Goal: Information Seeking & Learning: Learn about a topic

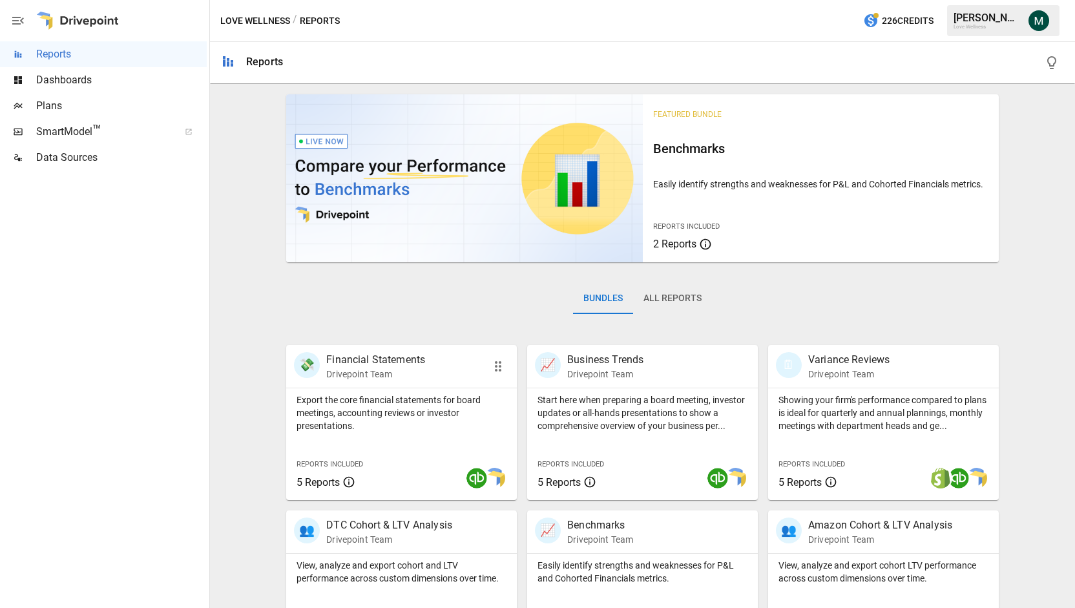
scroll to position [227, 0]
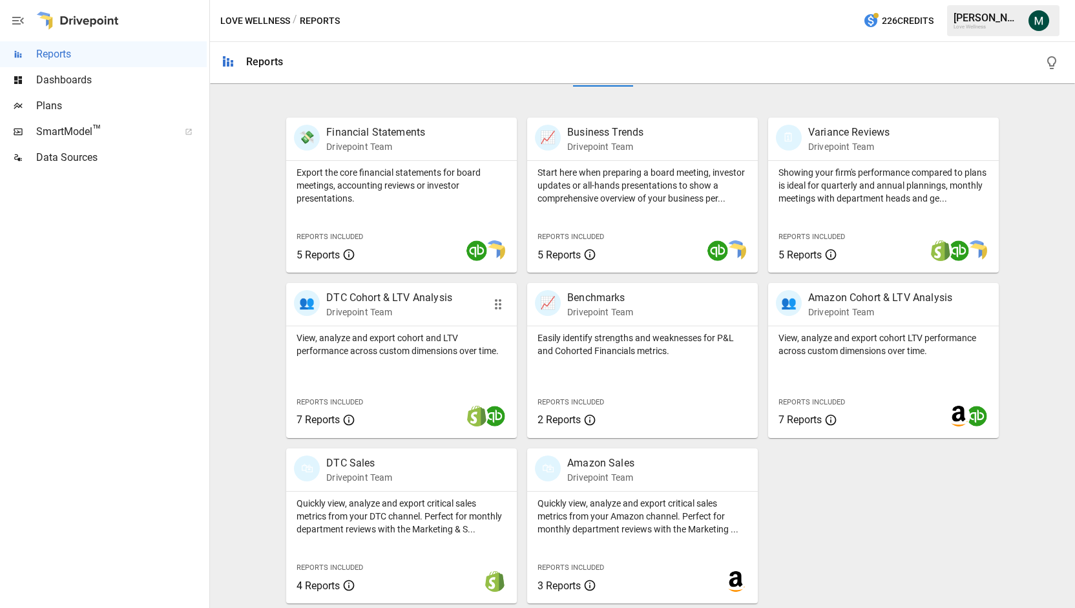
click at [412, 297] on p "DTC Cohort & LTV Analysis" at bounding box center [389, 298] width 126 height 16
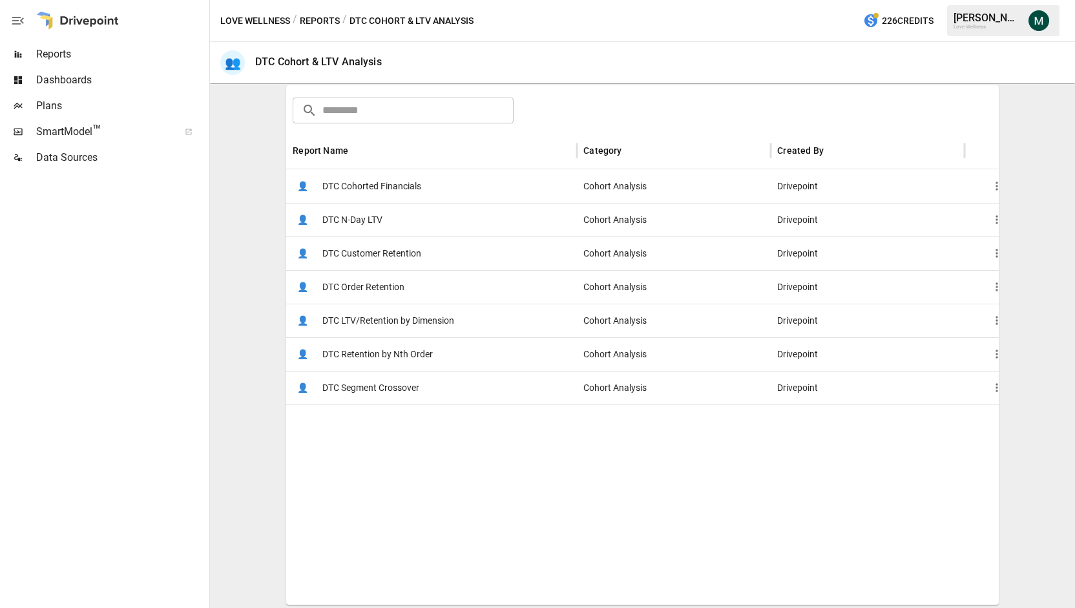
scroll to position [195, 0]
click at [402, 317] on span "DTC LTV/Retention by Dimension" at bounding box center [388, 320] width 132 height 33
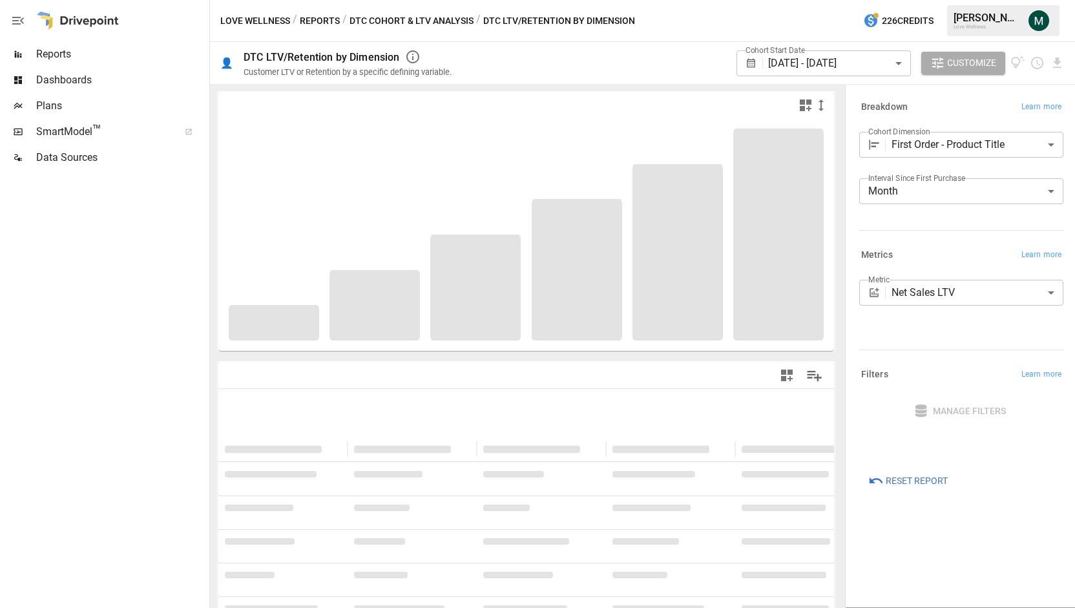
scroll to position [26, 0]
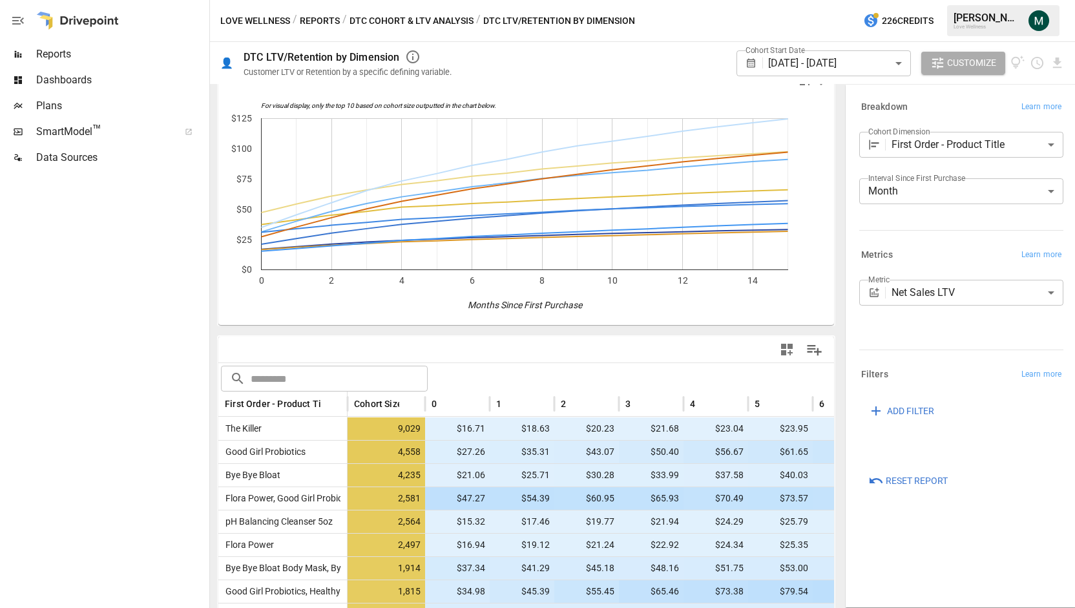
click at [105, 48] on span "Reports" at bounding box center [121, 55] width 171 height 16
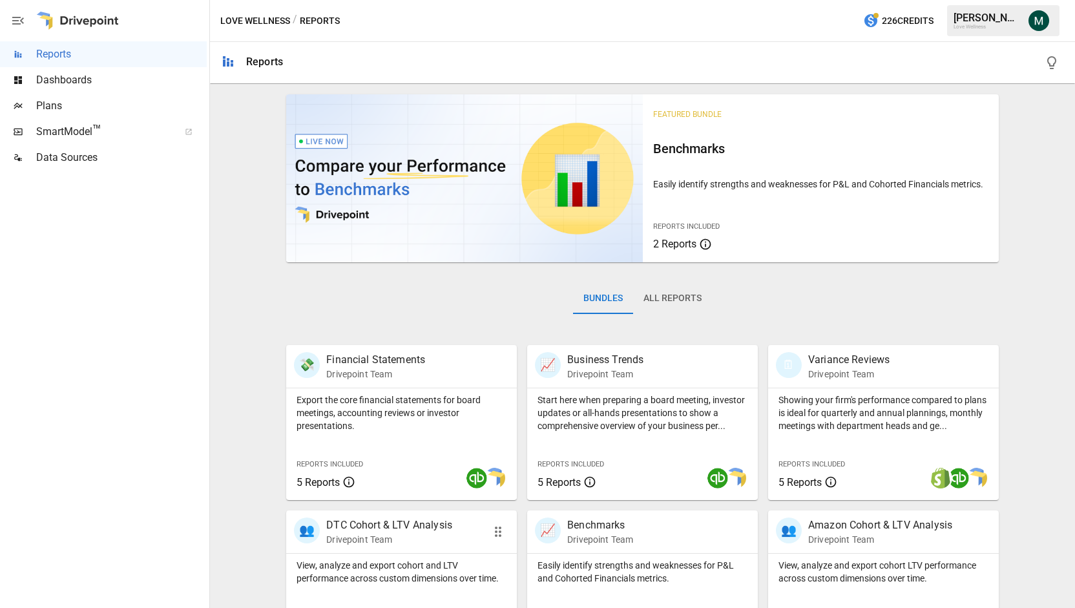
click at [396, 520] on p "DTC Cohort & LTV Analysis" at bounding box center [389, 526] width 126 height 16
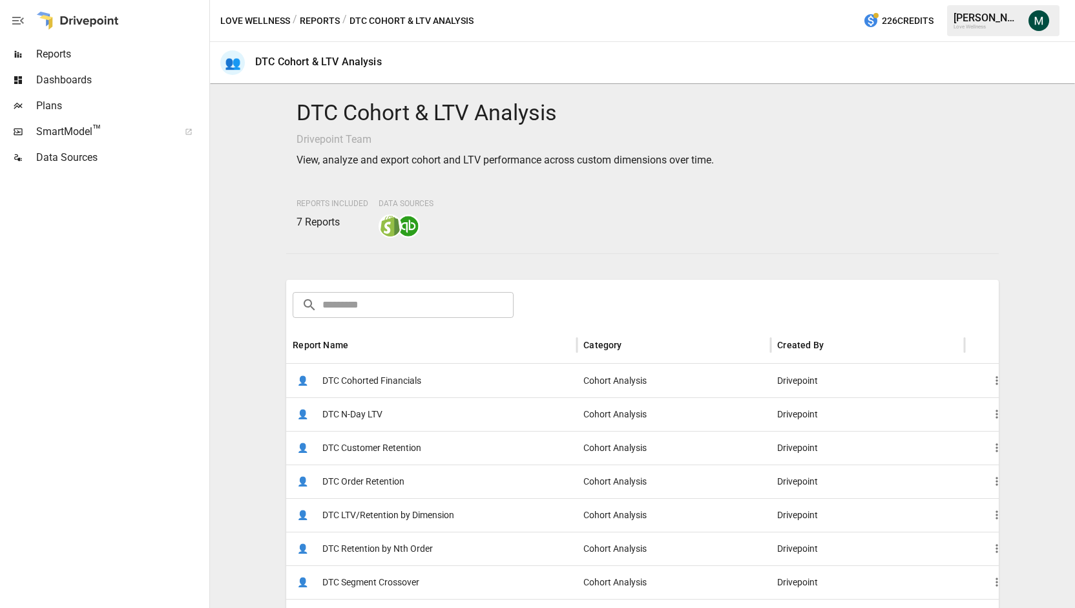
scroll to position [195, 0]
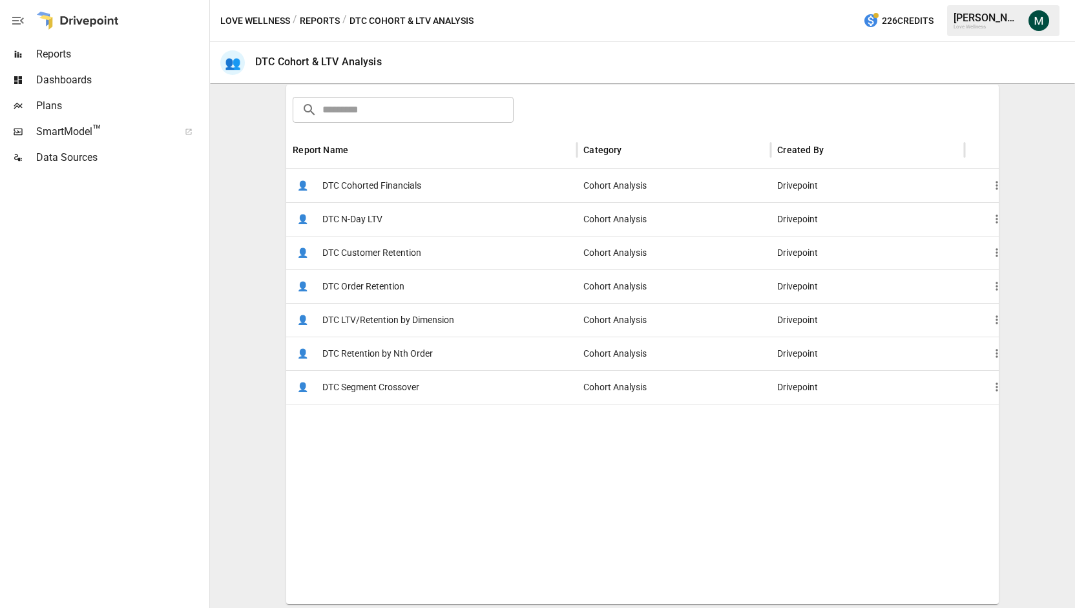
click at [386, 190] on span "DTC Cohorted Financials" at bounding box center [371, 185] width 99 height 33
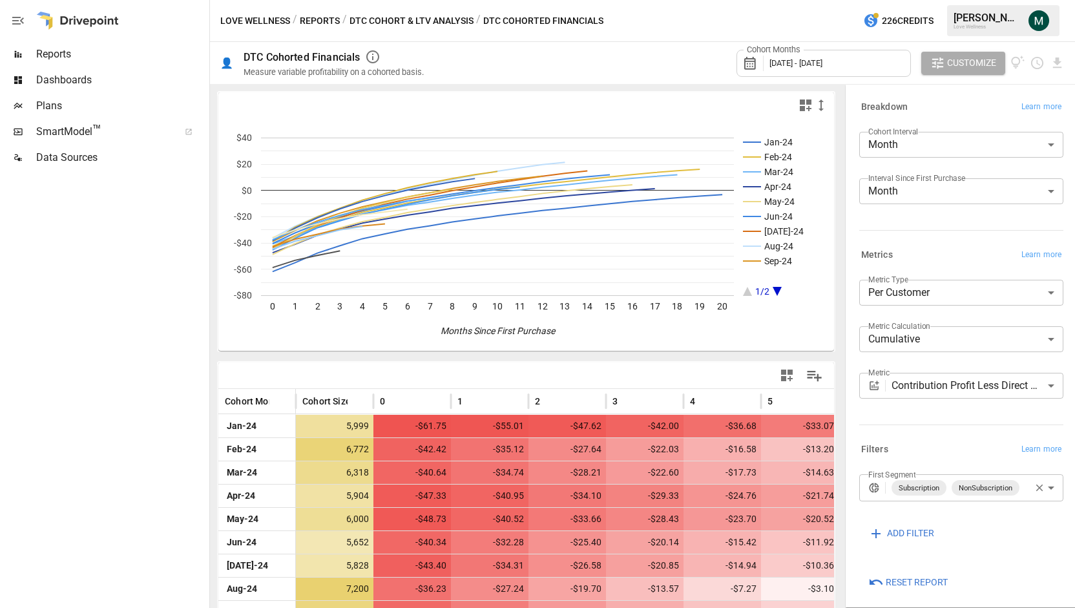
scroll to position [6, 0]
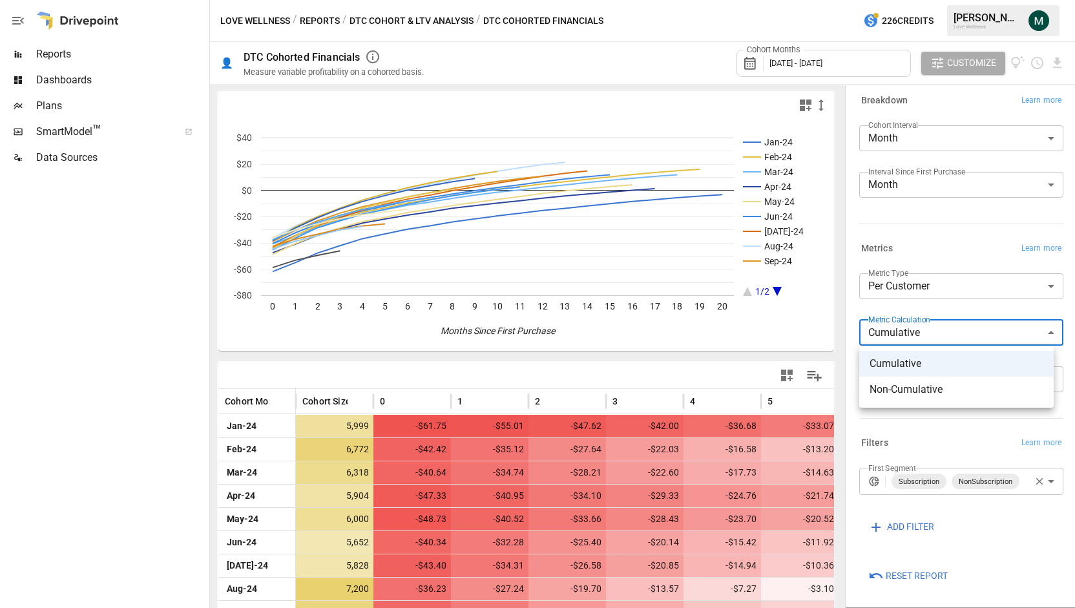
click at [936, 0] on body "Reports Dashboards Plans SmartModel ™ Data Sources Love Wellness / Reports / DT…" at bounding box center [537, 0] width 1075 height 0
click at [929, 306] on div at bounding box center [537, 304] width 1075 height 608
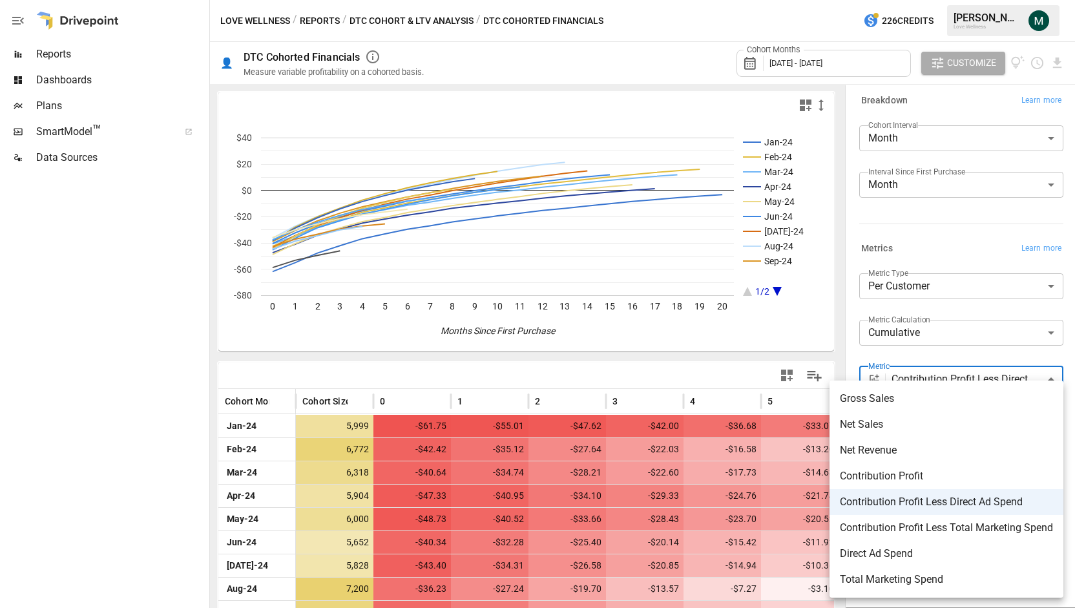
click at [942, 0] on body "Reports Dashboards Plans SmartModel ™ Data Sources Love Wellness / Reports / DT…" at bounding box center [537, 0] width 1075 height 0
click at [922, 425] on span "Net Sales" at bounding box center [946, 425] width 213 height 16
type input "*********"
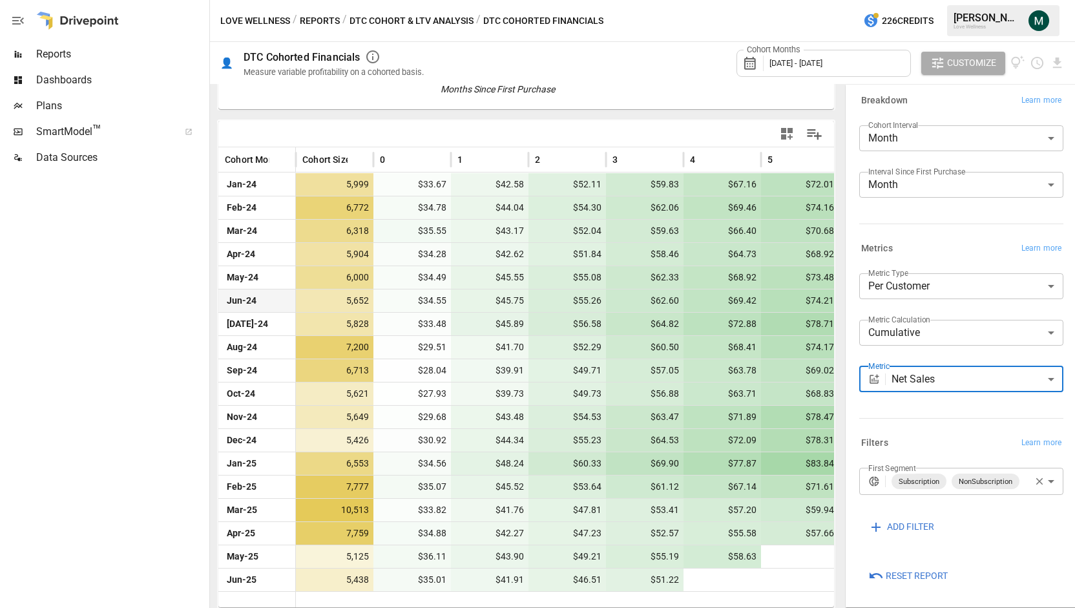
scroll to position [242, 0]
click at [929, 0] on body "Reports Dashboards Plans SmartModel ™ Data Sources Love Wellness / Reports / DT…" at bounding box center [537, 0] width 1075 height 0
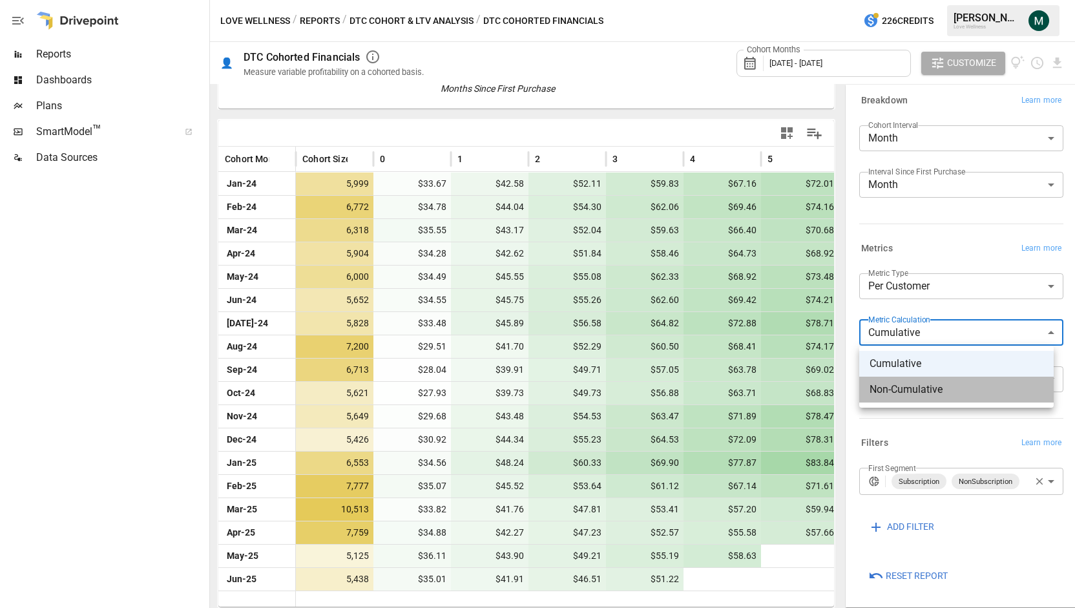
click at [918, 388] on span "Non-Cumulative" at bounding box center [957, 390] width 174 height 16
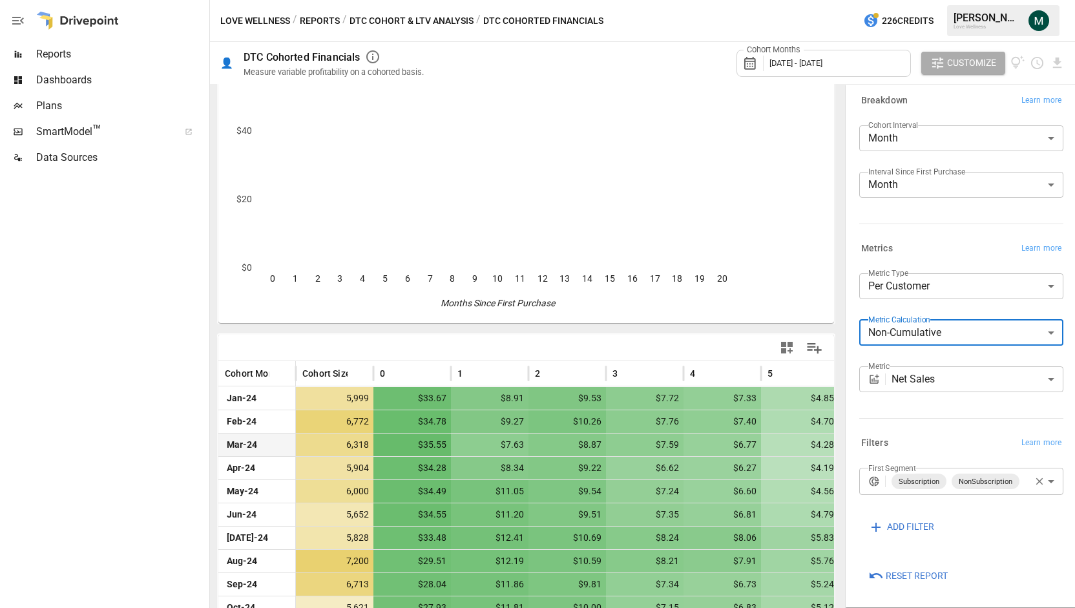
scroll to position [242, 0]
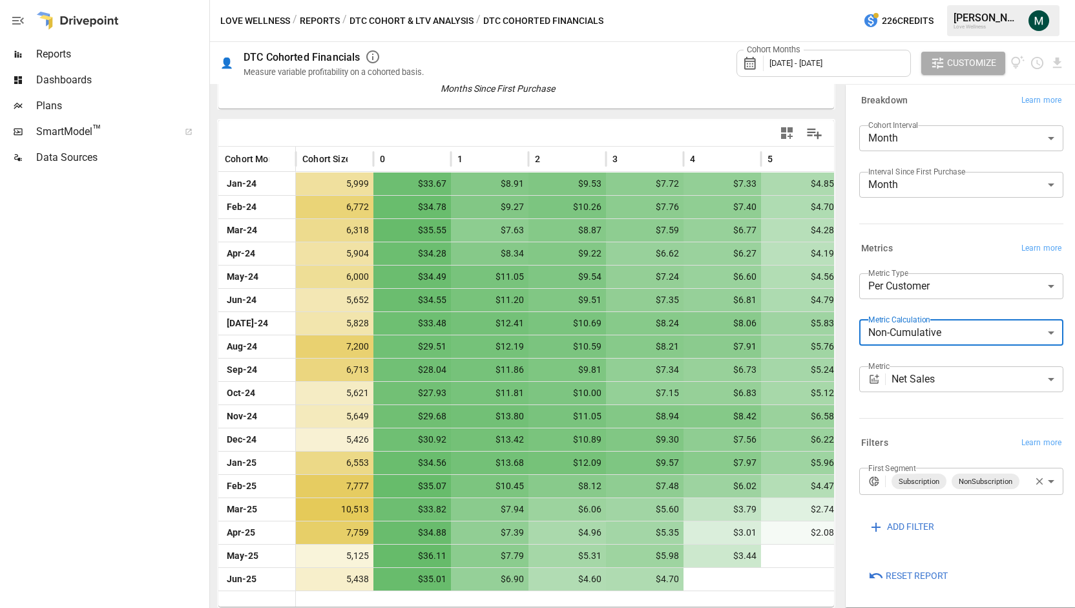
click at [916, 0] on body "Reports Dashboards Plans SmartModel ™ Data Sources Love Wellness / Reports / DT…" at bounding box center [537, 0] width 1075 height 0
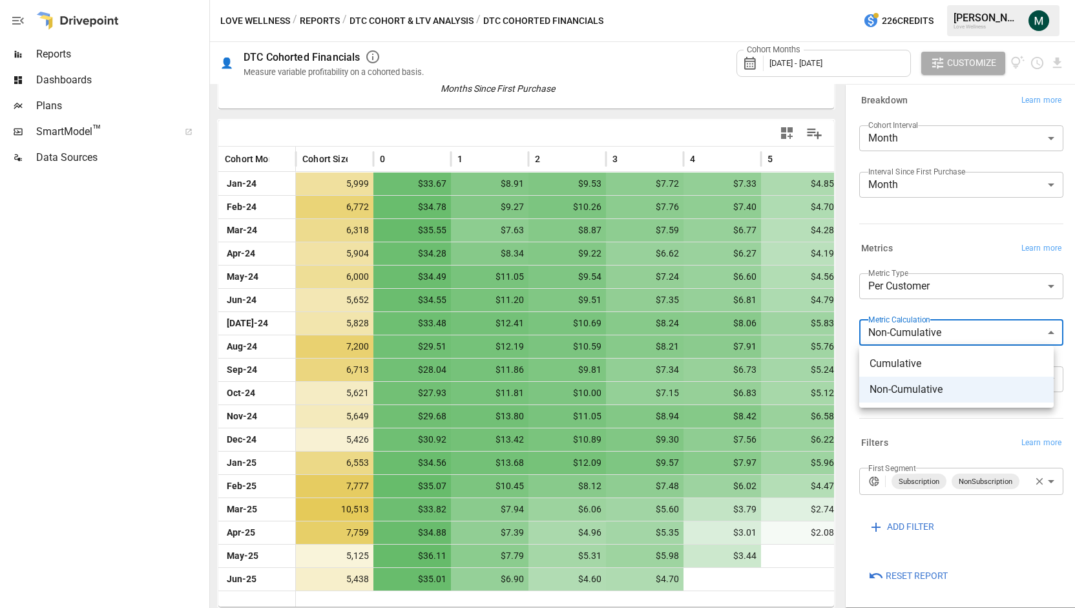
click at [915, 373] on li "Cumulative" at bounding box center [957, 364] width 195 height 26
type input "**********"
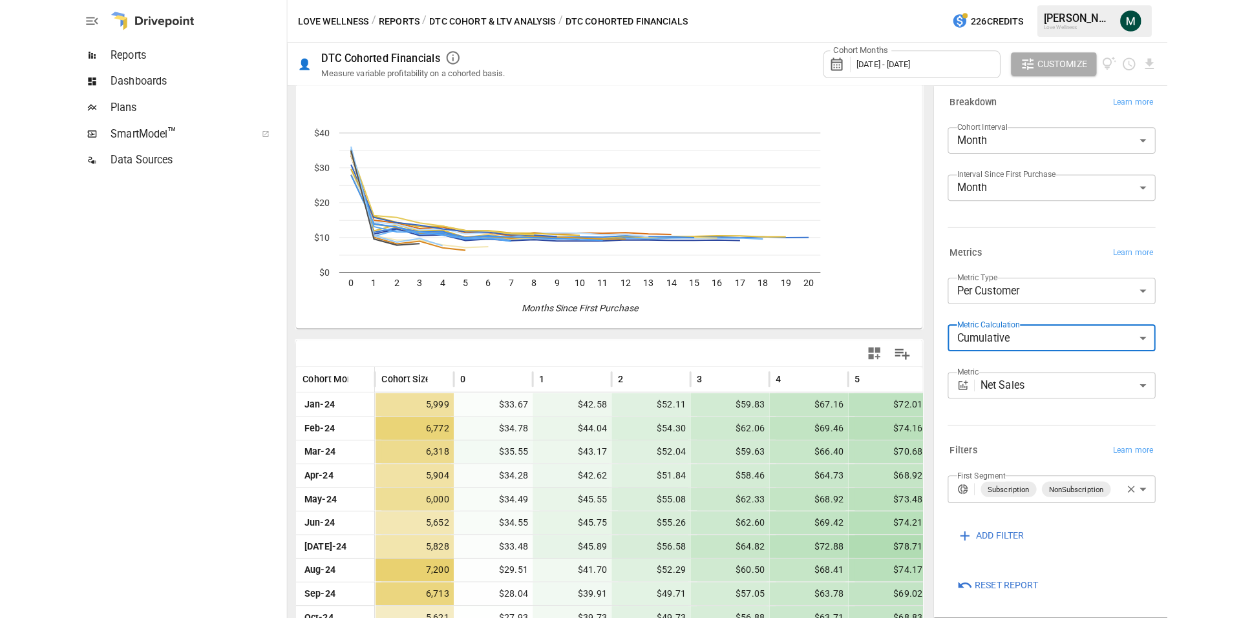
scroll to position [242, 0]
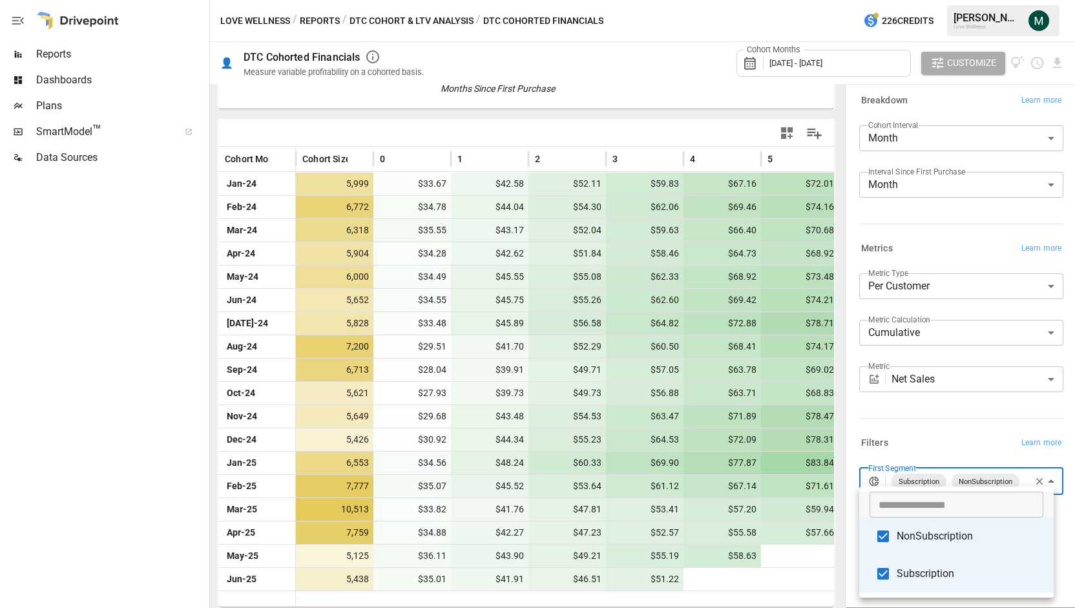
click at [1042, 0] on body "Reports Dashboards Plans SmartModel ™ Data Sources Love Wellness / Reports / DT…" at bounding box center [537, 0] width 1075 height 0
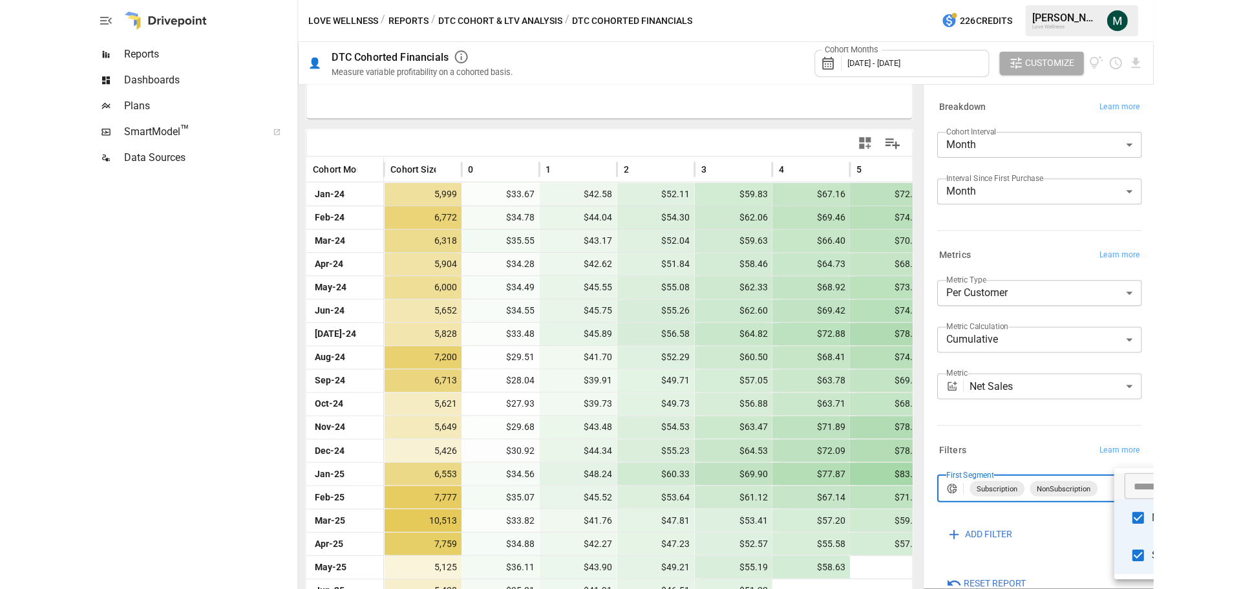
scroll to position [233, 0]
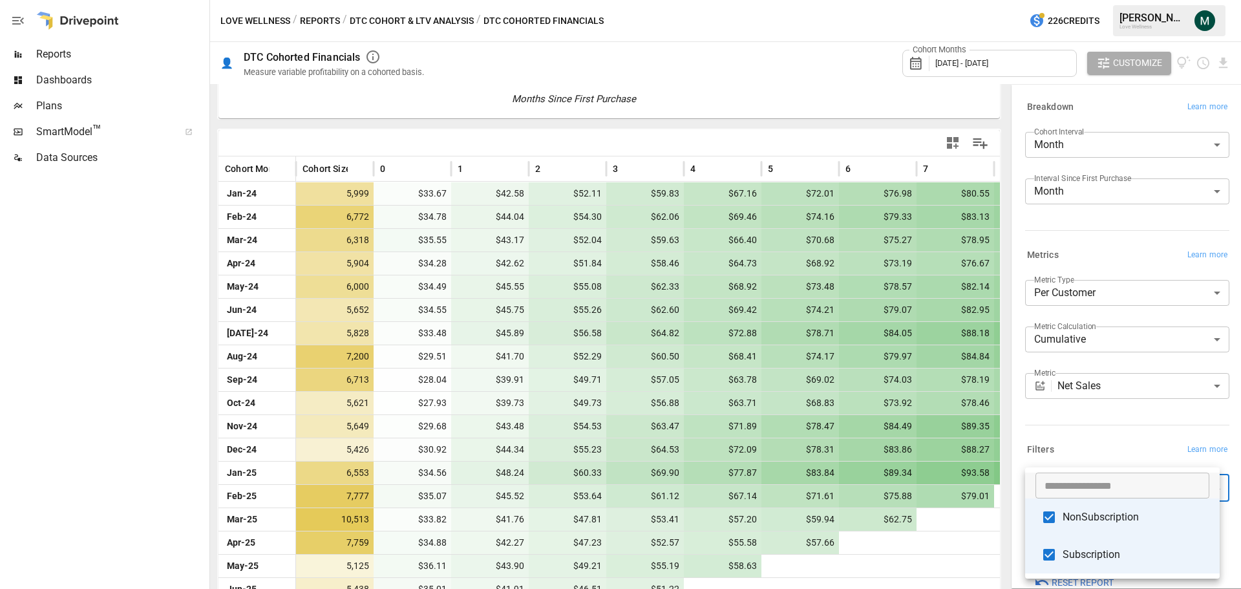
click at [688, 140] on div at bounding box center [620, 294] width 1241 height 589
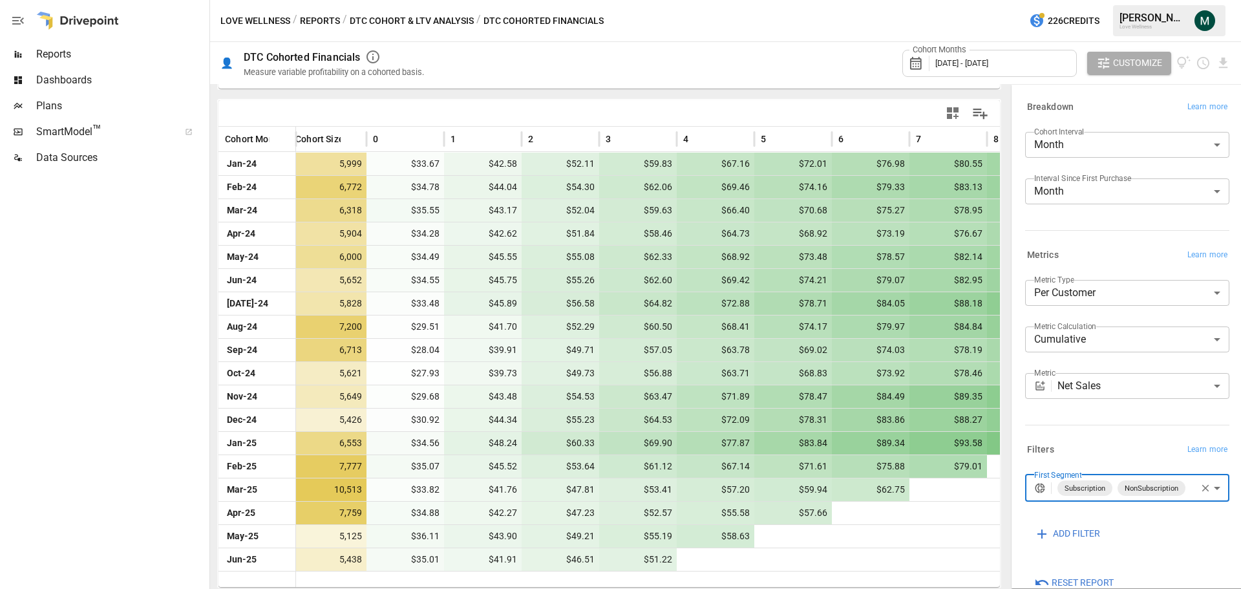
scroll to position [0, 8]
click at [1075, 490] on div "**********" at bounding box center [1127, 487] width 204 height 27
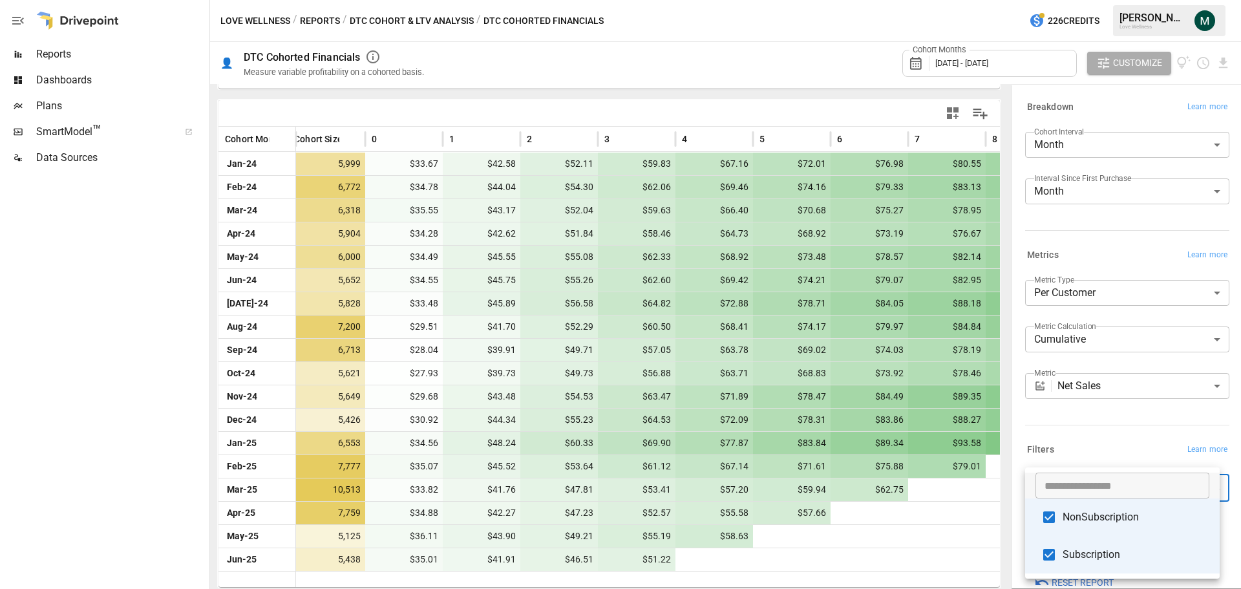
click at [1075, 0] on body "Reports Dashboards Plans SmartModel ™ Data Sources Love Wellness / Reports / DT…" at bounding box center [620, 0] width 1241 height 0
click at [1075, 525] on li "NonSubscription" at bounding box center [1122, 516] width 195 height 37
type input "**********"
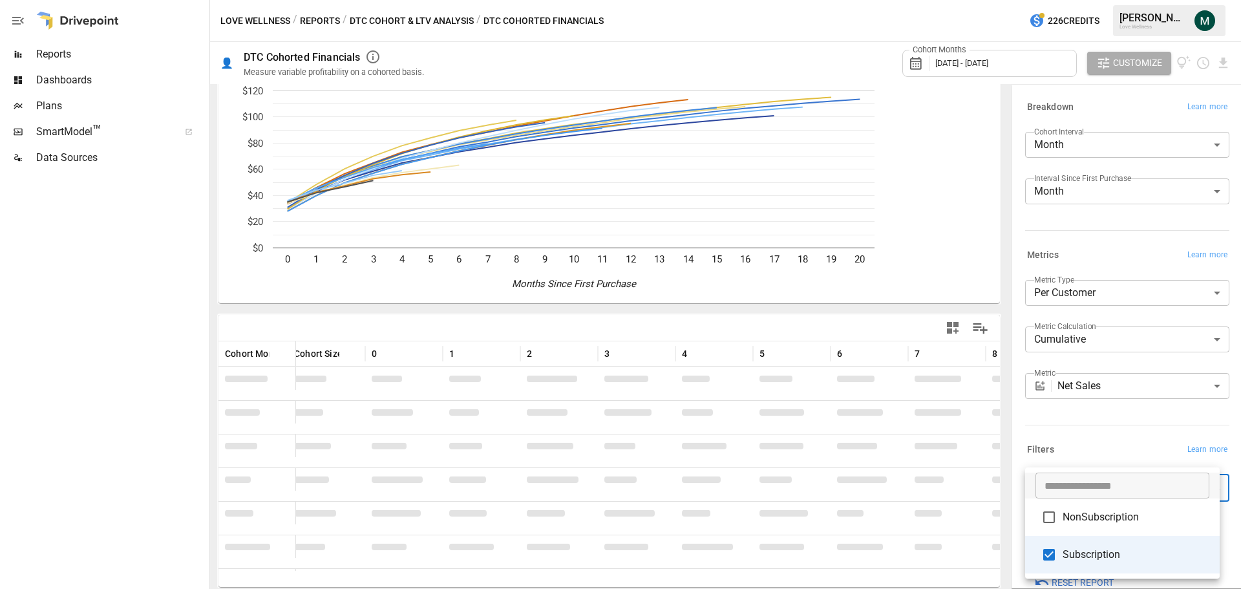
scroll to position [48, 0]
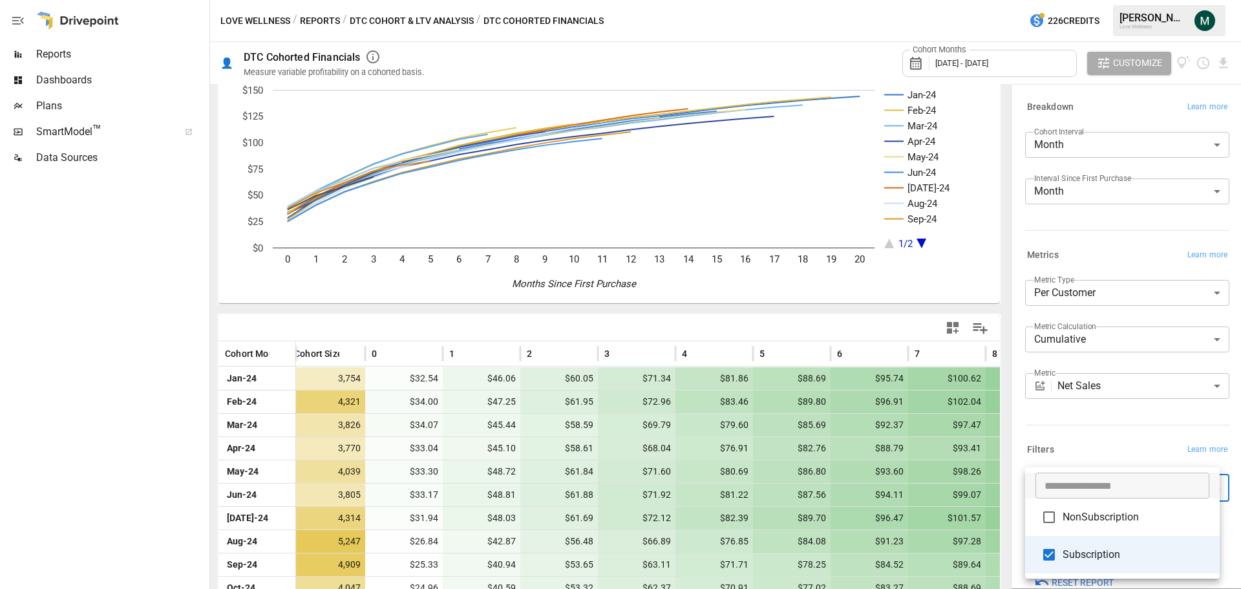
click at [1075, 403] on div at bounding box center [620, 294] width 1241 height 589
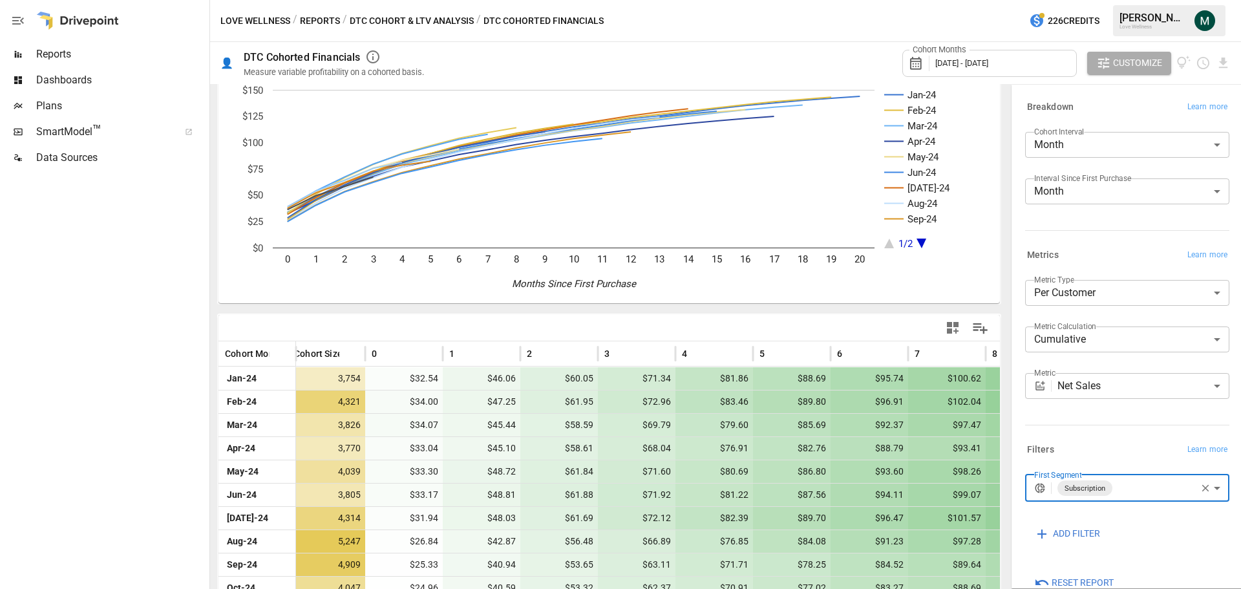
click at [1075, 524] on button "ADD FILTER" at bounding box center [1067, 533] width 84 height 23
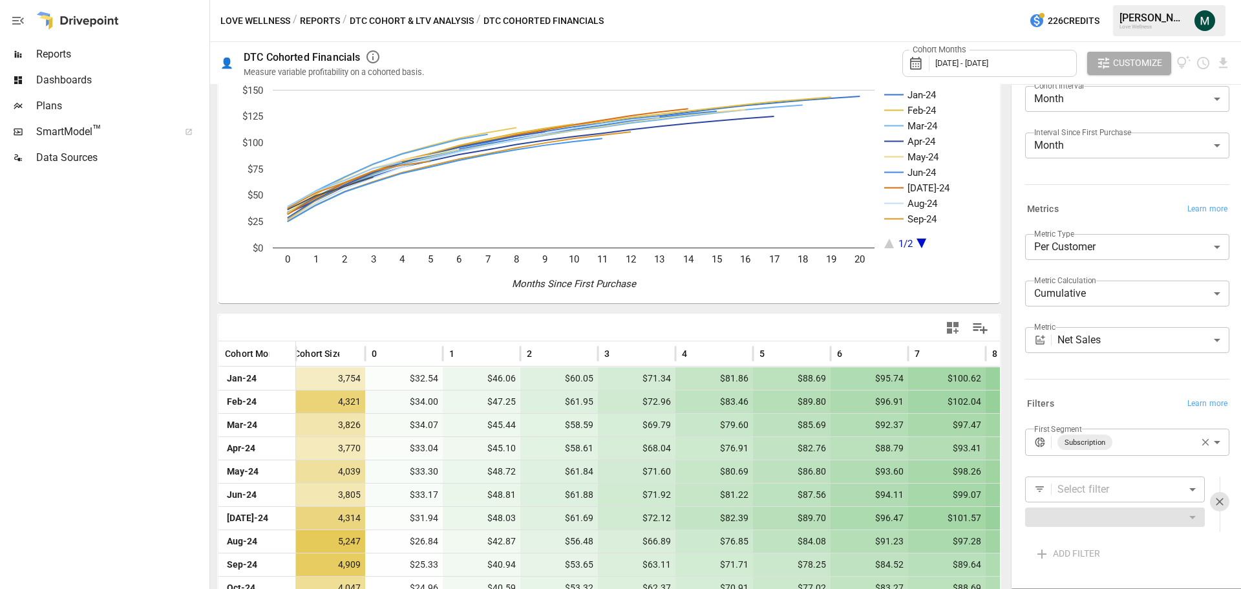
scroll to position [92, 0]
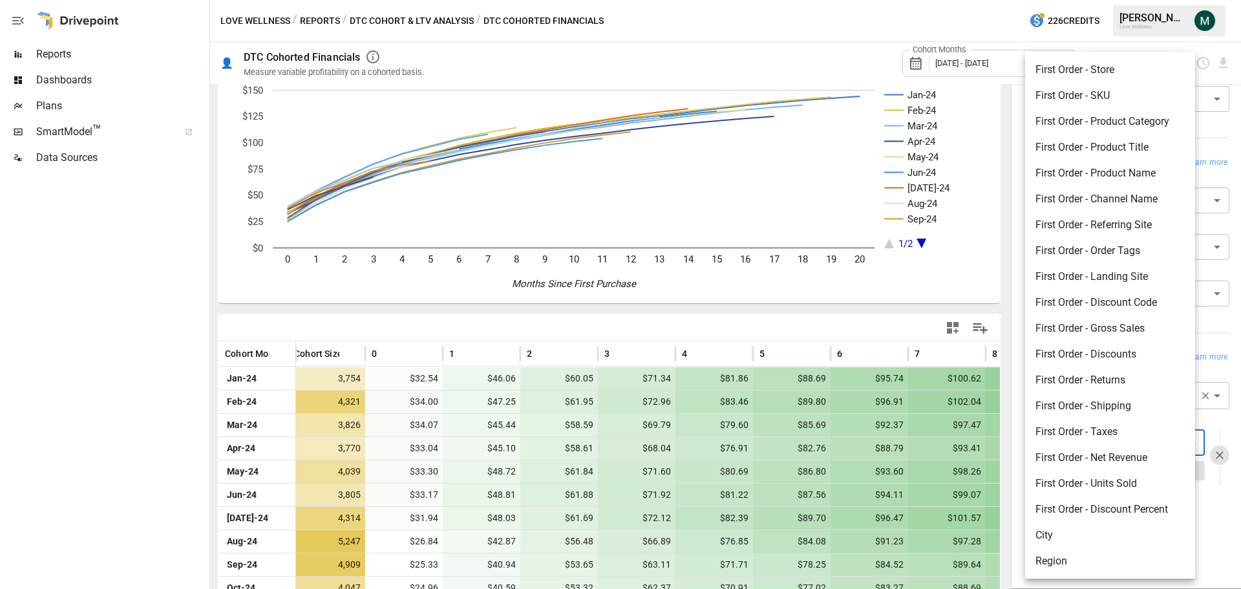
click at [1075, 0] on body "Reports Dashboards Plans SmartModel ™ Data Sources Love Wellness / Reports / DT…" at bounding box center [620, 0] width 1241 height 0
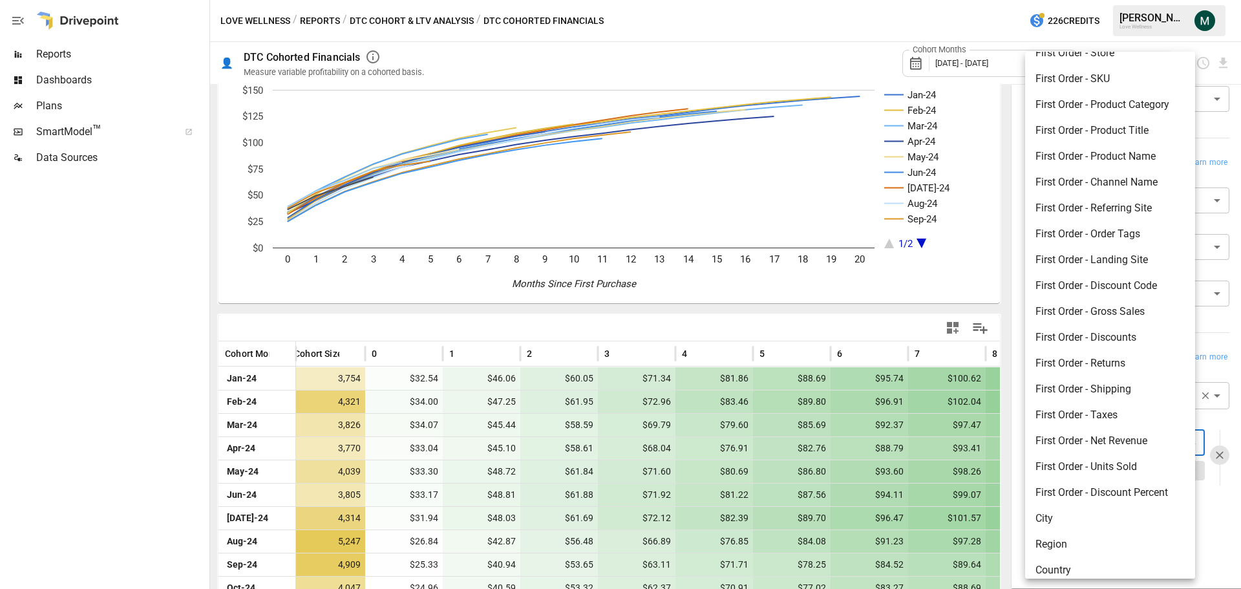
scroll to position [0, 0]
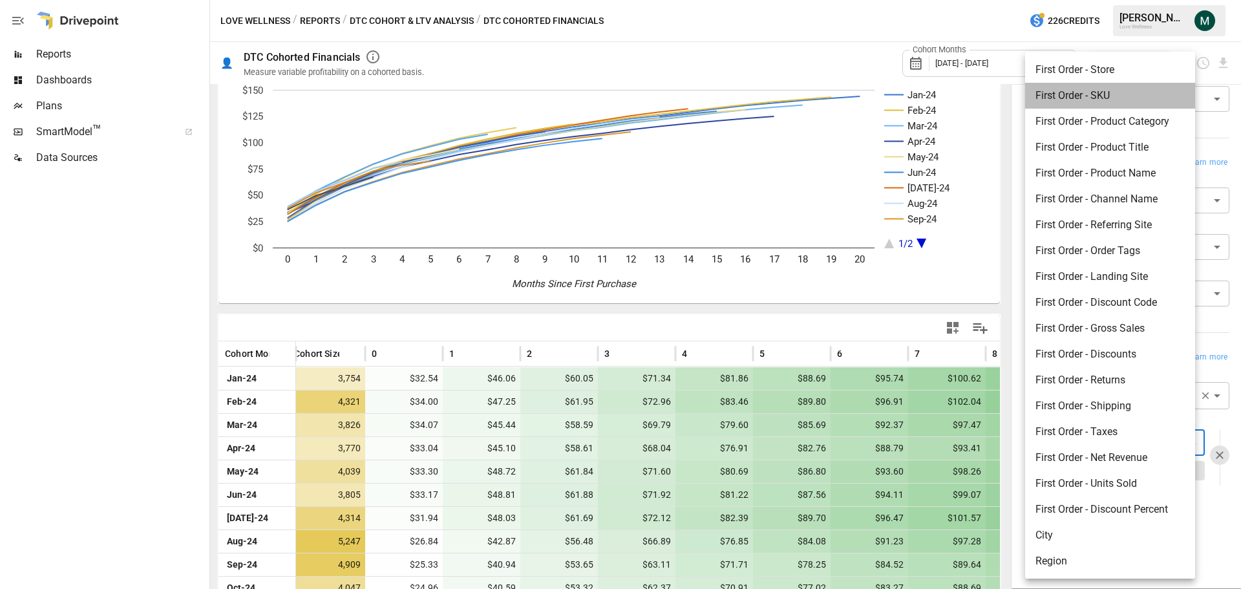
click at [1075, 104] on li "First Order - SKU" at bounding box center [1110, 96] width 170 height 26
type input "**********"
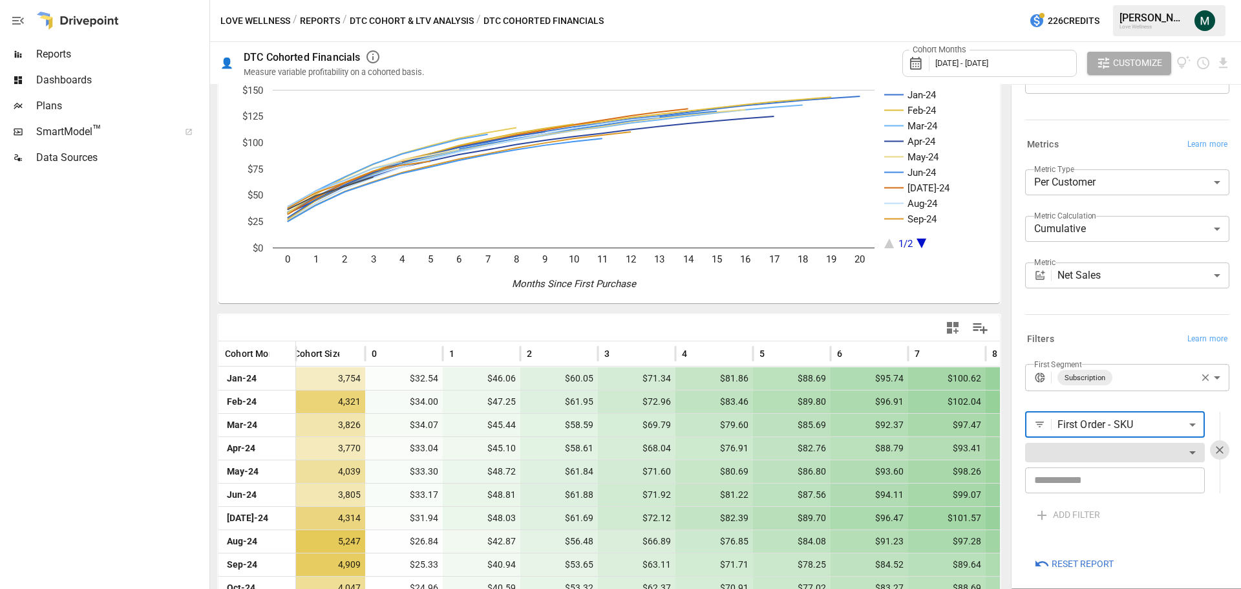
scroll to position [118, 0]
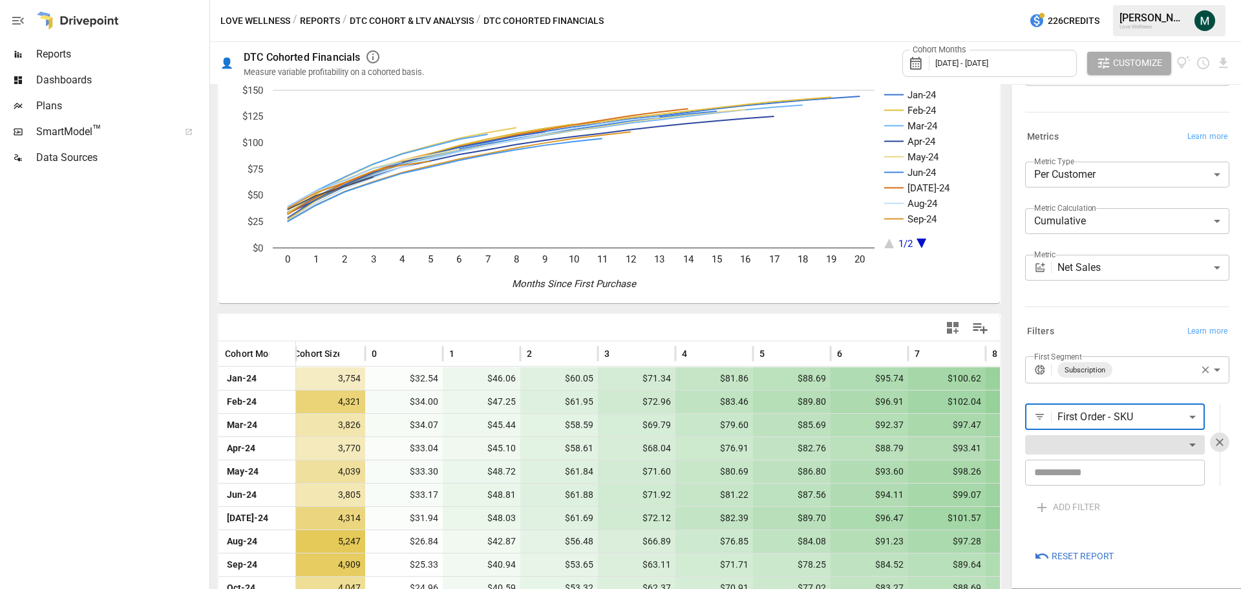
click at [1075, 0] on body "Reports Dashboards Plans SmartModel ™ Data Sources Love Wellness / Reports / DT…" at bounding box center [620, 0] width 1241 height 0
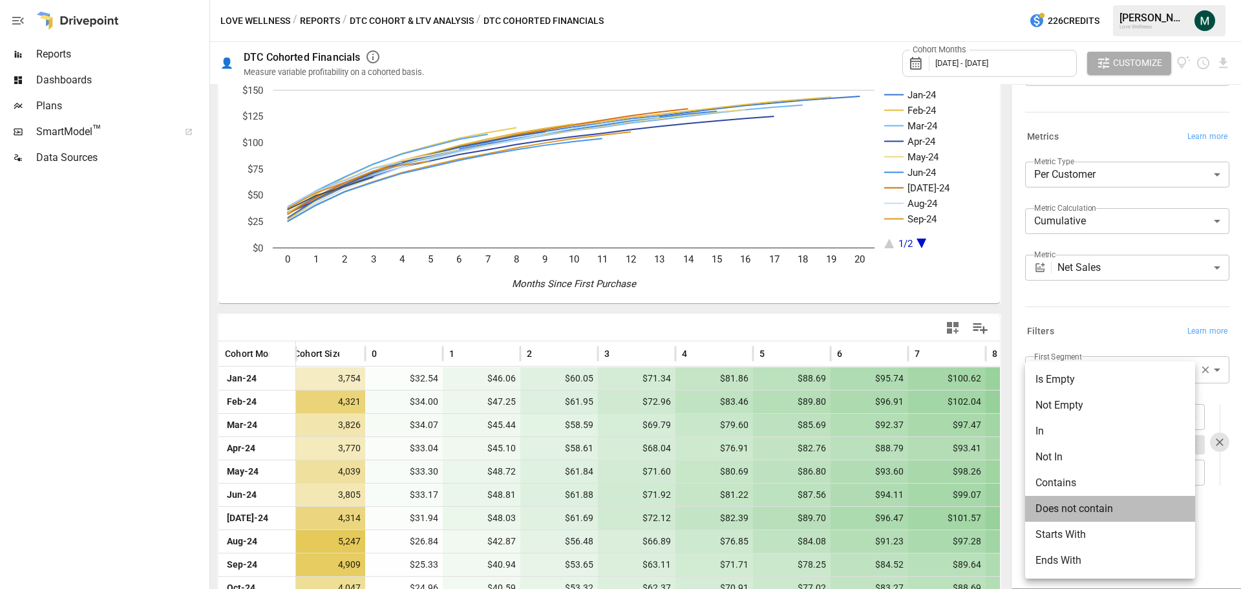
click at [1075, 506] on li "Does not contain" at bounding box center [1110, 509] width 170 height 26
type input "**********"
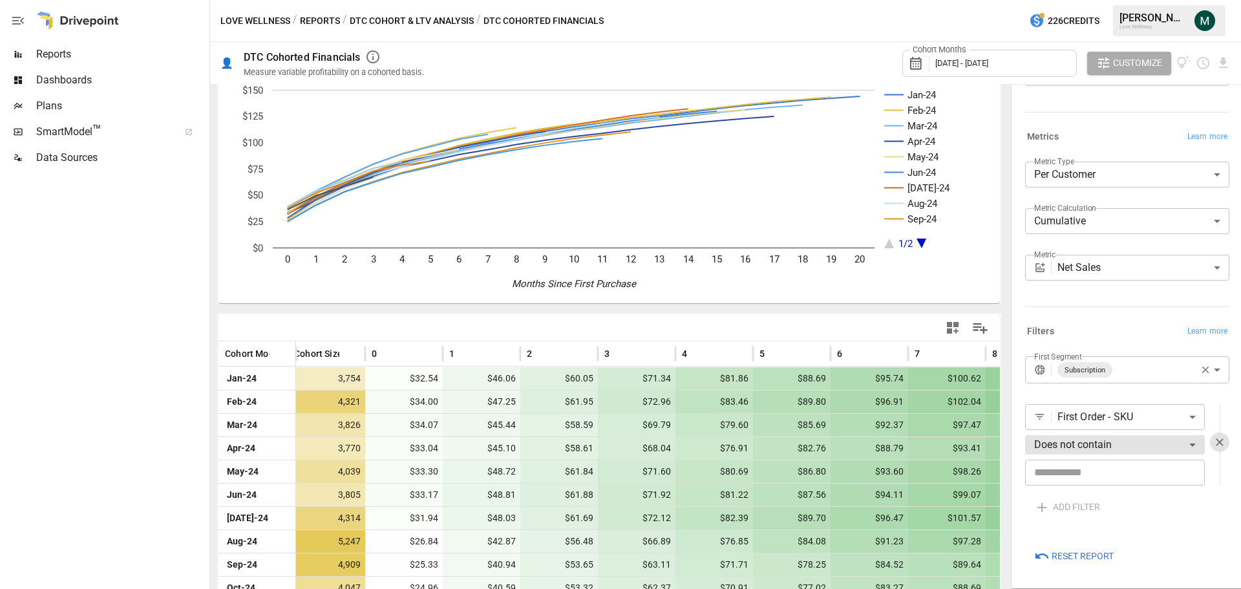
click at [1075, 473] on input "text" at bounding box center [1115, 472] width 180 height 26
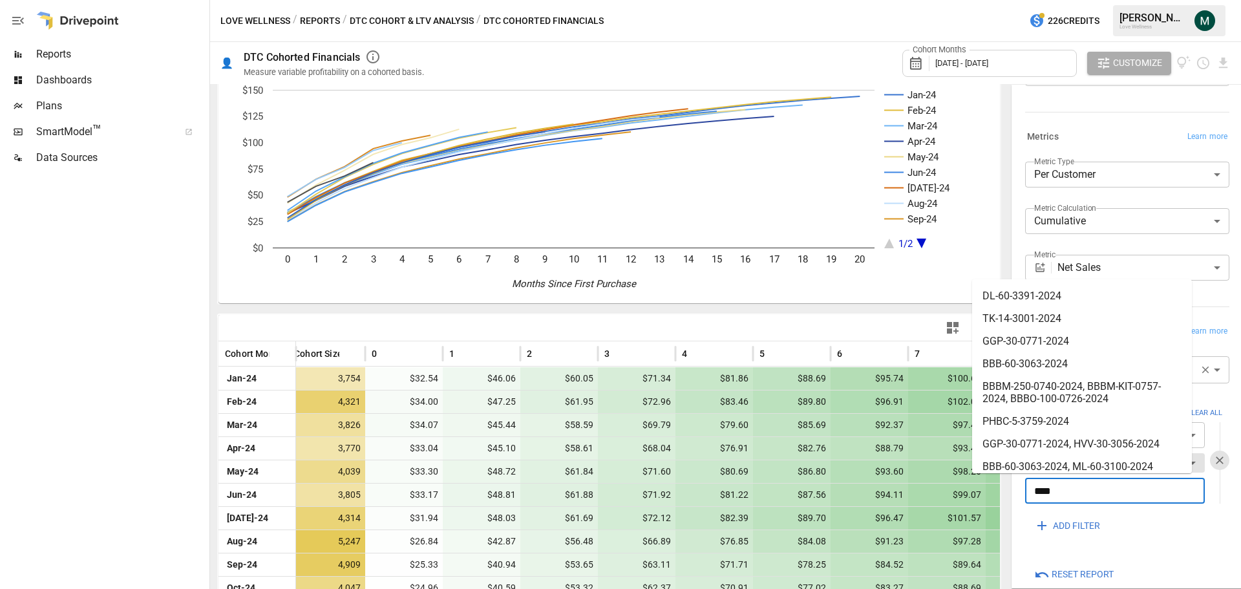
type input "****"
click at [718, 321] on div at bounding box center [802, 327] width 386 height 29
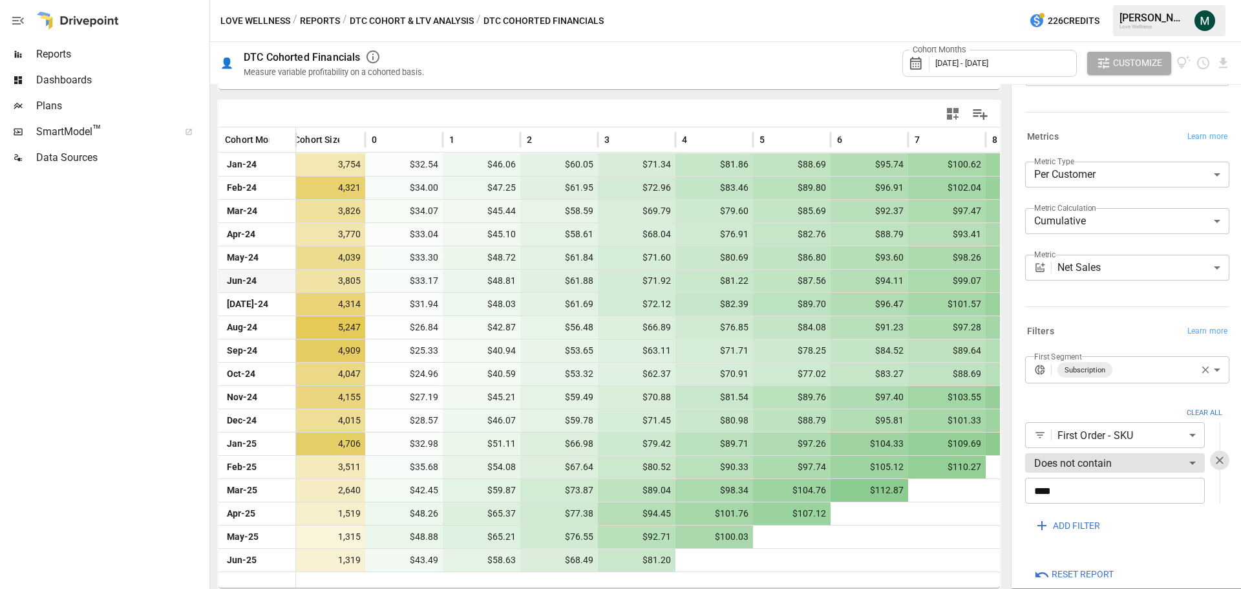
scroll to position [262, 0]
click at [988, 65] on span "January 2024 - June 2025" at bounding box center [961, 63] width 53 height 10
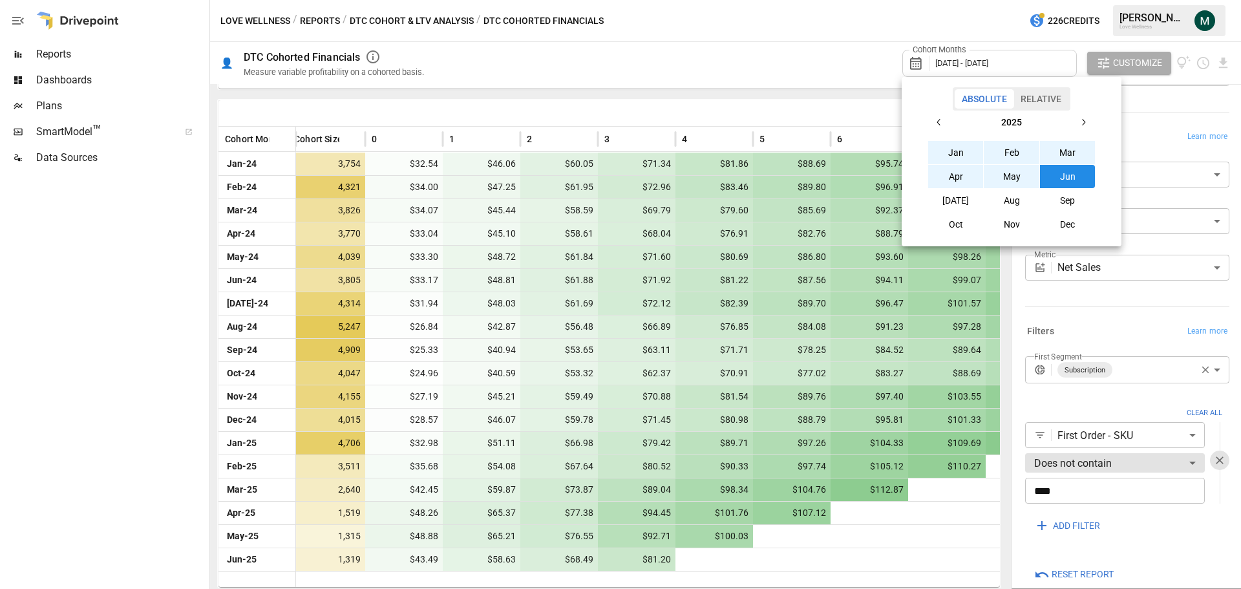
click at [942, 127] on icon "button" at bounding box center [939, 122] width 10 height 10
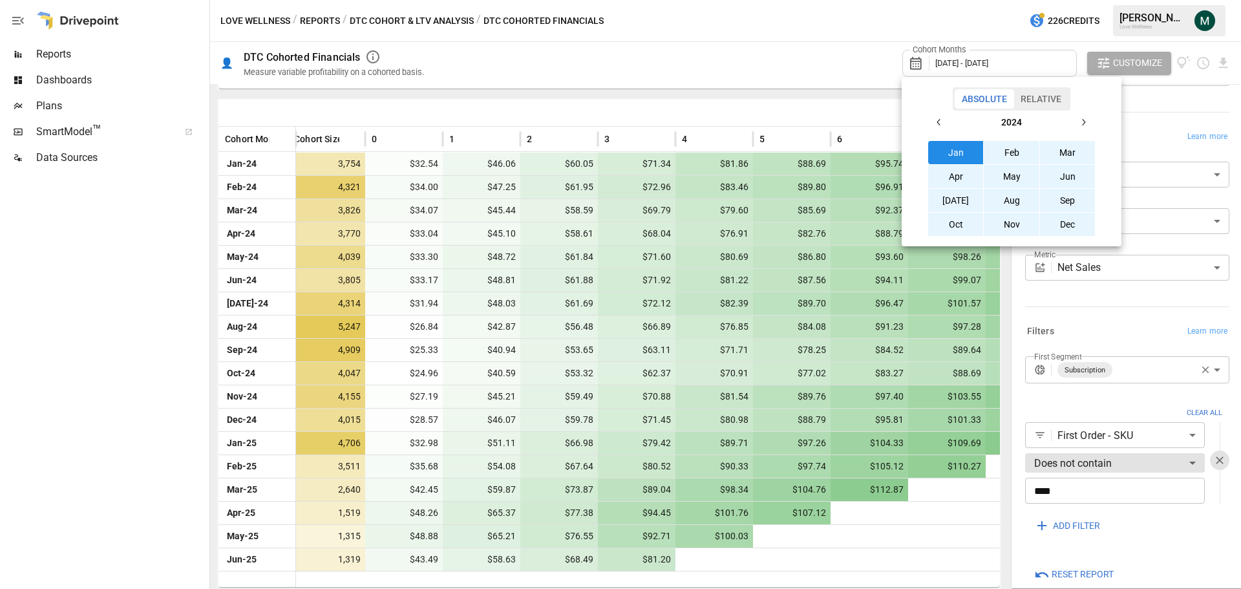
click at [953, 153] on button "Jan" at bounding box center [956, 152] width 56 height 23
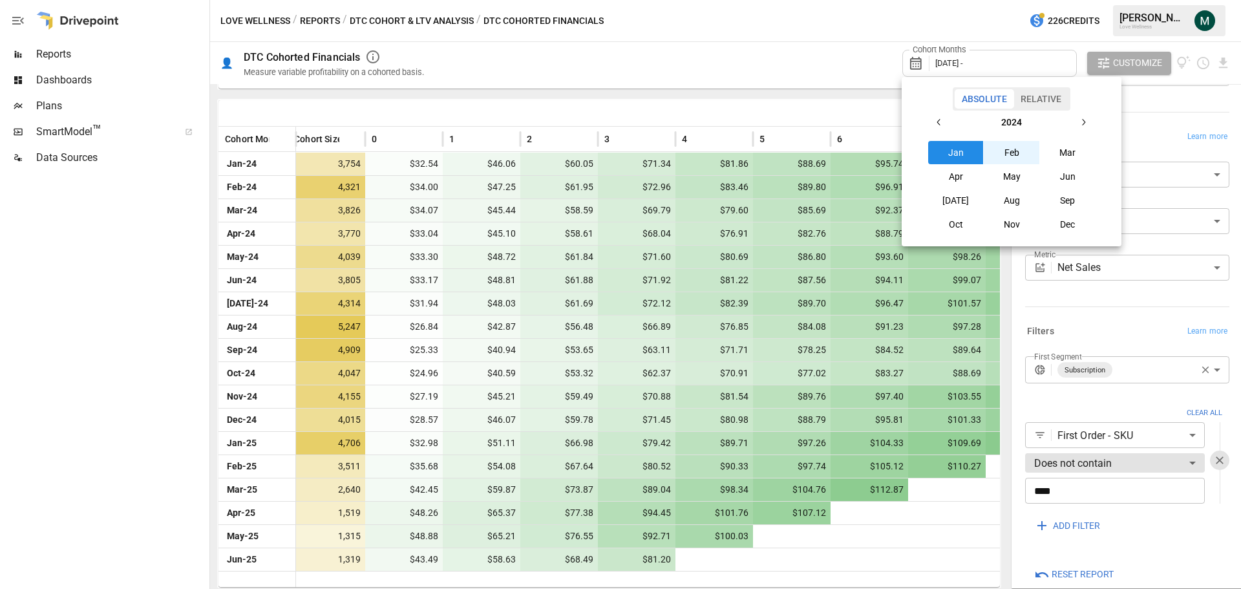
click at [1074, 121] on button "button" at bounding box center [1082, 122] width 23 height 23
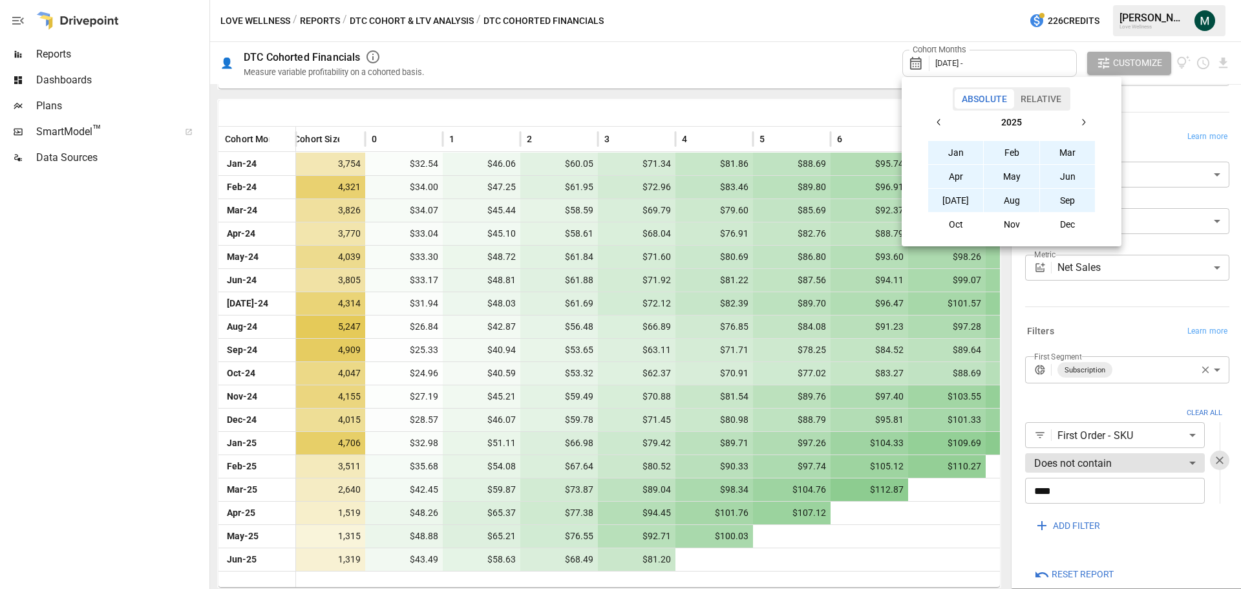
click at [1075, 206] on button "Sep" at bounding box center [1068, 200] width 56 height 23
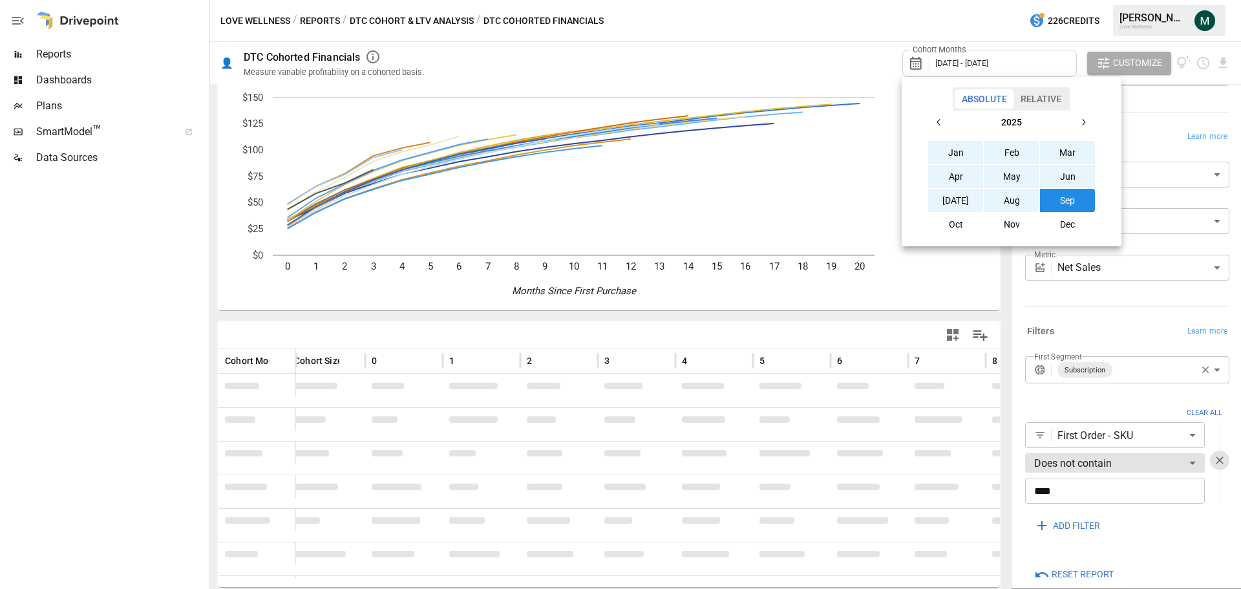
scroll to position [48, 0]
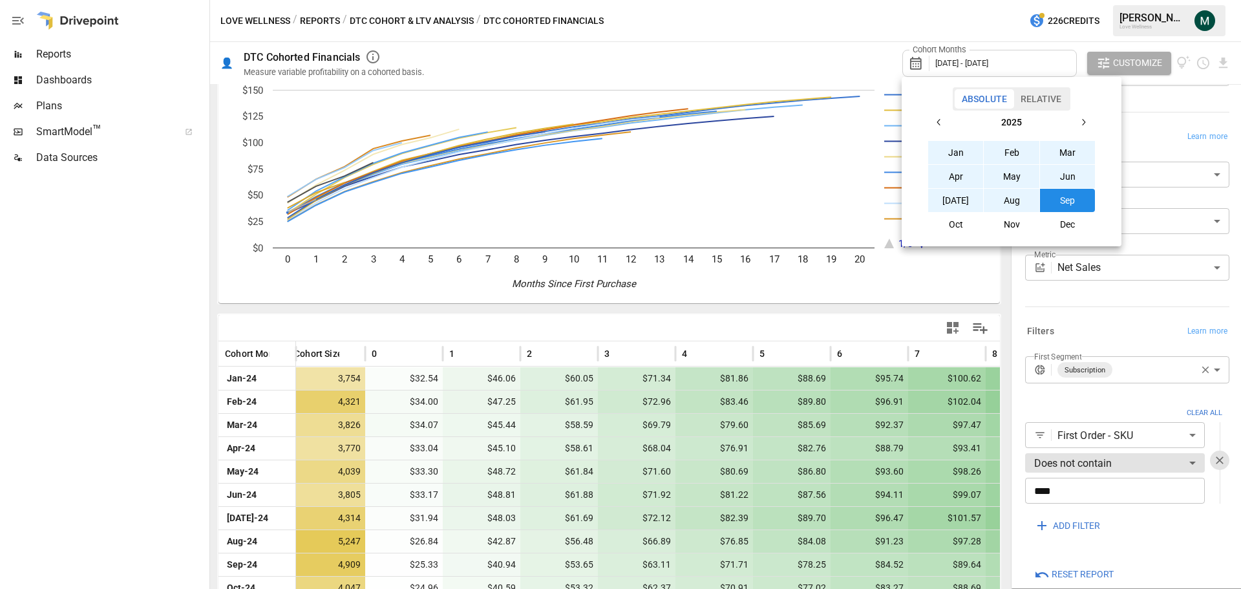
click at [805, 310] on div at bounding box center [620, 294] width 1241 height 589
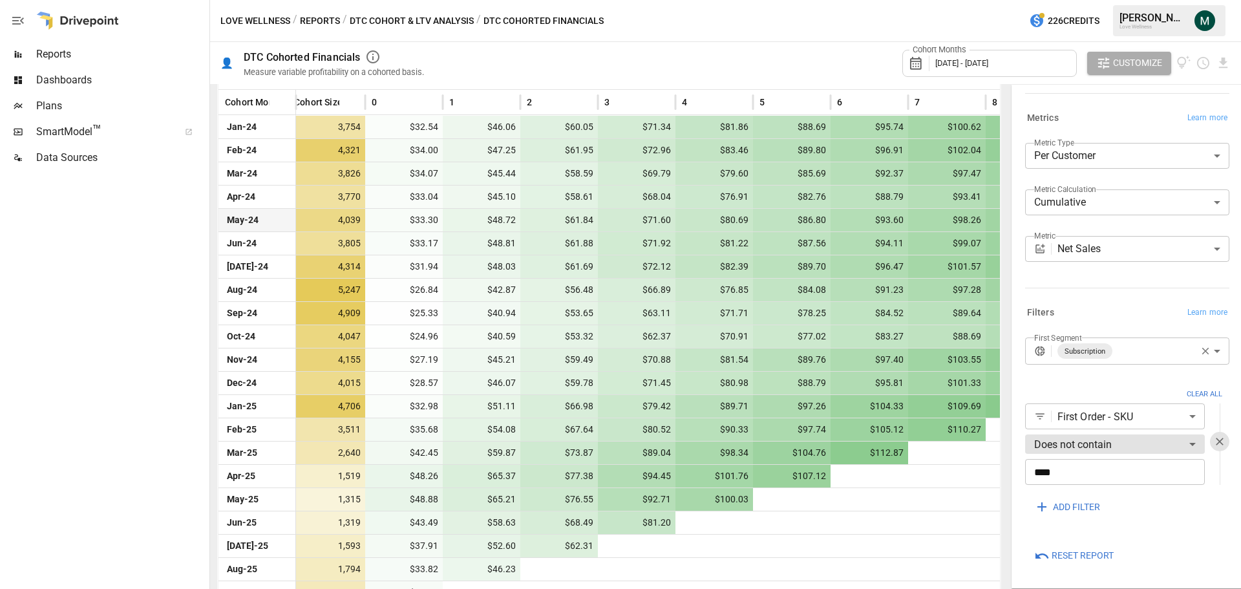
scroll to position [268, 0]
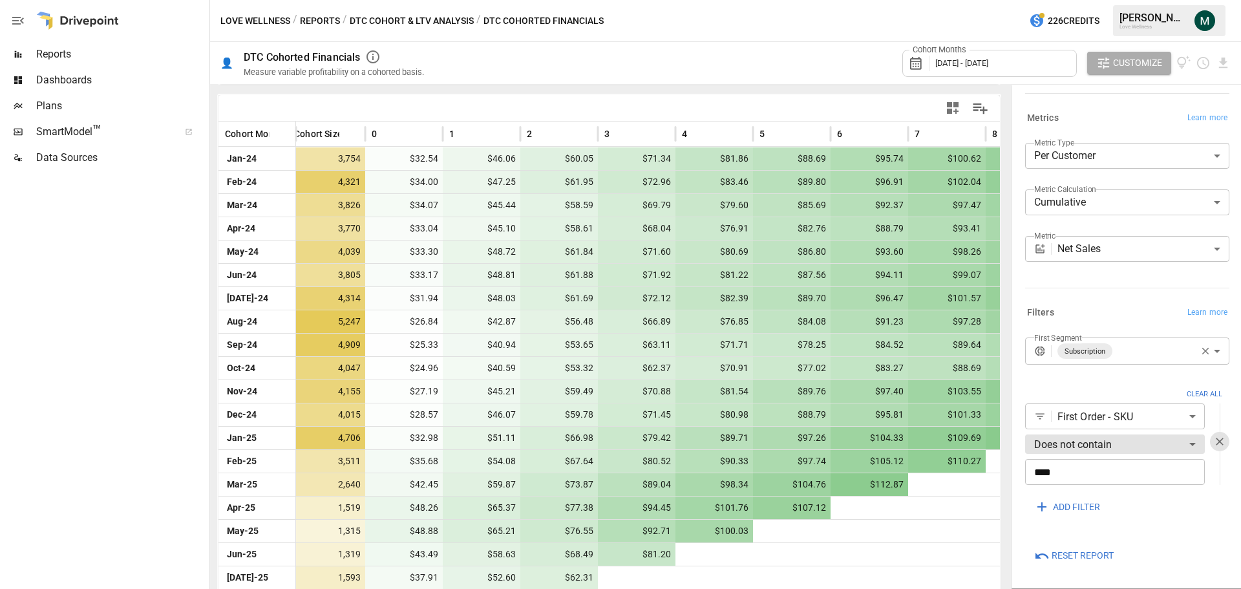
click at [995, 69] on div "Cohort Months January 2024 - September 2025" at bounding box center [989, 63] width 174 height 27
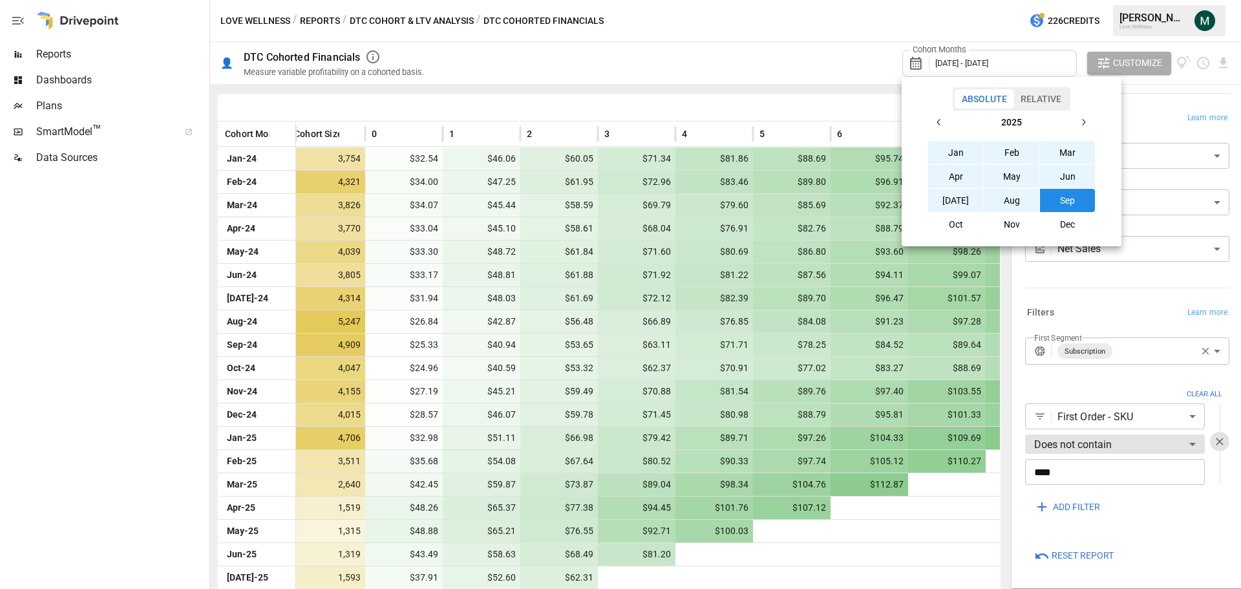
click at [943, 124] on icon "button" at bounding box center [939, 122] width 10 height 10
click at [1062, 201] on button "Sep" at bounding box center [1068, 200] width 56 height 23
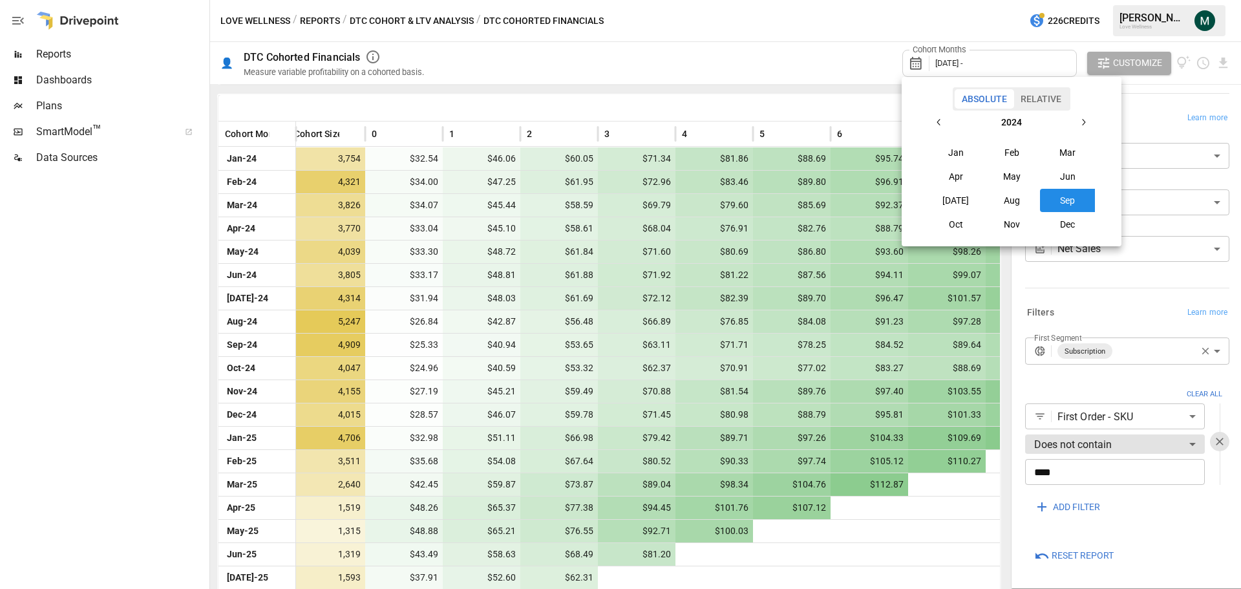
click at [1075, 125] on icon "button" at bounding box center [1083, 122] width 10 height 10
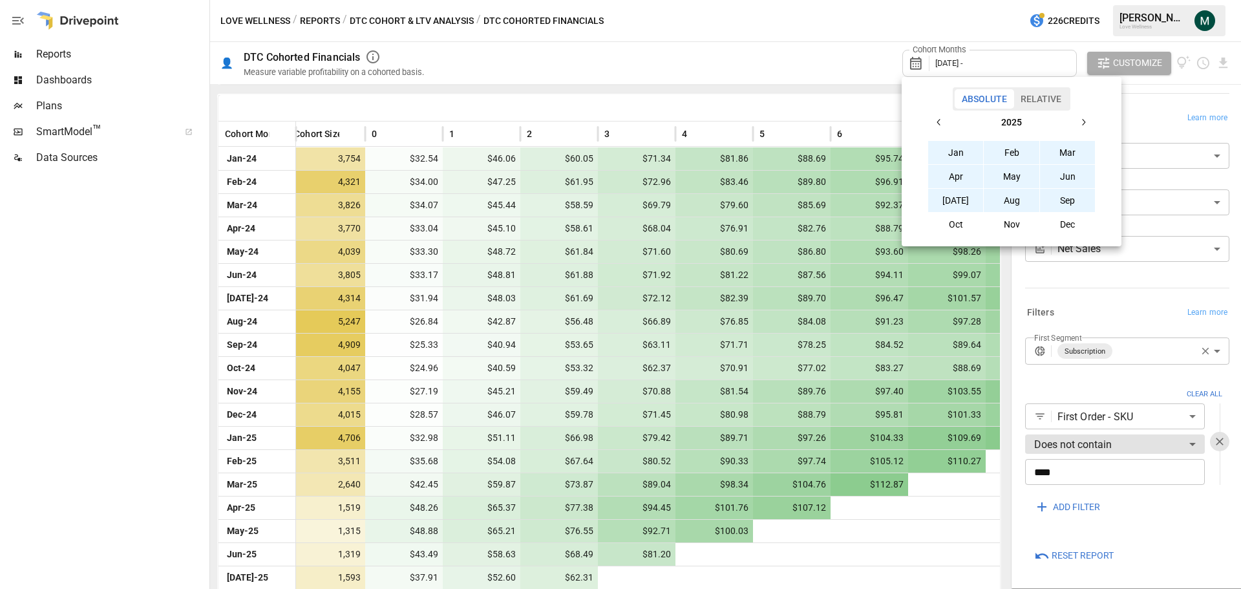
click at [1075, 202] on button "Sep" at bounding box center [1068, 200] width 56 height 23
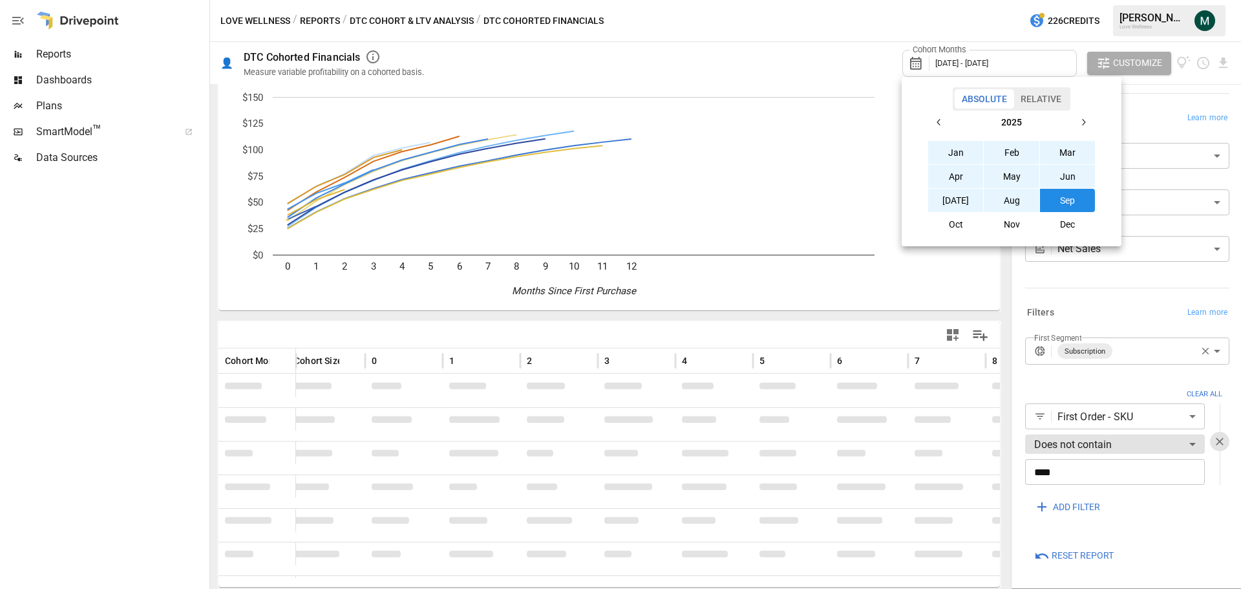
scroll to position [146, 0]
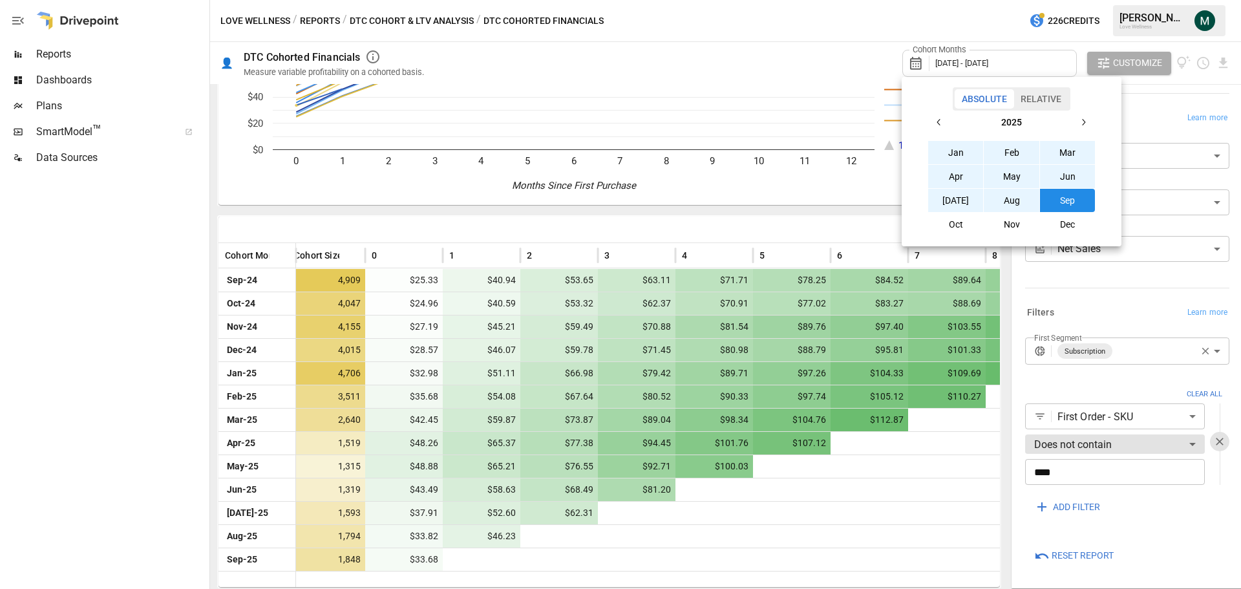
click at [131, 202] on div at bounding box center [620, 294] width 1241 height 589
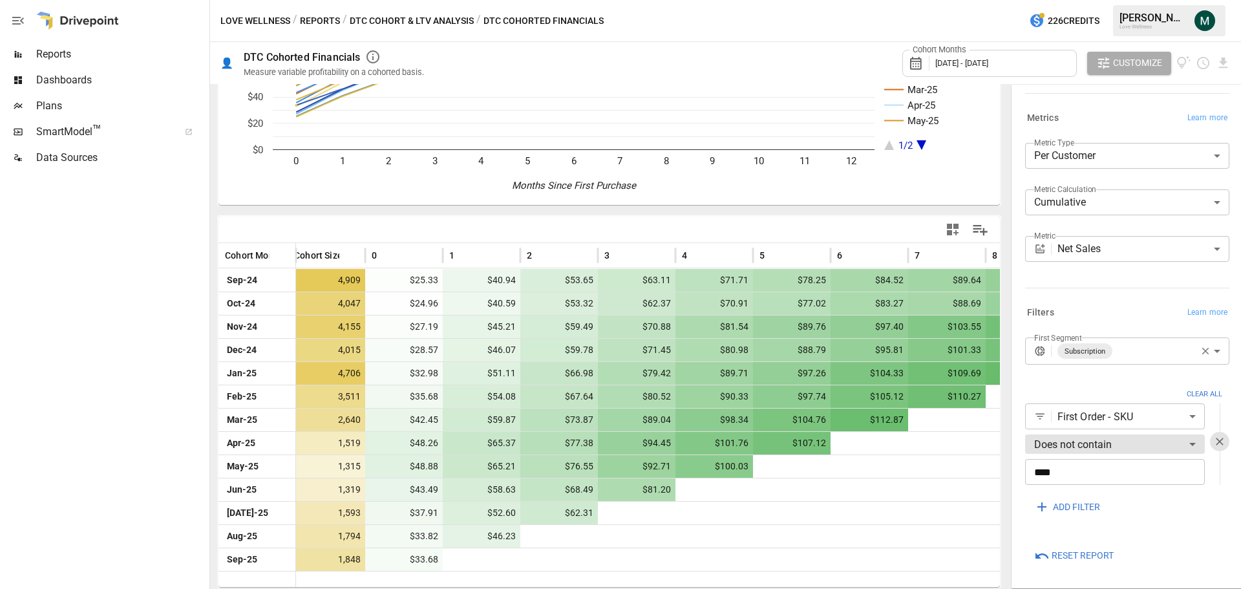
click at [84, 43] on div "Reports" at bounding box center [103, 54] width 207 height 26
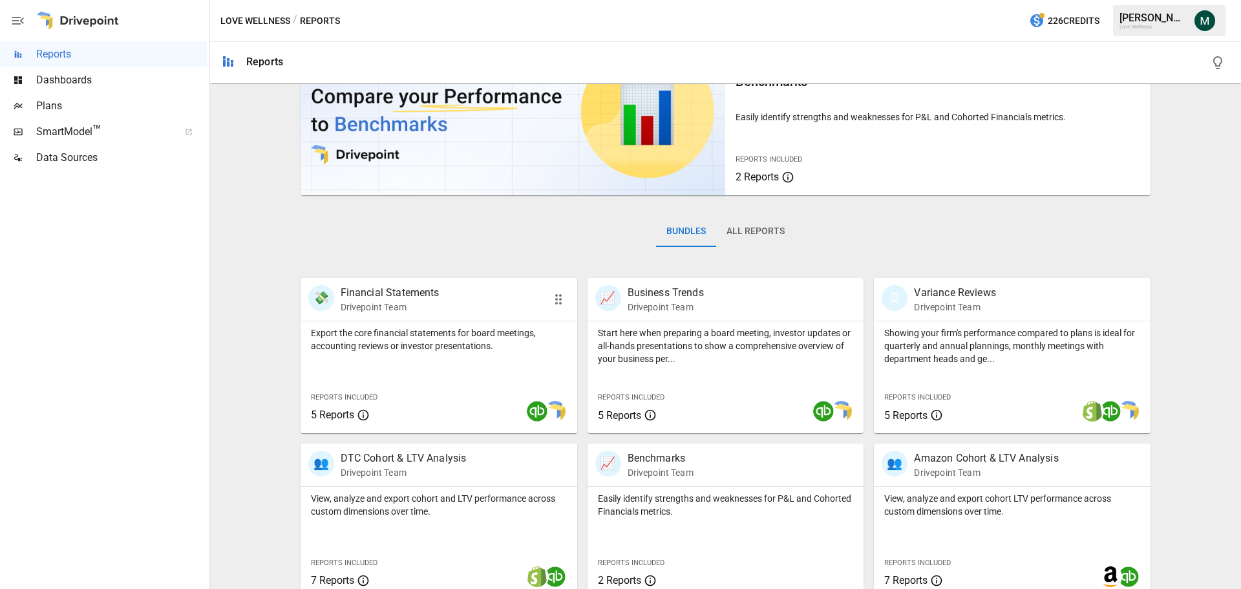
scroll to position [194, 0]
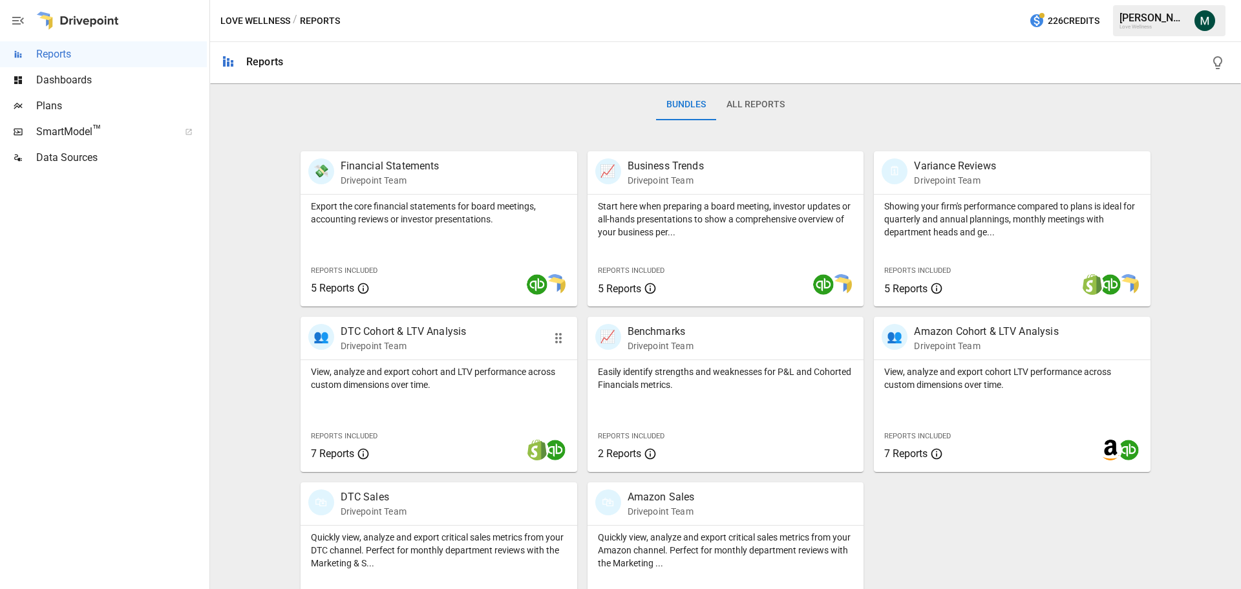
click at [418, 328] on p "DTC Cohort & LTV Analysis" at bounding box center [404, 332] width 126 height 16
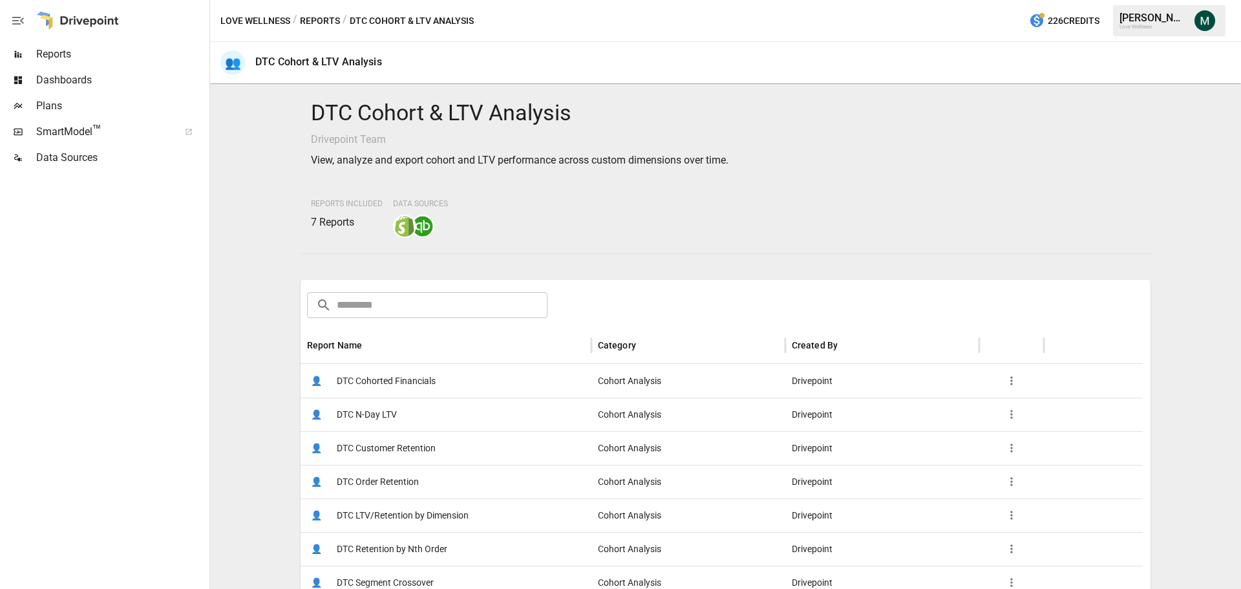
scroll to position [194, 0]
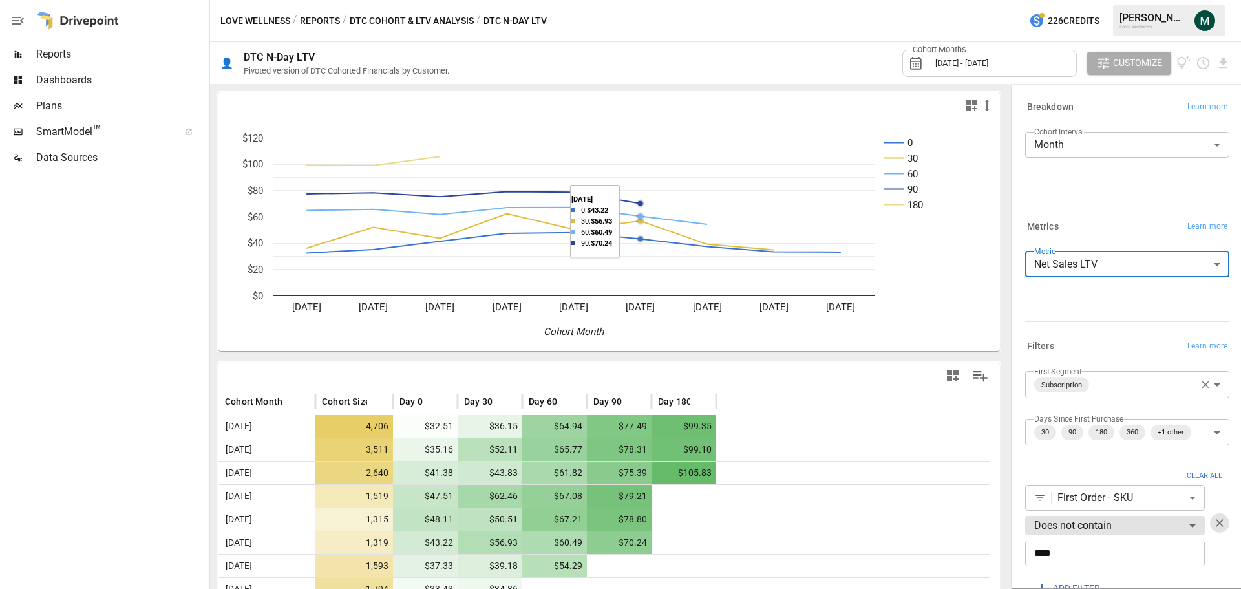
scroll to position [67, 0]
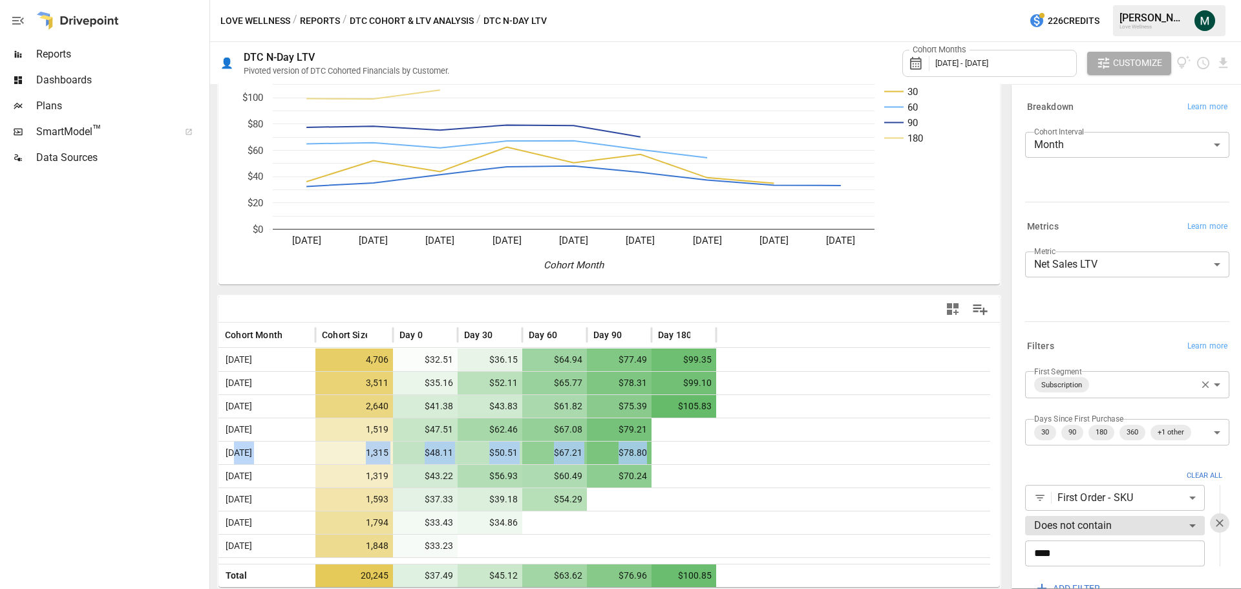
drag, startPoint x: 238, startPoint y: 452, endPoint x: 648, endPoint y: 454, distance: 409.1
click at [648, 454] on div "[DATE] 1,315 $48.11 $50.51 $67.21 $78.80" at bounding box center [604, 452] width 772 height 23
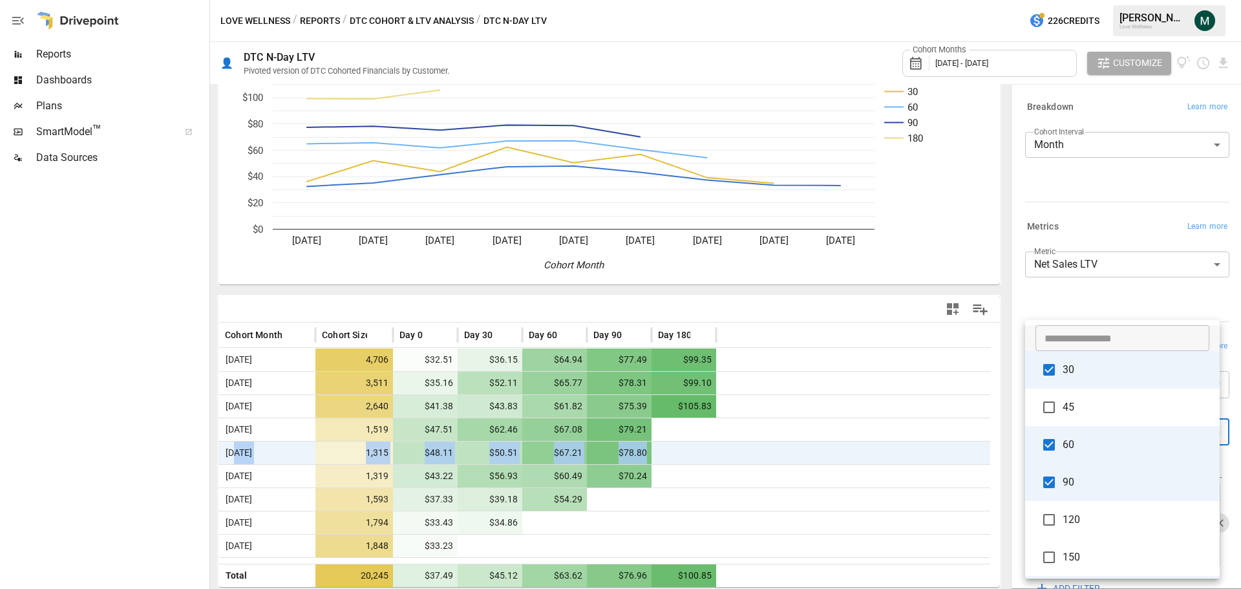
click at [1207, 0] on body "**********" at bounding box center [620, 0] width 1241 height 0
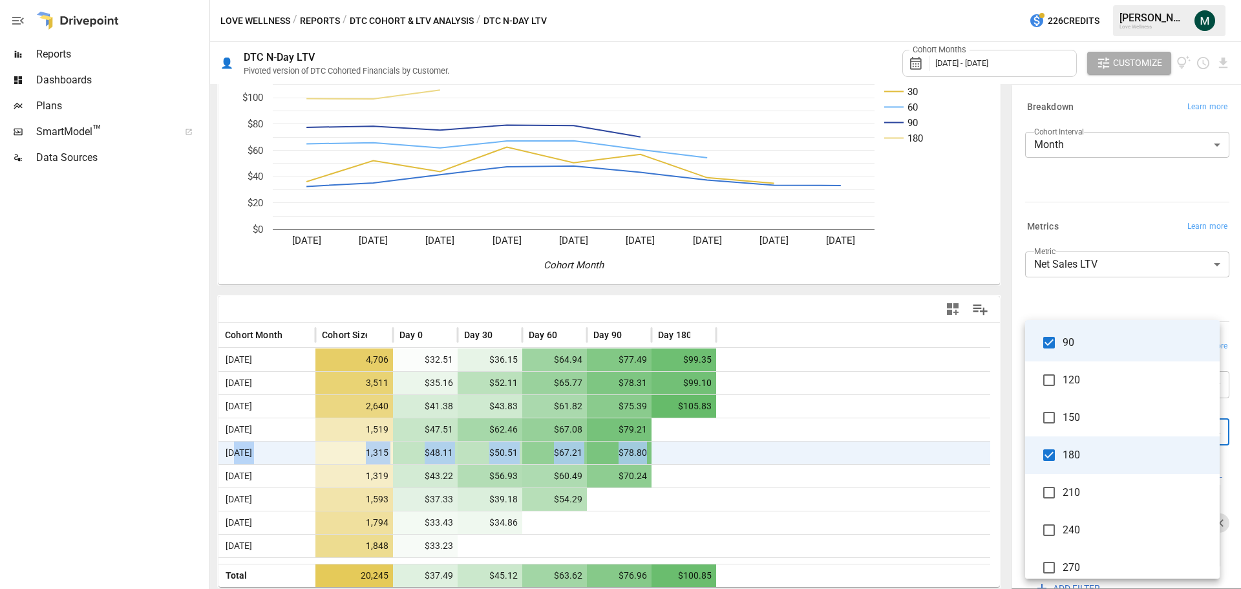
scroll to position [109, 0]
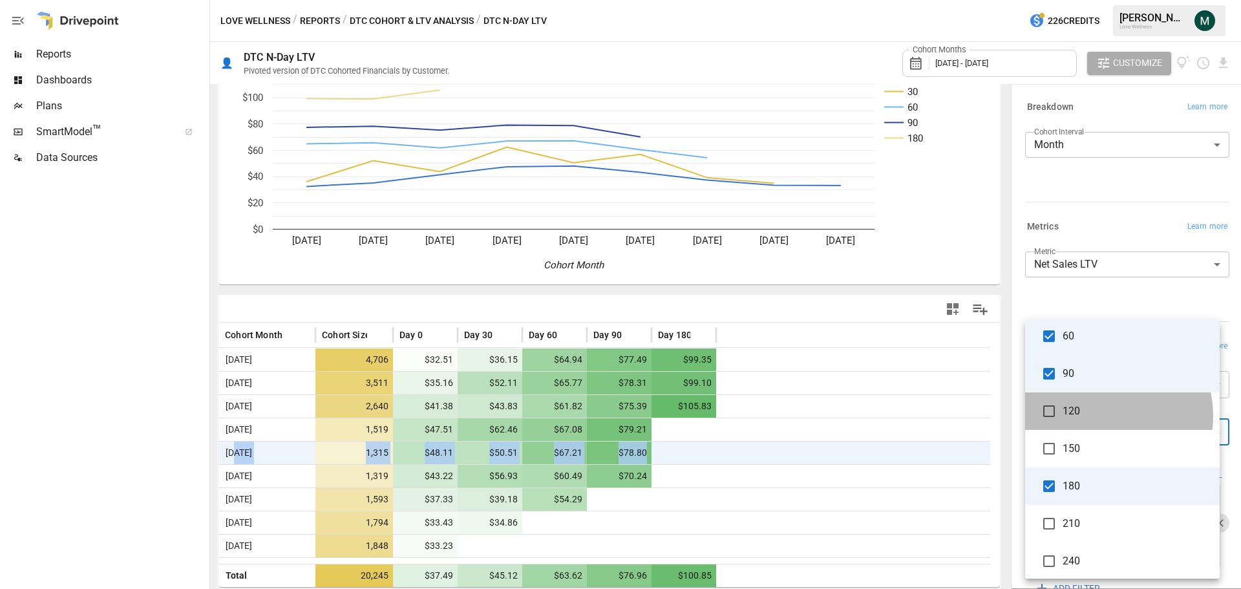
click at [1101, 416] on span "120" at bounding box center [1135, 411] width 147 height 16
type input "**********"
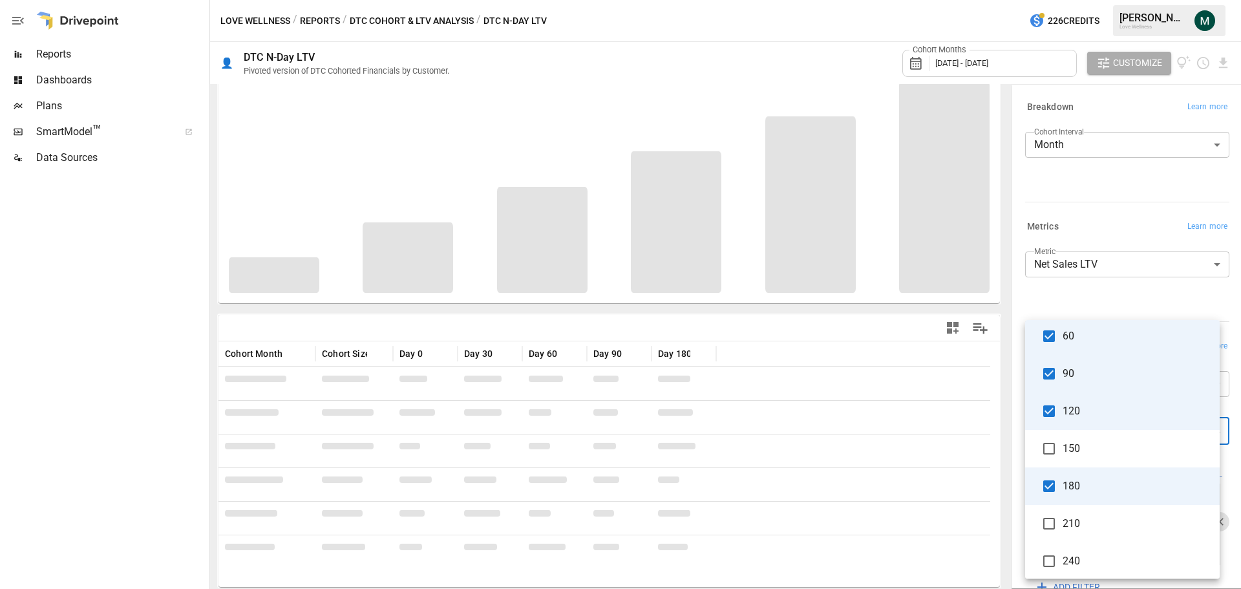
scroll to position [41, 0]
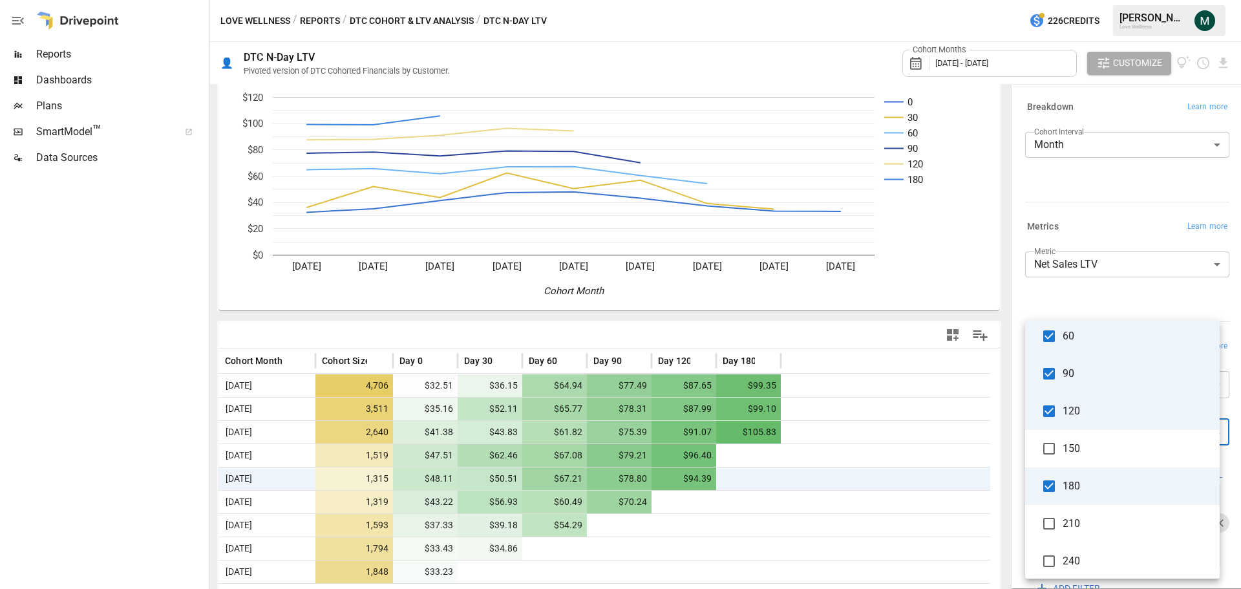
drag, startPoint x: 675, startPoint y: 480, endPoint x: 723, endPoint y: 480, distance: 48.5
click at [723, 480] on div at bounding box center [620, 294] width 1241 height 589
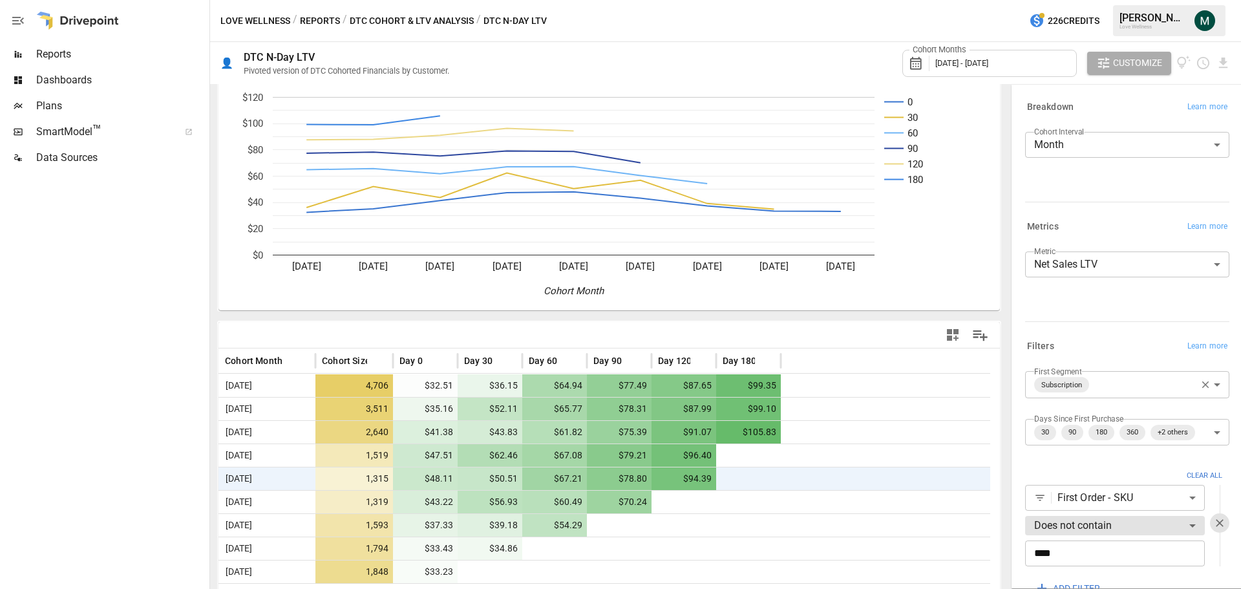
drag, startPoint x: 70, startPoint y: 58, endPoint x: 121, endPoint y: 65, distance: 51.0
click at [70, 58] on span "Reports" at bounding box center [121, 55] width 171 height 16
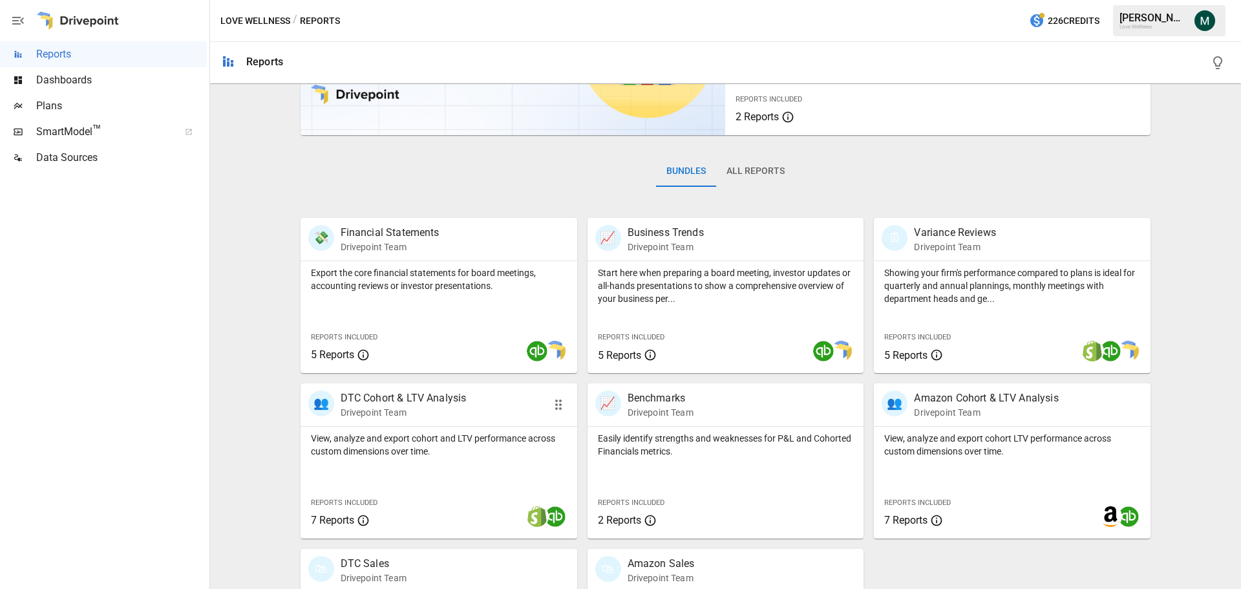
scroll to position [248, 0]
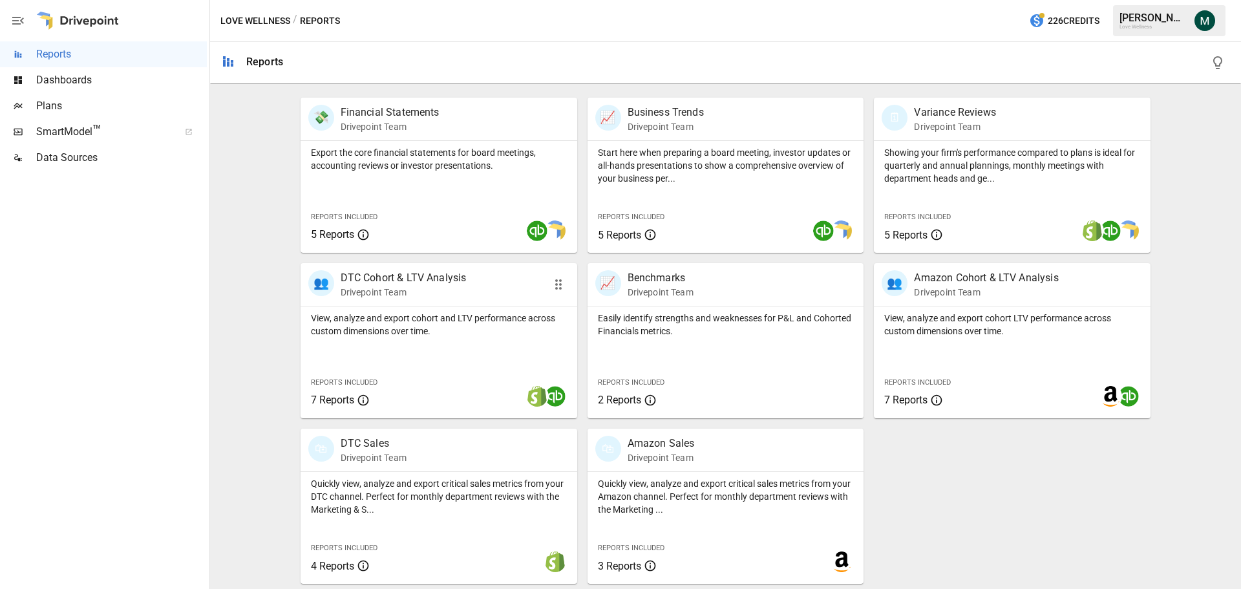
click at [405, 280] on p "DTC Cohort & LTV Analysis" at bounding box center [404, 278] width 126 height 16
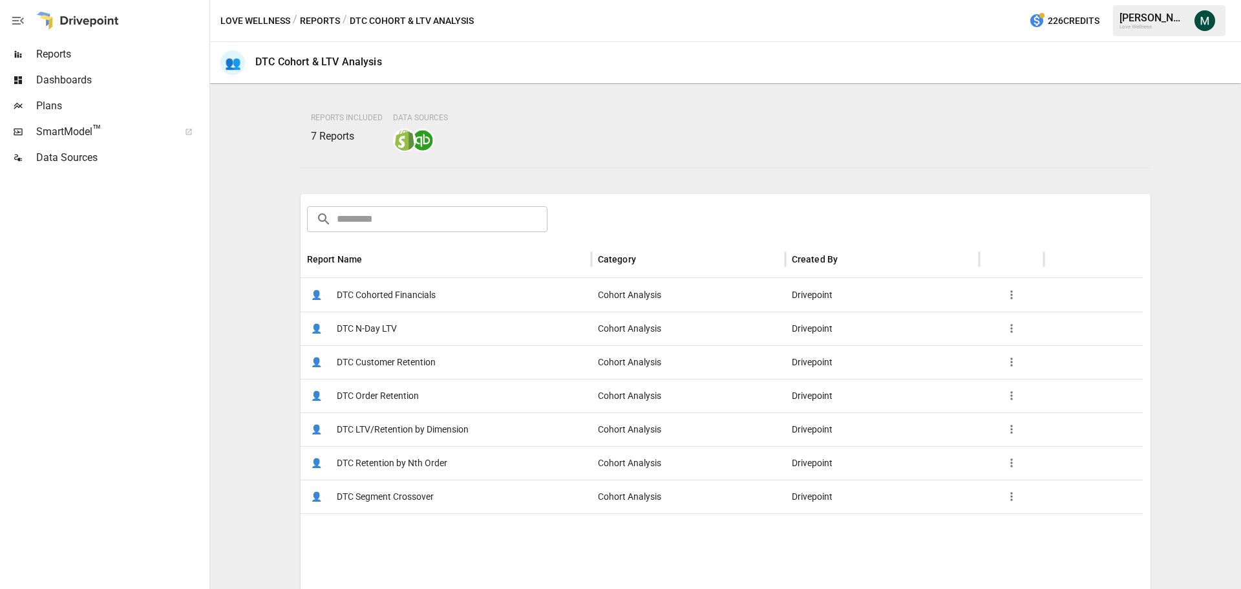
scroll to position [194, 0]
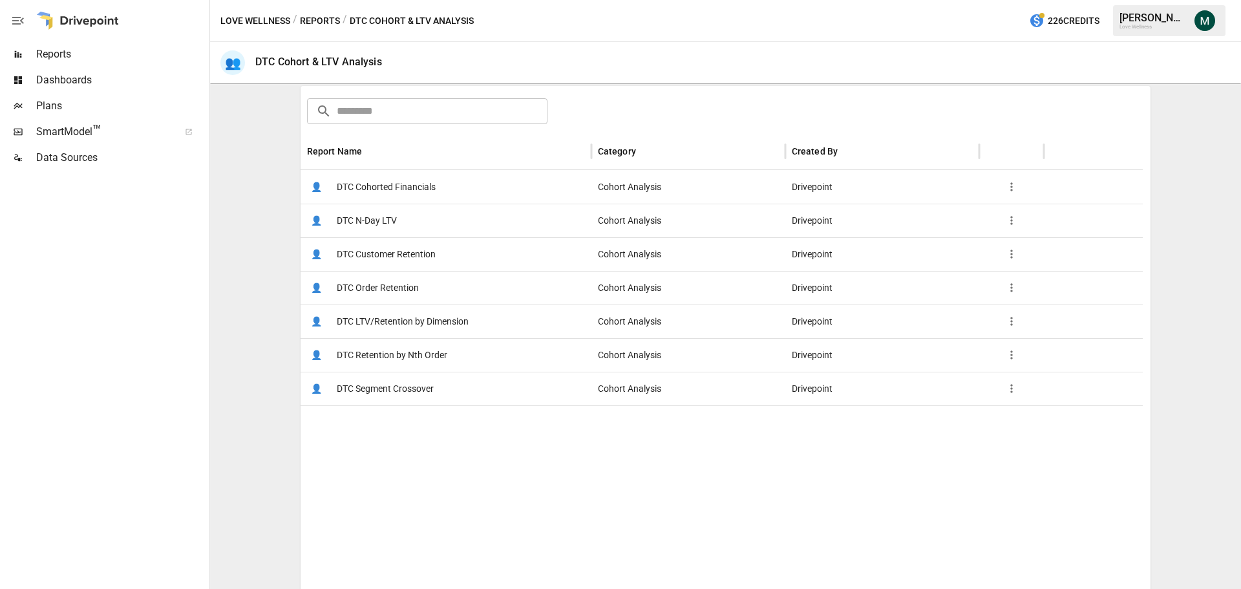
click at [401, 325] on span "DTC LTV/Retention by Dimension" at bounding box center [403, 321] width 132 height 33
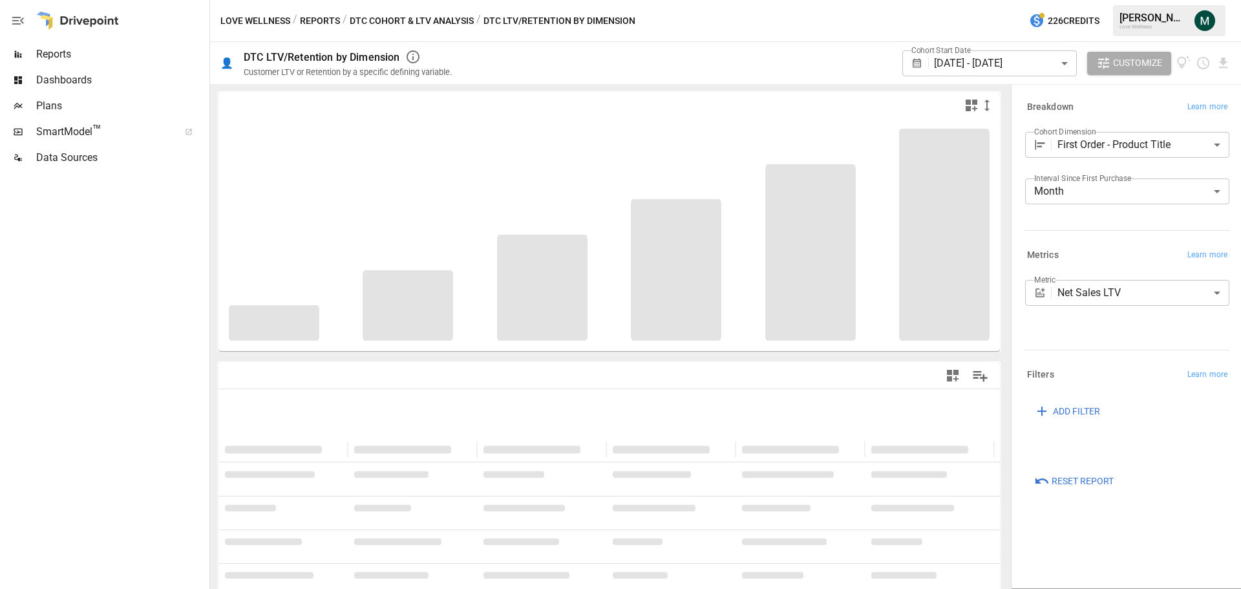
click at [1057, 0] on body "**********" at bounding box center [620, 0] width 1241 height 0
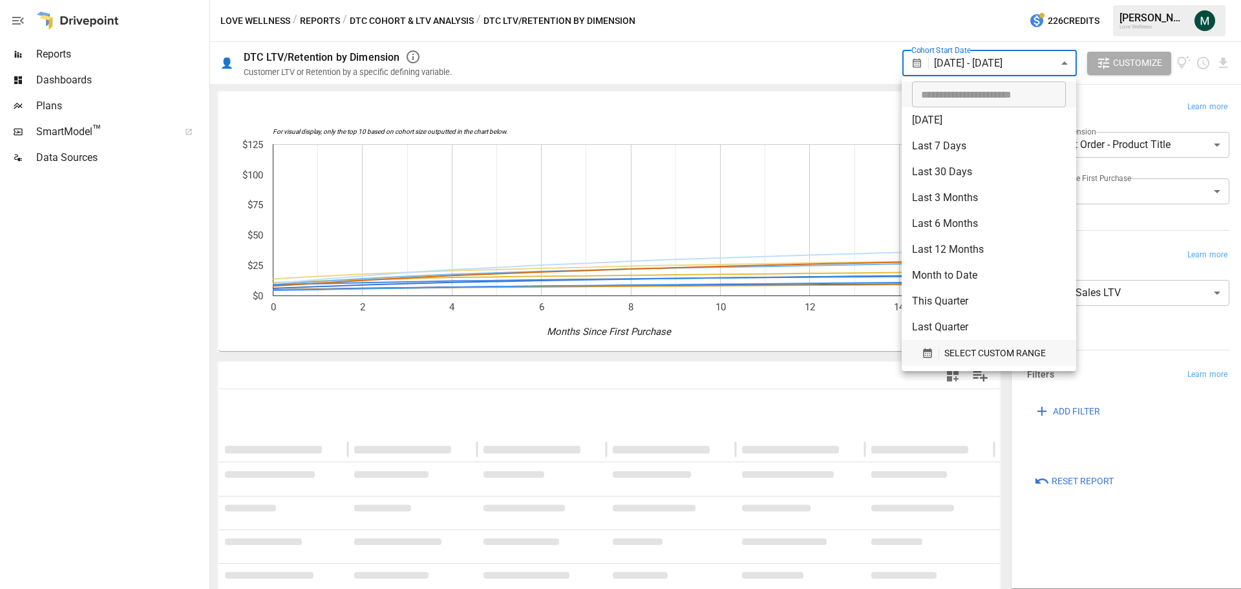
click at [991, 349] on span "SELECT CUSTOM RANGE" at bounding box center [994, 353] width 101 height 16
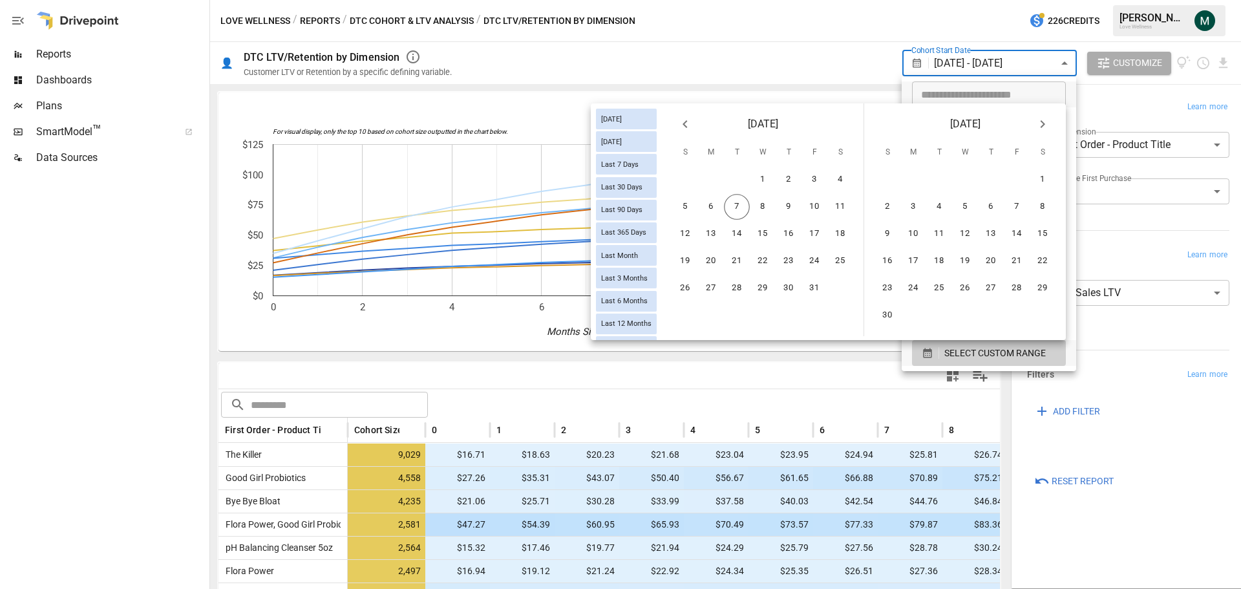
click at [801, 71] on div at bounding box center [620, 294] width 1241 height 589
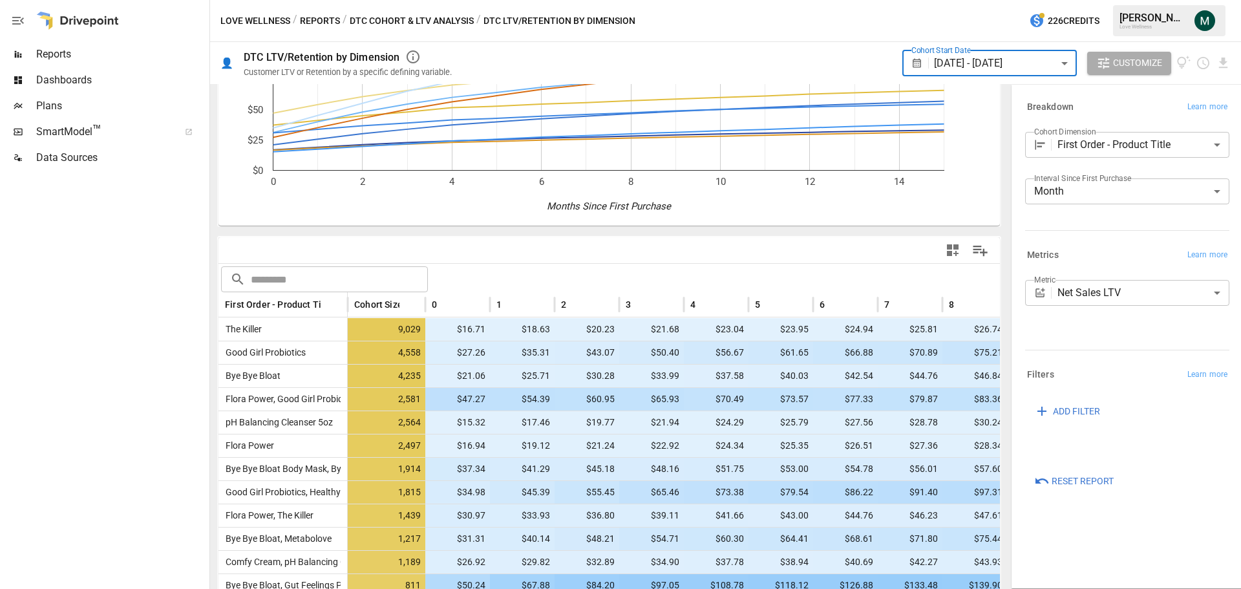
scroll to position [129, 0]
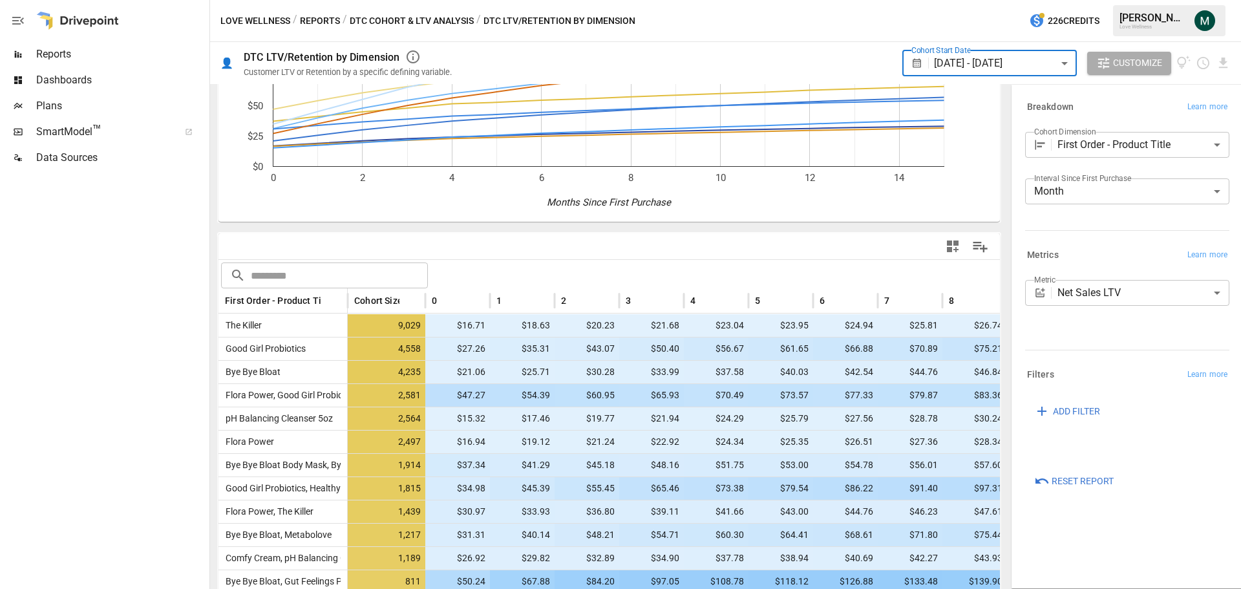
click at [123, 50] on span "Reports" at bounding box center [121, 55] width 171 height 16
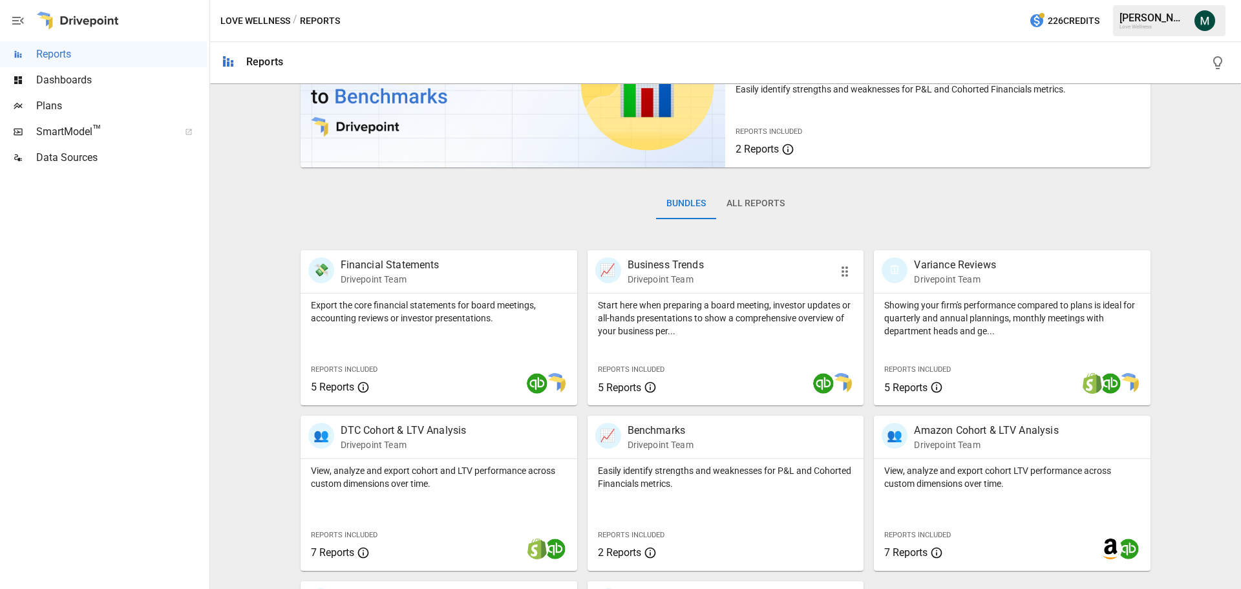
scroll to position [248, 0]
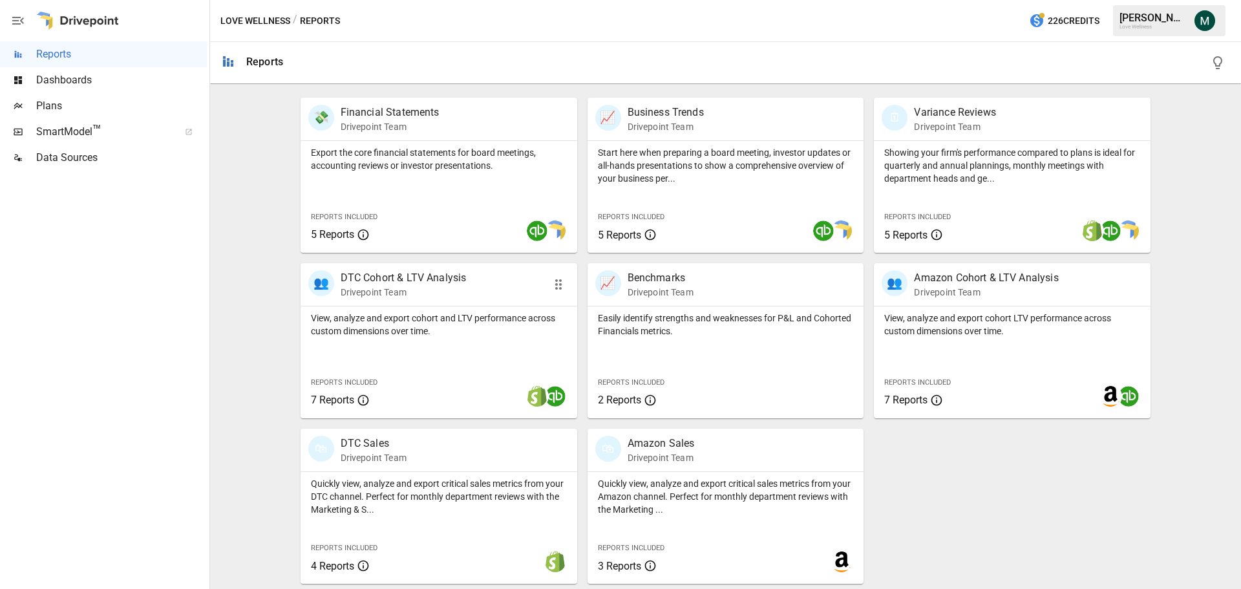
click at [410, 279] on p "DTC Cohort & LTV Analysis" at bounding box center [404, 278] width 126 height 16
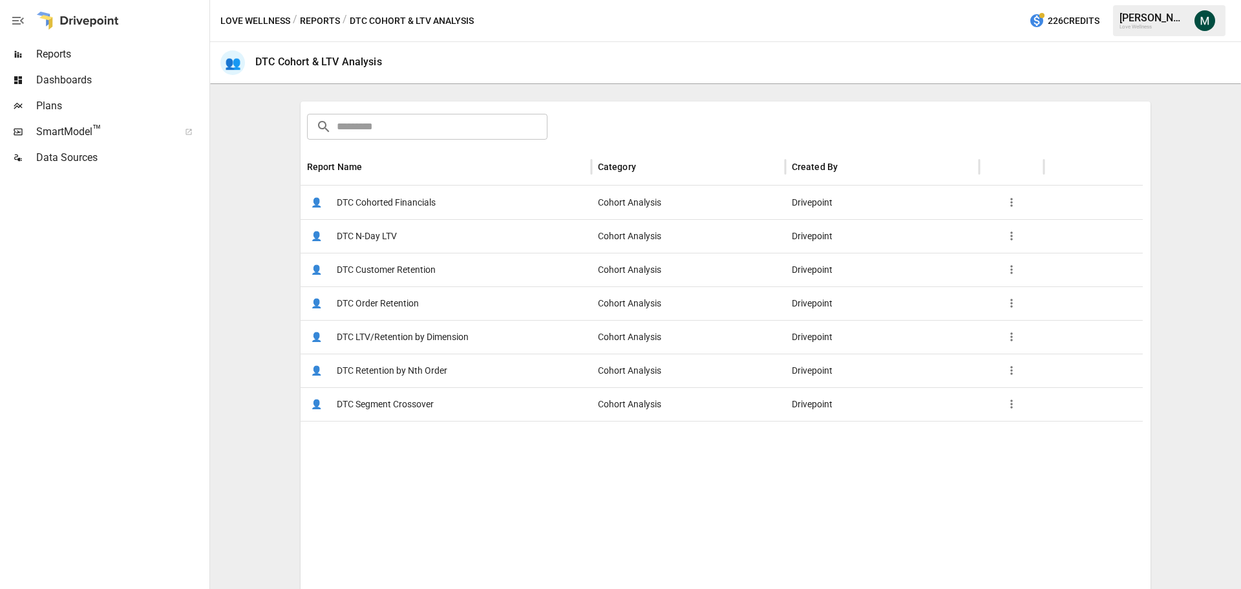
scroll to position [194, 0]
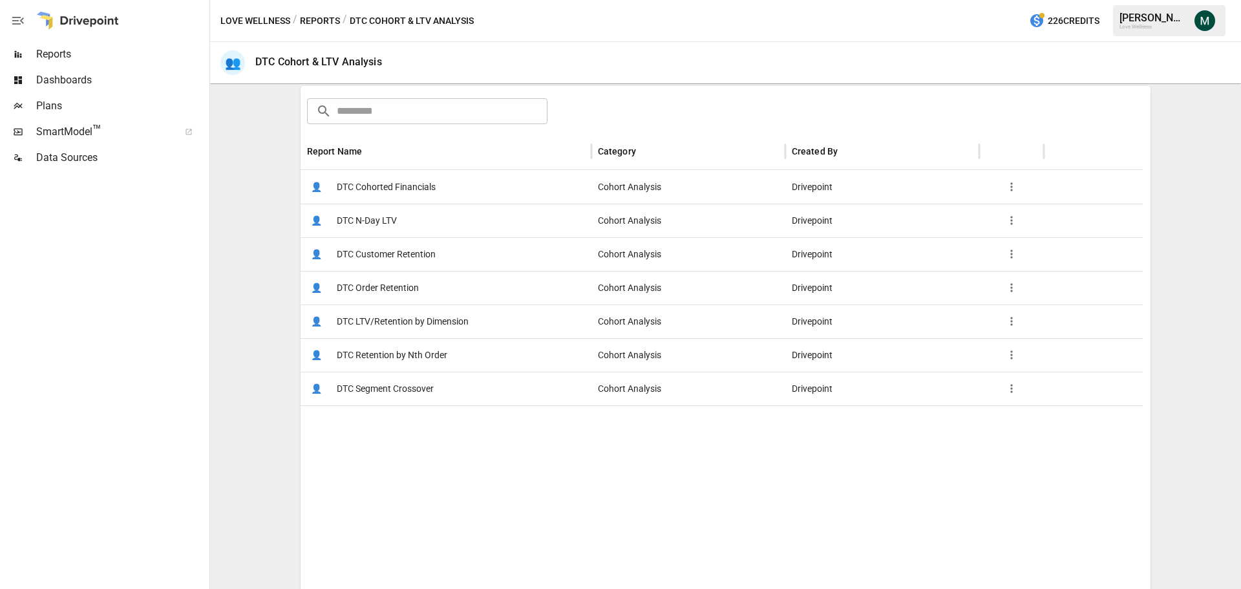
click at [412, 320] on span "DTC LTV/Retention by Dimension" at bounding box center [403, 321] width 132 height 33
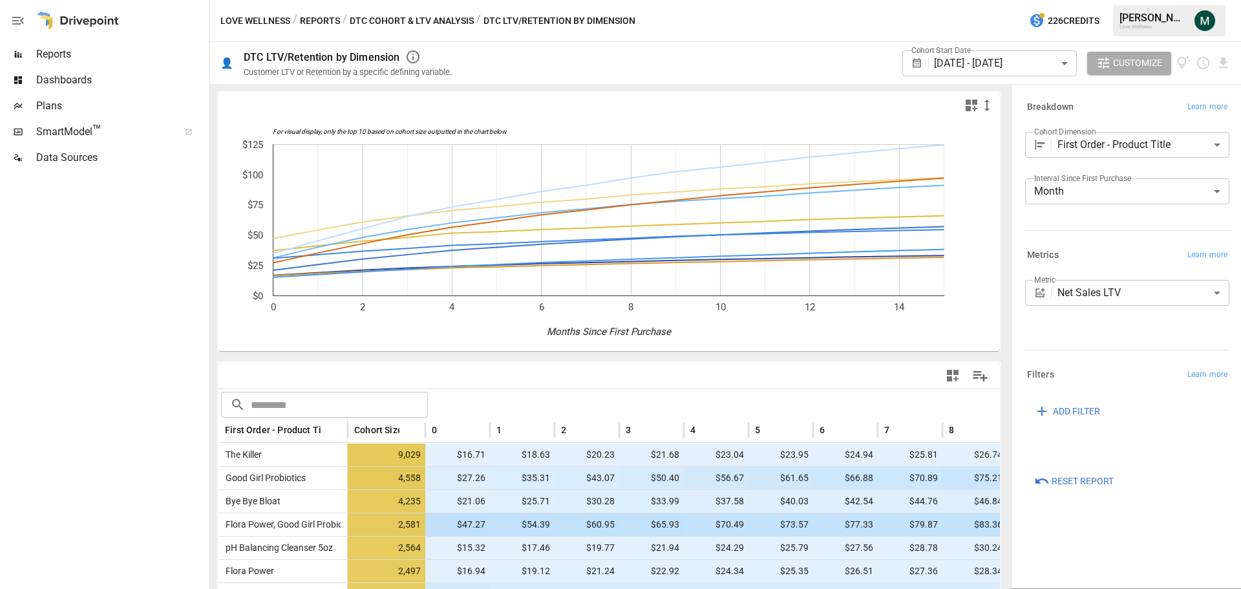
click at [986, 0] on body "Reports Dashboards Plans SmartModel ™ Data Sources Love Wellness / Reports / DT…" at bounding box center [620, 0] width 1241 height 0
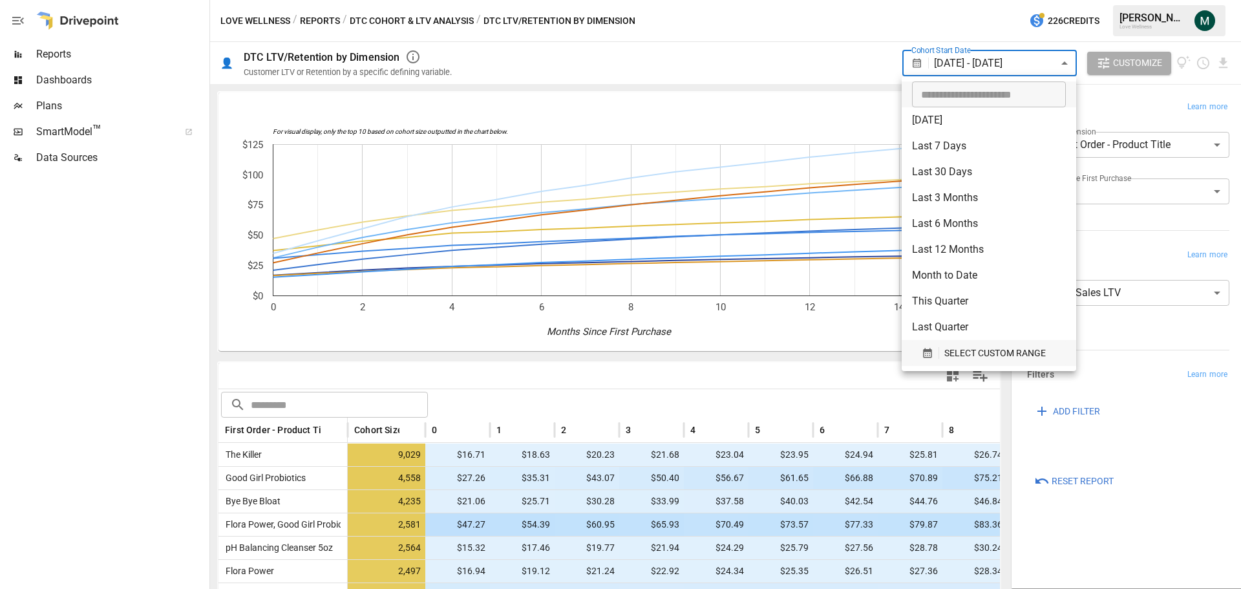
click at [954, 348] on span "SELECT CUSTOM RANGE" at bounding box center [994, 353] width 101 height 16
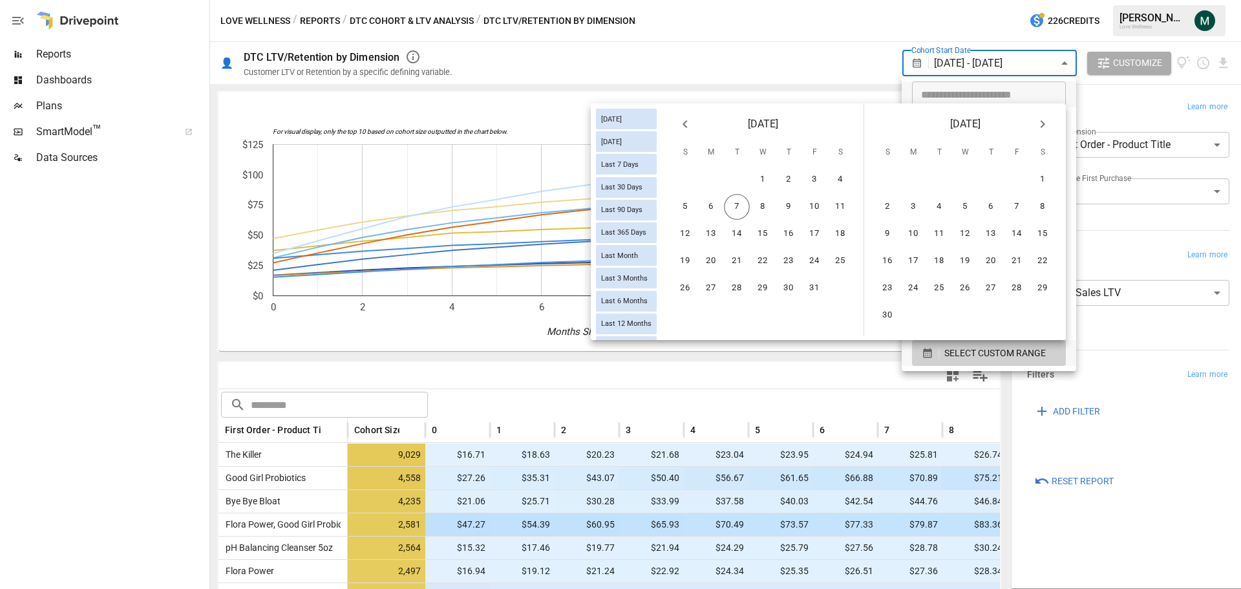
click at [677, 124] on button "Previous month" at bounding box center [685, 124] width 26 height 26
click at [683, 123] on icon "Previous month" at bounding box center [685, 124] width 16 height 16
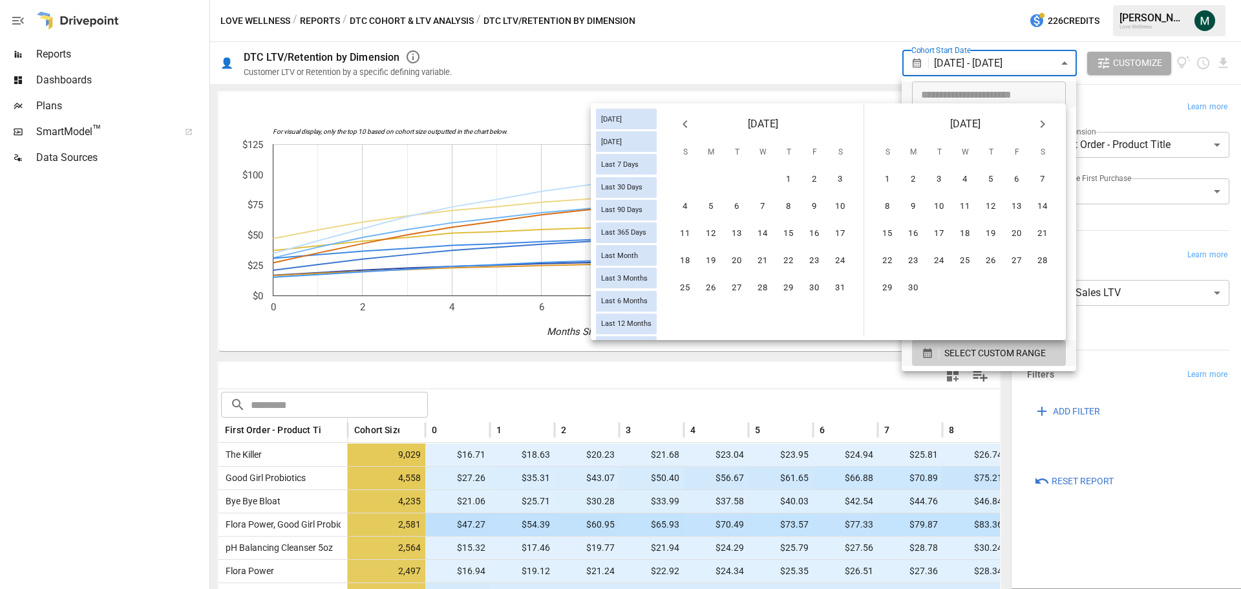
click at [683, 123] on icon "Previous month" at bounding box center [685, 124] width 16 height 16
click at [683, 121] on icon "Previous month" at bounding box center [685, 124] width 16 height 16
click at [681, 125] on icon "Previous month" at bounding box center [685, 124] width 16 height 16
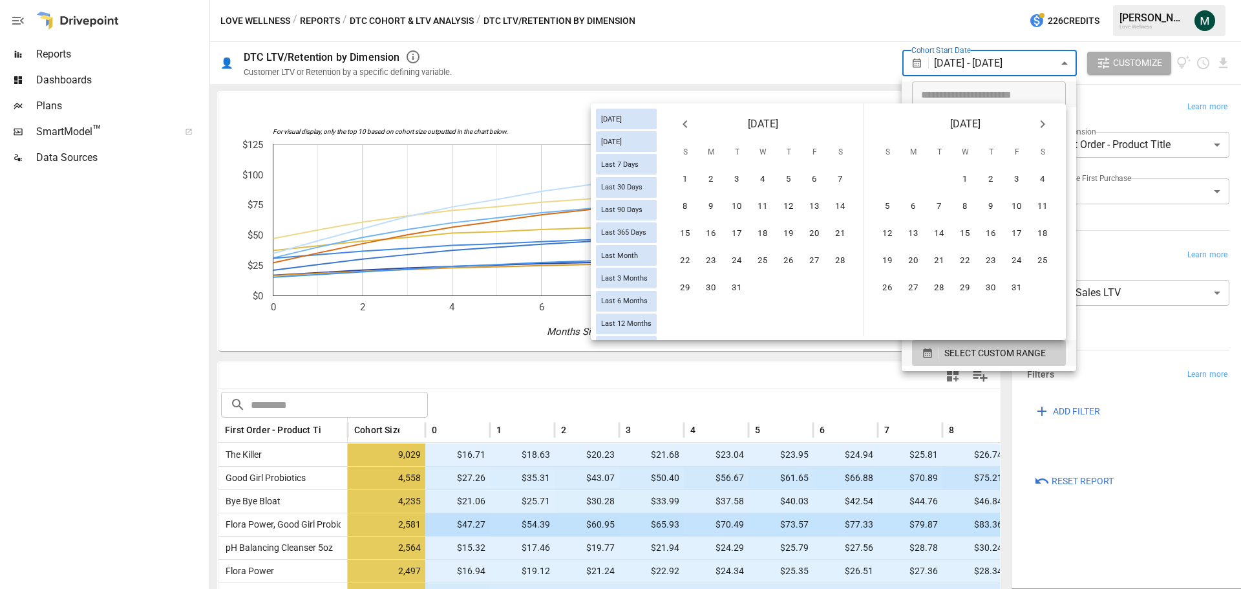
click at [681, 125] on icon "Previous month" at bounding box center [685, 124] width 16 height 16
click at [688, 187] on button "1" at bounding box center [685, 180] width 26 height 26
click at [1044, 125] on icon "Next month" at bounding box center [1043, 124] width 16 height 16
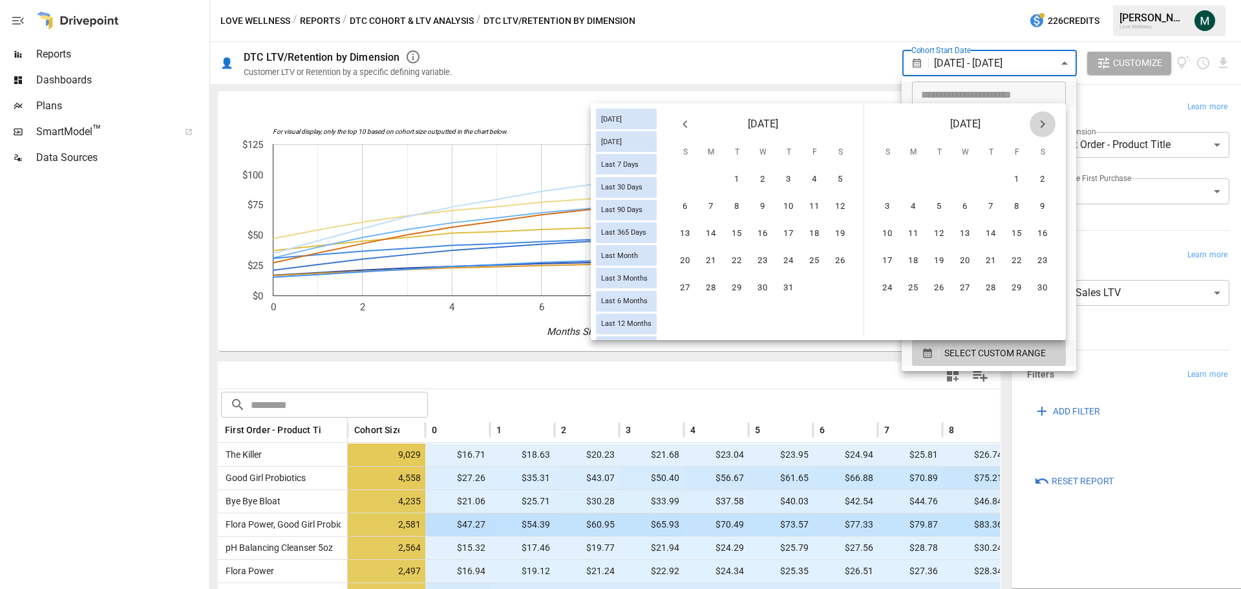
click at [1044, 125] on icon "Next month" at bounding box center [1043, 124] width 16 height 16
click at [1044, 125] on icon "Next month" at bounding box center [1042, 124] width 5 height 8
click at [1044, 125] on icon "Next month" at bounding box center [1043, 124] width 16 height 16
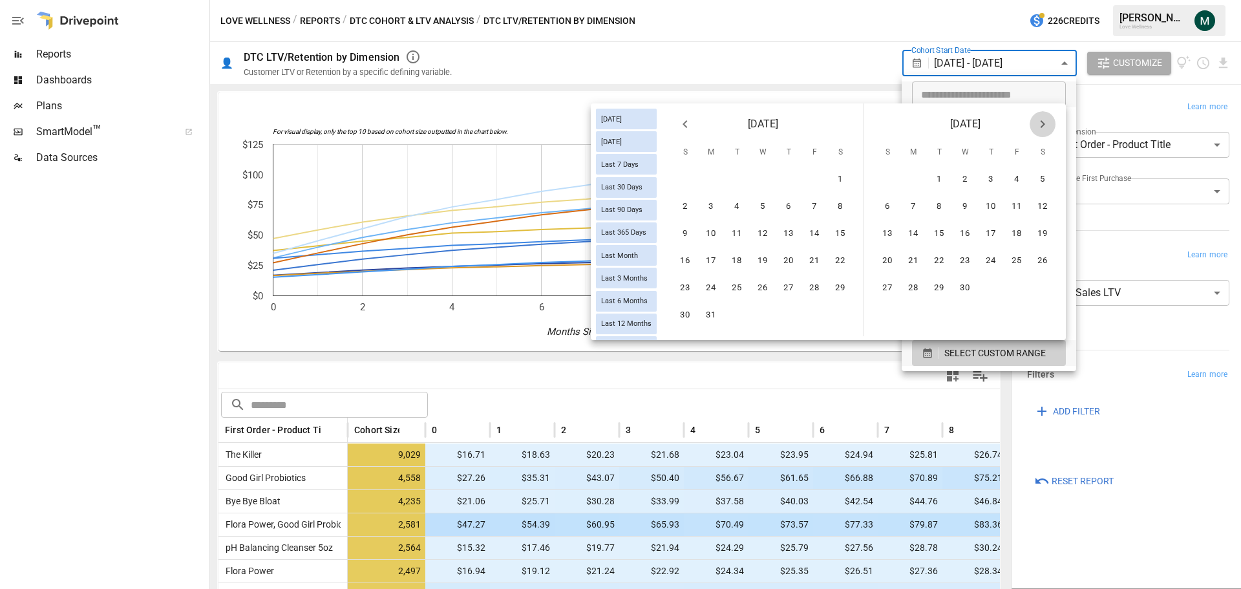
click at [1044, 125] on icon "Next month" at bounding box center [1042, 124] width 5 height 8
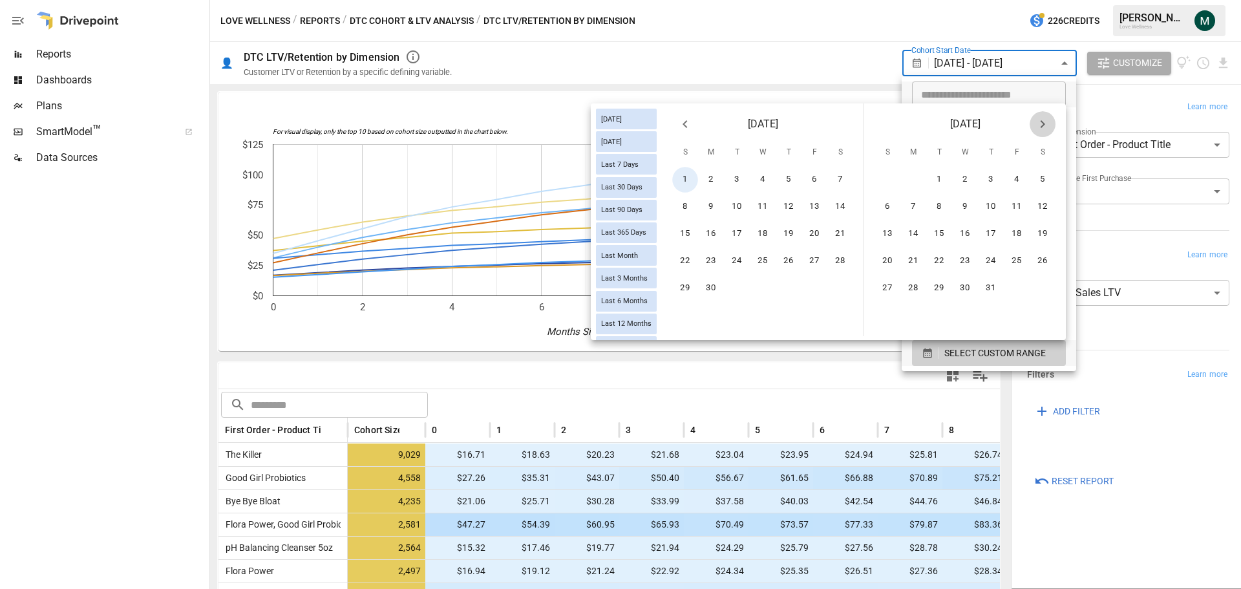
click at [1044, 125] on icon "Next month" at bounding box center [1043, 124] width 16 height 16
click at [1044, 125] on icon "Next month" at bounding box center [1042, 124] width 5 height 8
click at [940, 290] on button "30" at bounding box center [939, 288] width 26 height 26
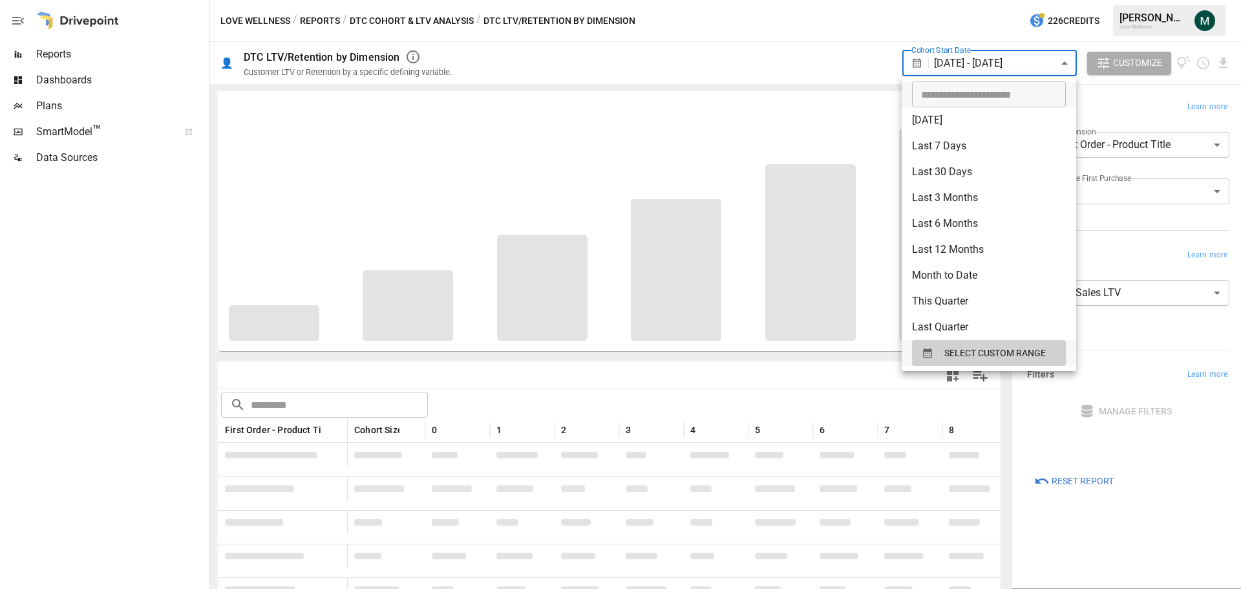
click at [730, 59] on div at bounding box center [620, 294] width 1241 height 589
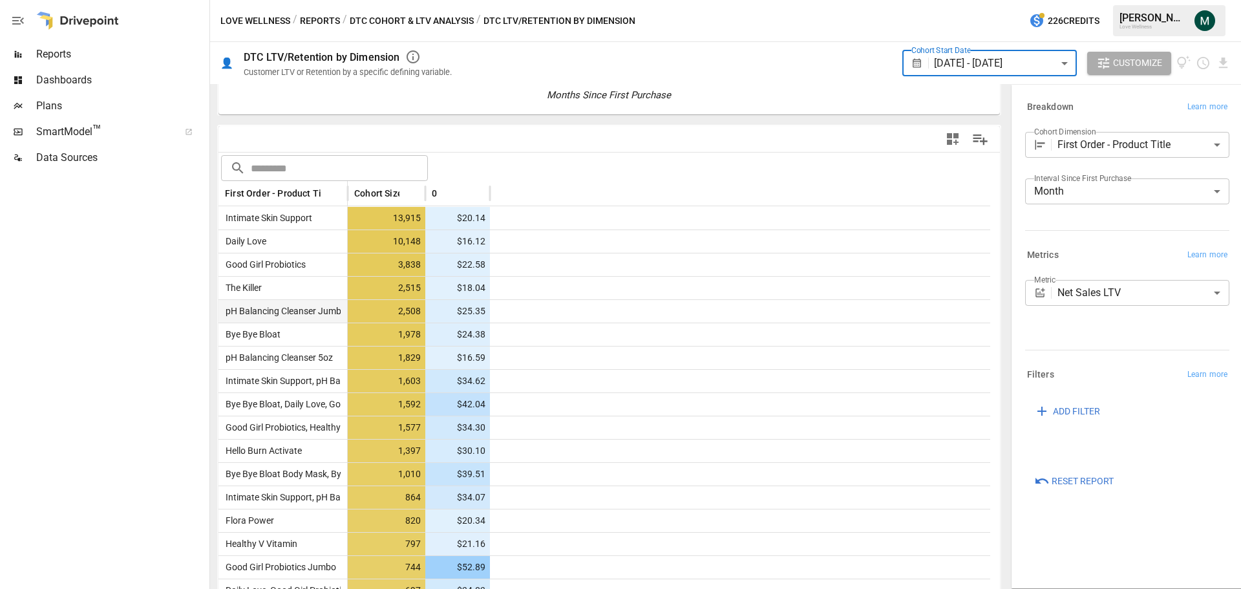
scroll to position [259, 0]
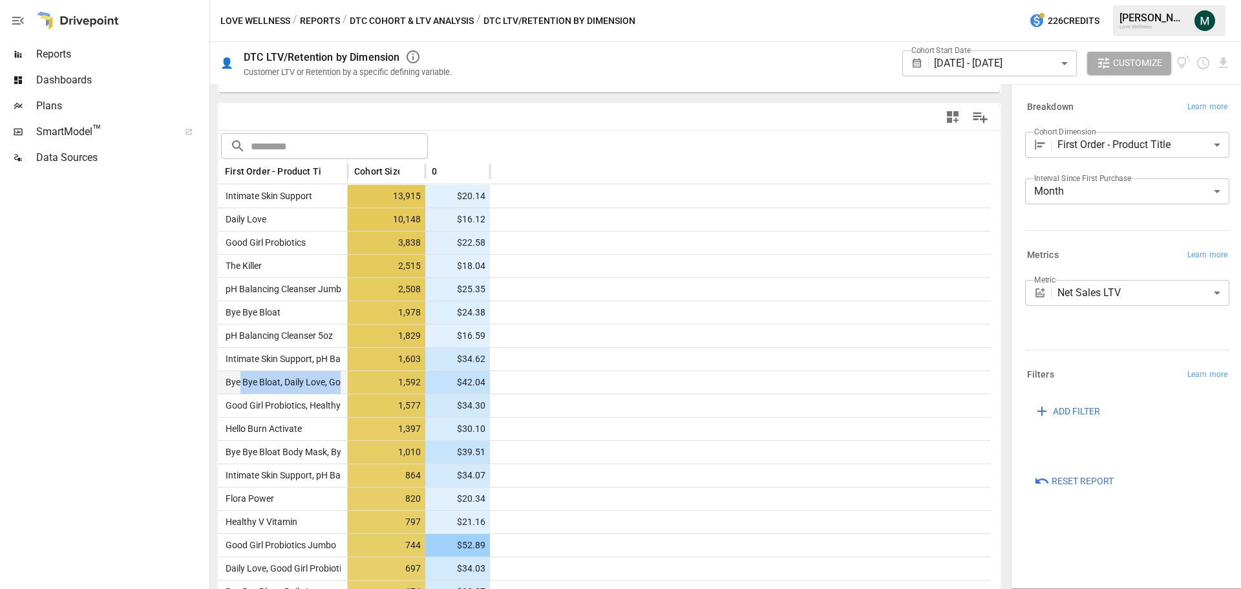
drag, startPoint x: 255, startPoint y: 380, endPoint x: 391, endPoint y: 381, distance: 136.4
click at [391, 381] on div "Bye Bye Bloat, Daily Love, Good Girl Probiotics 1,592 $42.04" at bounding box center [604, 381] width 772 height 23
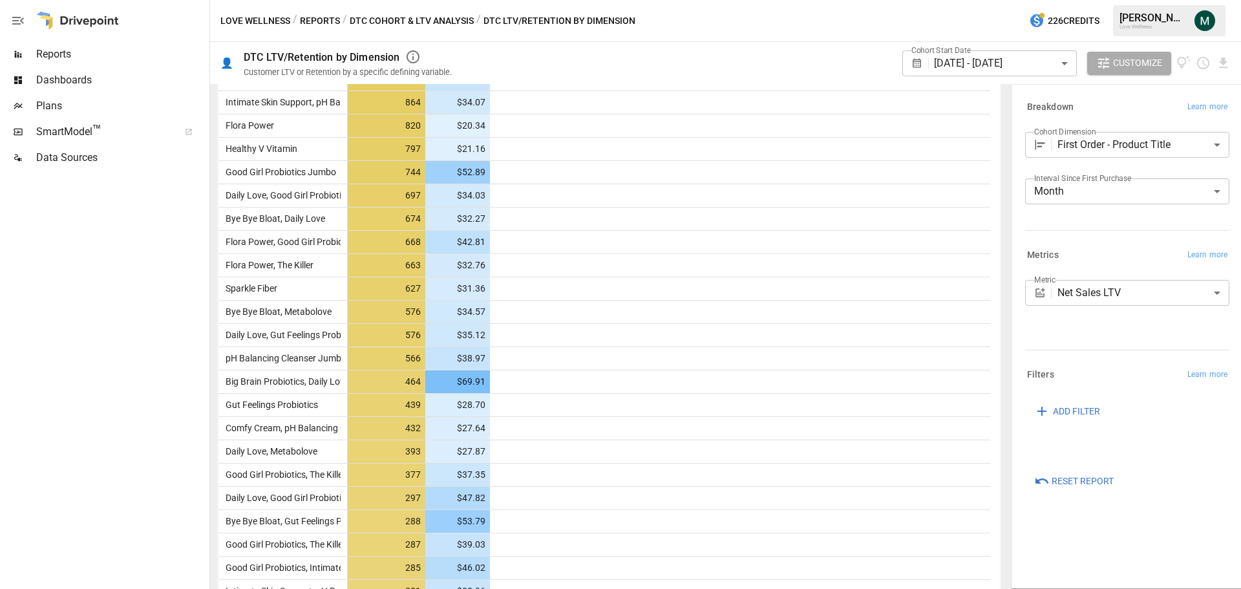
scroll to position [0, 0]
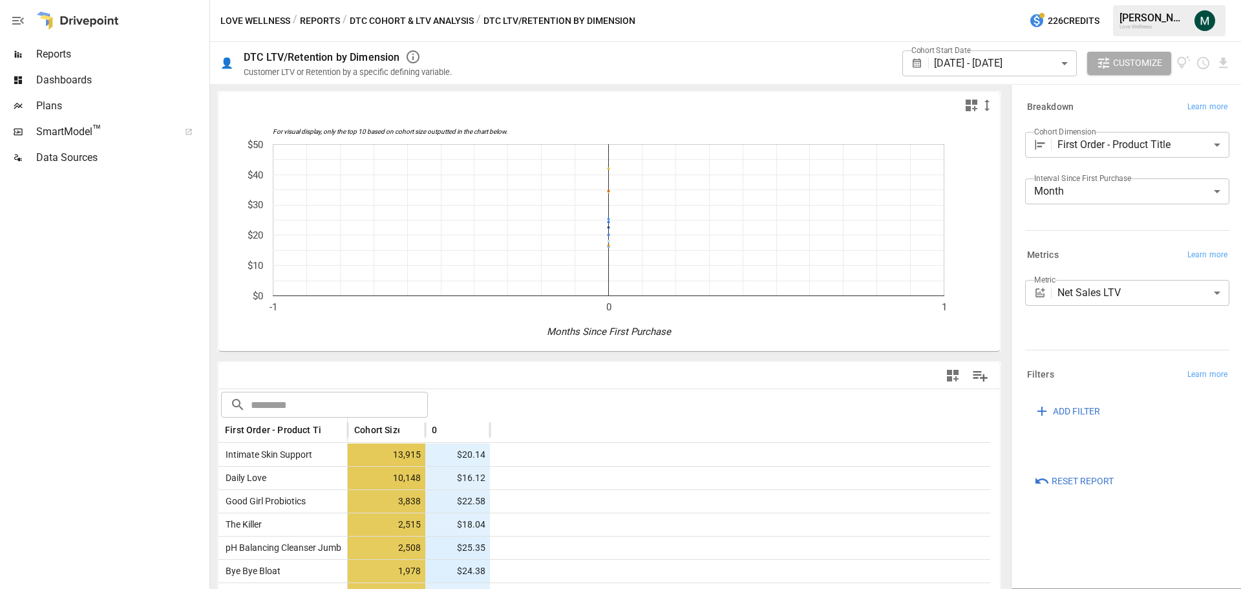
click at [90, 57] on span "Reports" at bounding box center [121, 55] width 171 height 16
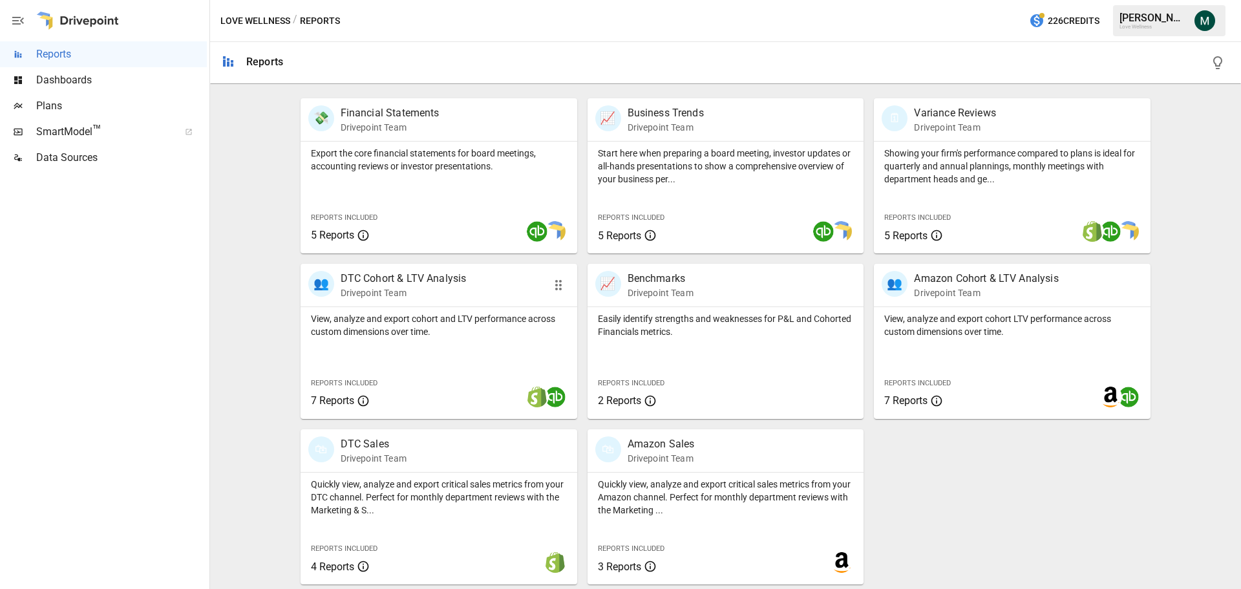
scroll to position [248, 0]
click at [428, 275] on p "DTC Cohort & LTV Analysis" at bounding box center [404, 278] width 126 height 16
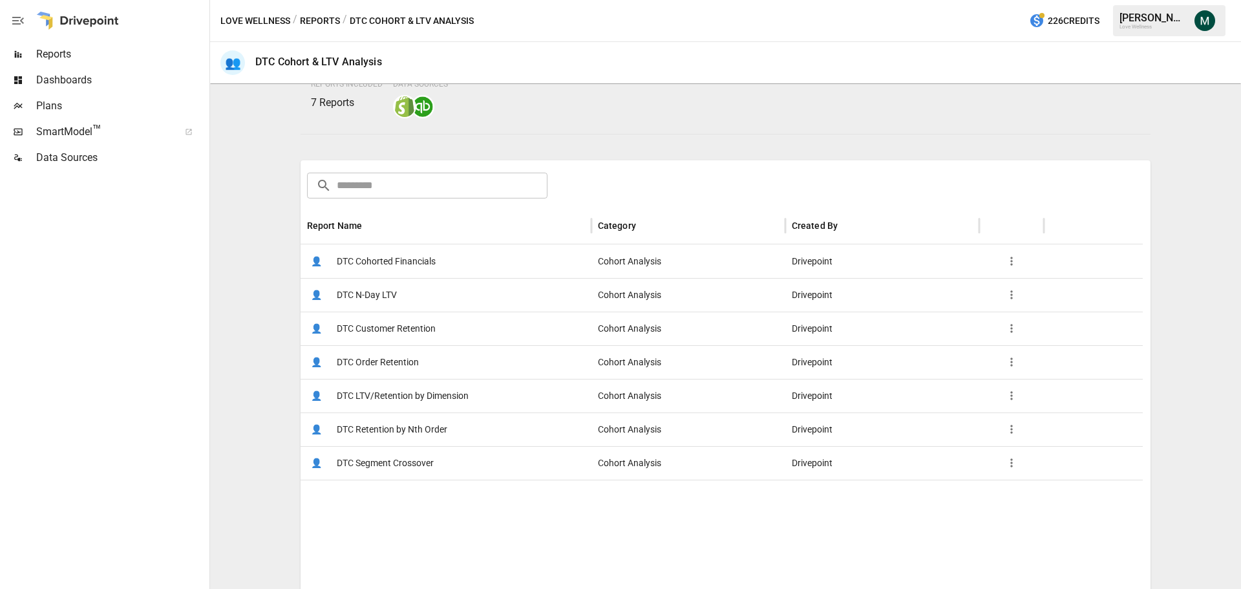
scroll to position [129, 0]
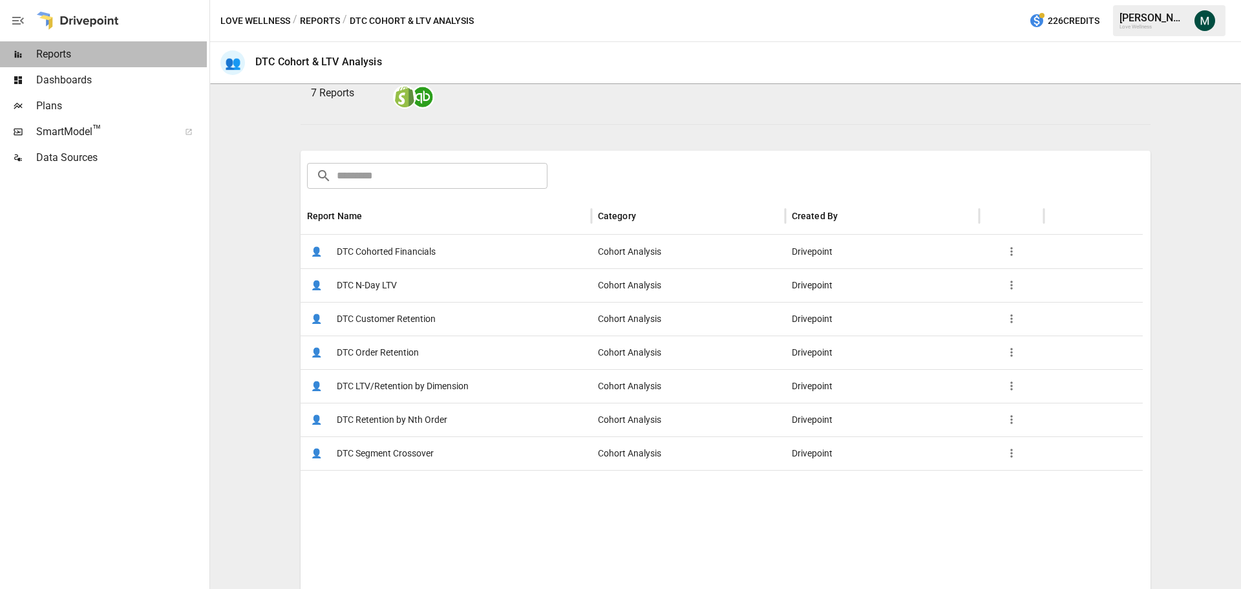
click at [92, 56] on span "Reports" at bounding box center [121, 55] width 171 height 16
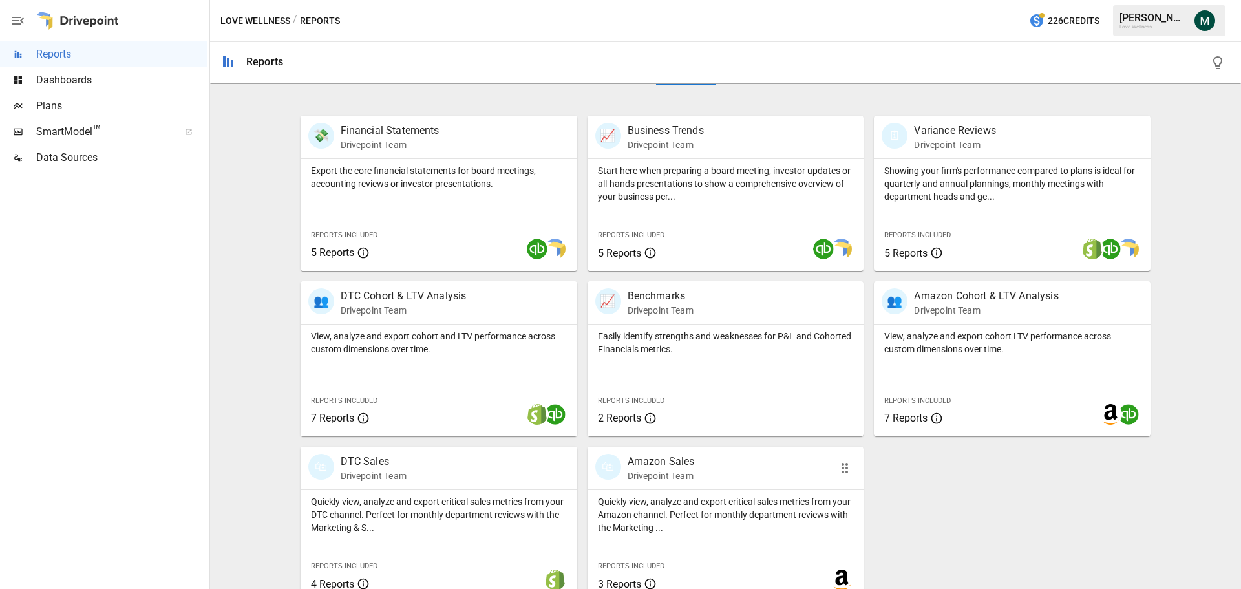
scroll to position [248, 0]
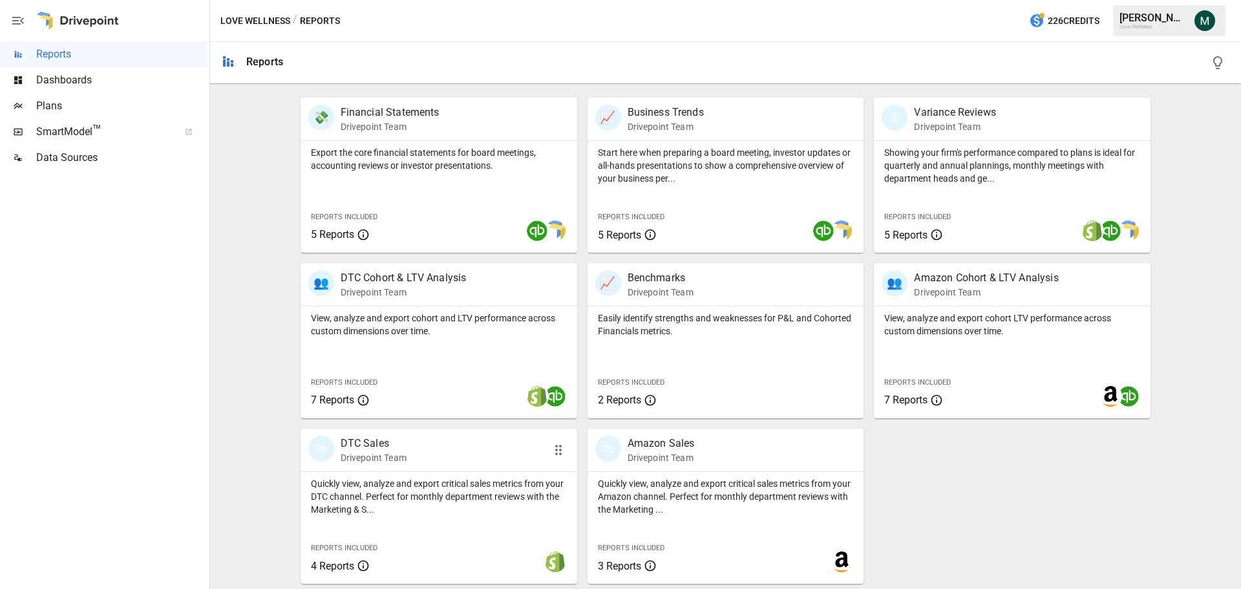
click at [375, 441] on p "DTC Sales" at bounding box center [374, 444] width 66 height 16
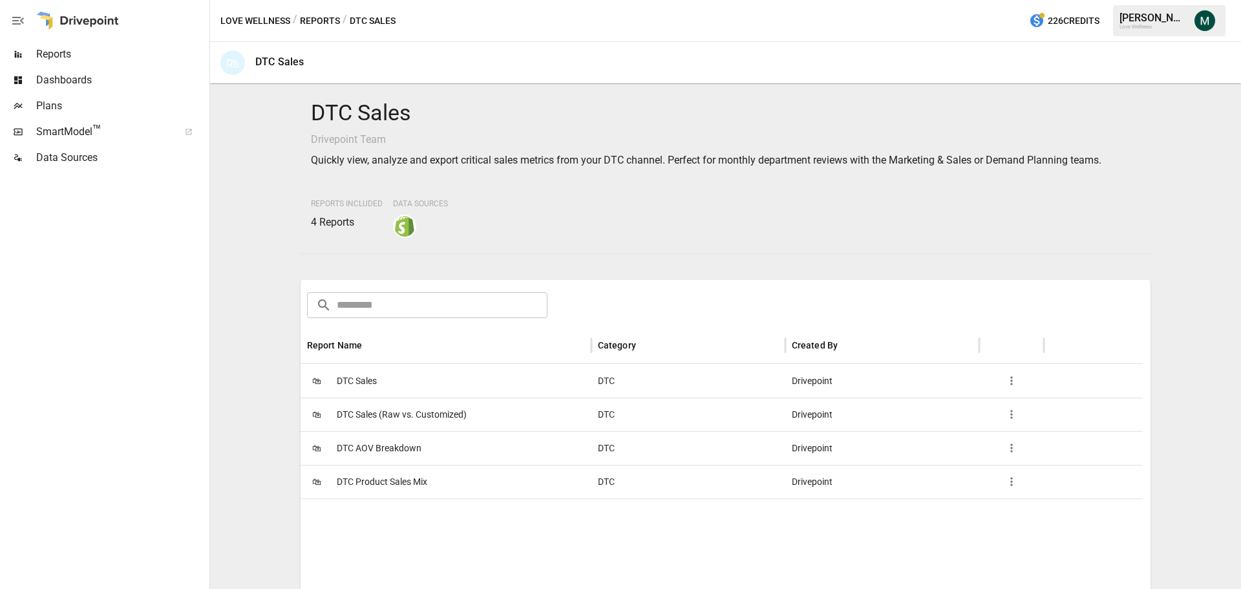
click at [414, 482] on span "DTC Product Sales Mix" at bounding box center [382, 481] width 90 height 33
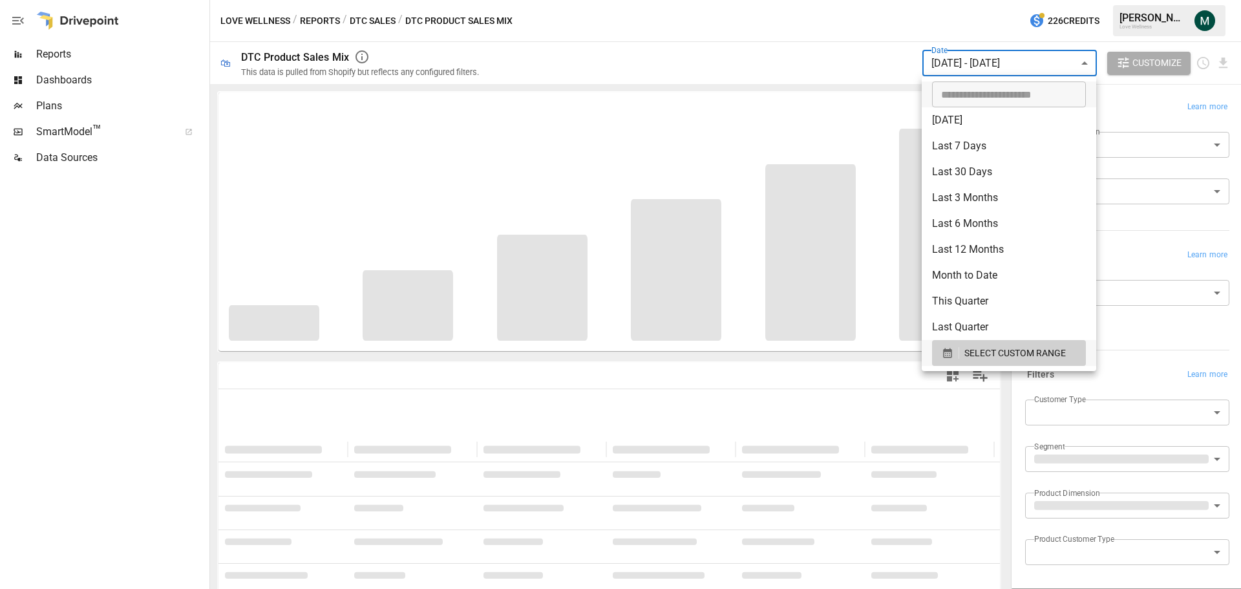
click at [1019, 0] on body "**********" at bounding box center [620, 0] width 1241 height 0
click at [970, 351] on span "SELECT CUSTOM RANGE" at bounding box center [1014, 353] width 101 height 16
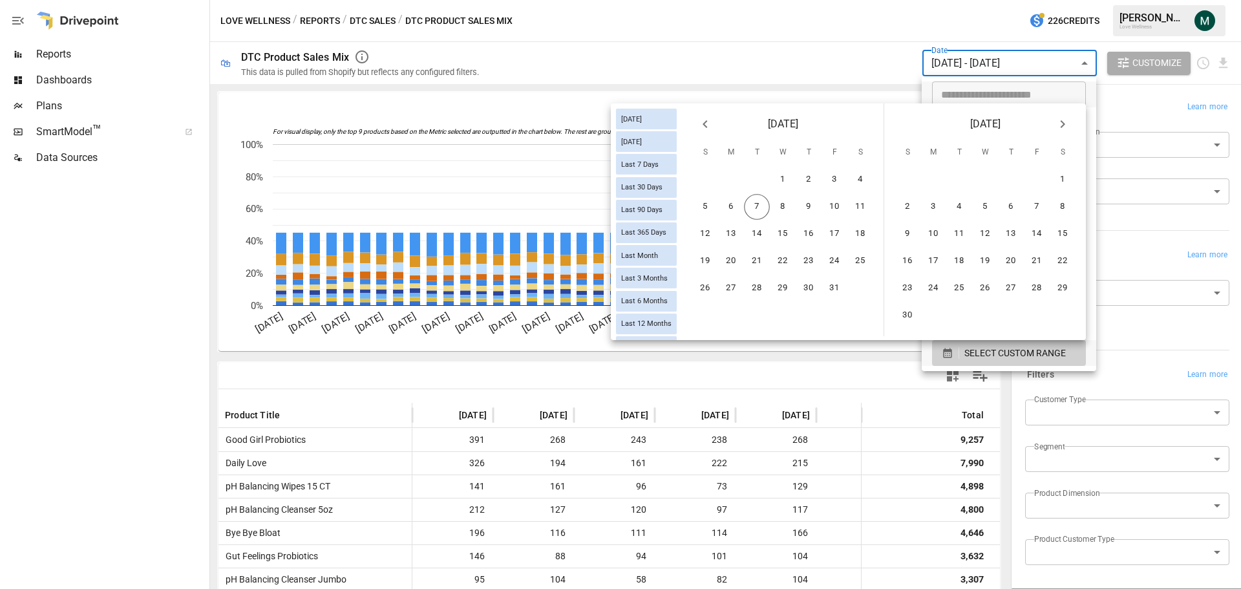
click at [704, 120] on icon "Previous month" at bounding box center [705, 124] width 16 height 16
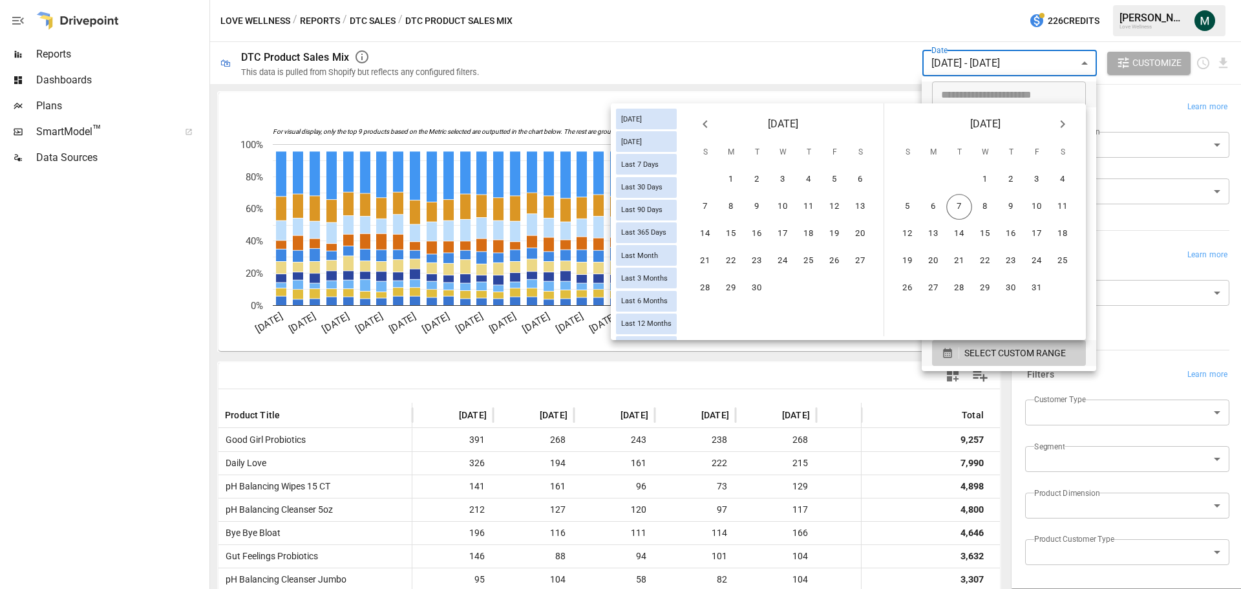
click at [704, 120] on icon "Previous month" at bounding box center [705, 124] width 16 height 16
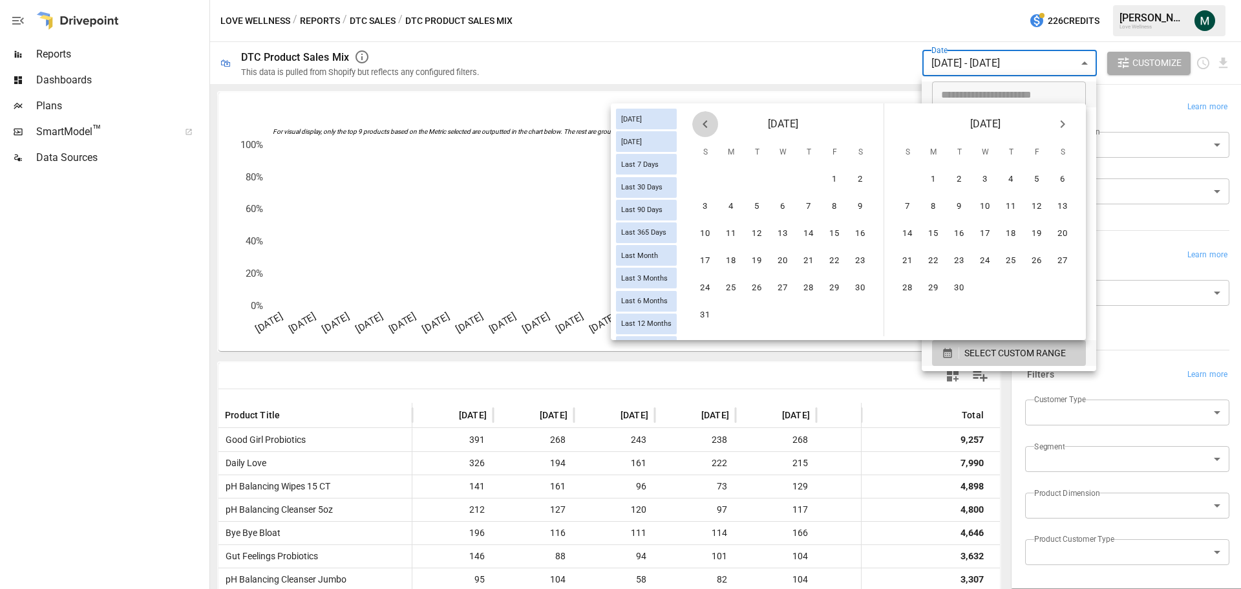
click at [704, 120] on icon "Previous month" at bounding box center [705, 124] width 16 height 16
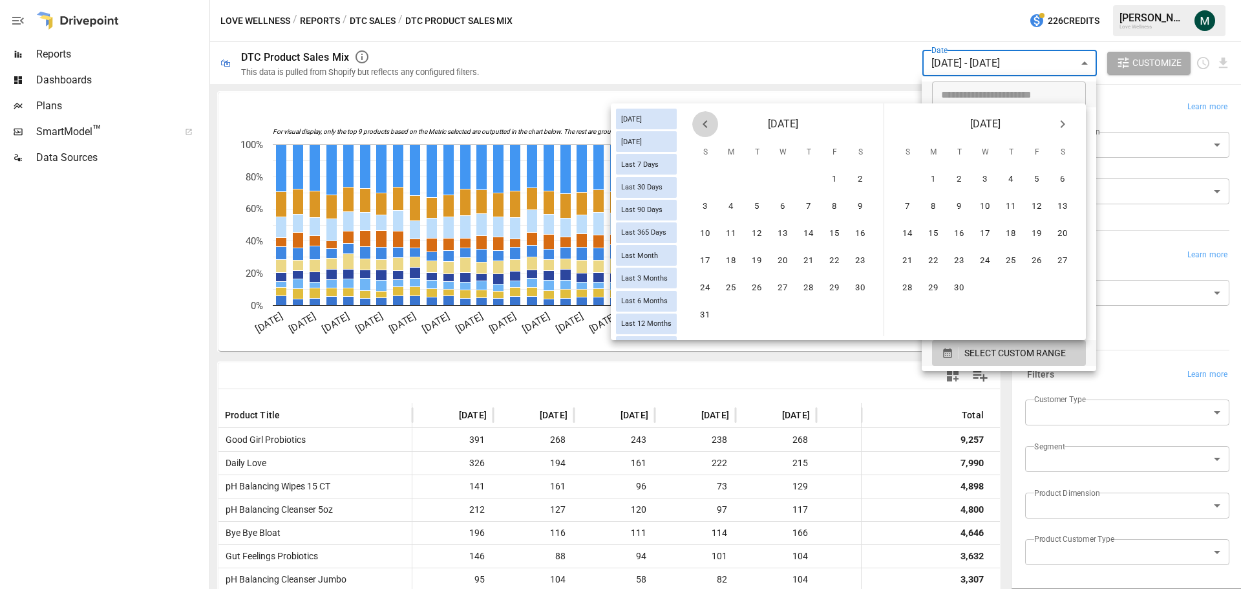
click at [704, 120] on icon "Previous month" at bounding box center [705, 124] width 16 height 16
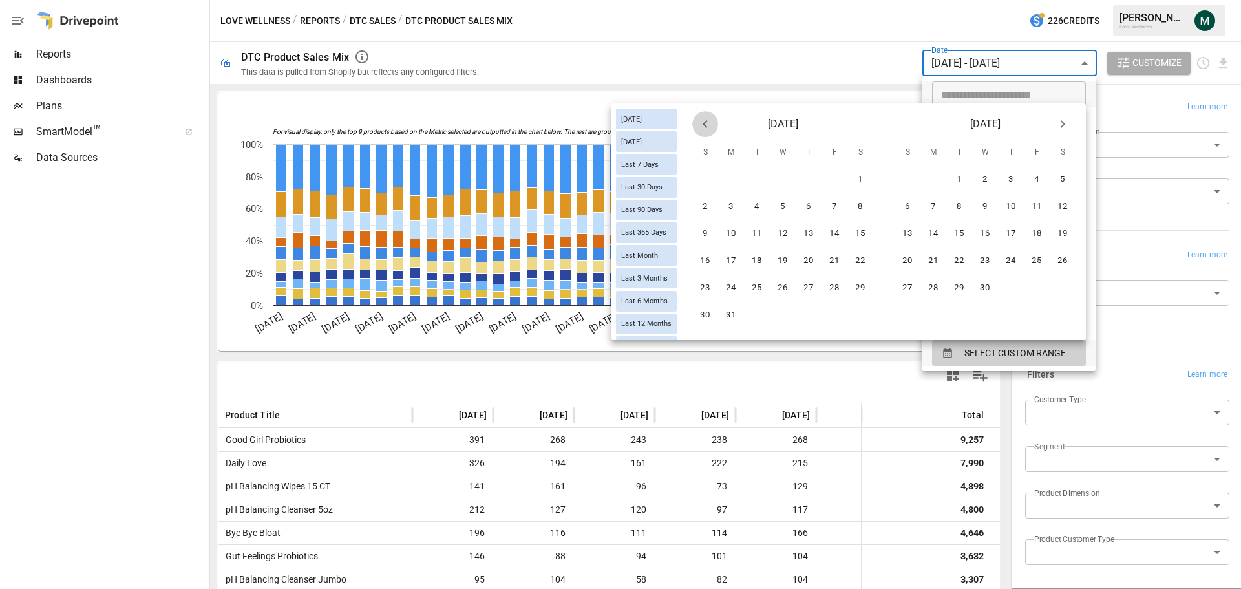
click at [704, 120] on icon "Previous month" at bounding box center [705, 124] width 16 height 16
click at [706, 178] on button "1" at bounding box center [705, 180] width 26 height 26
click at [1065, 123] on icon "Next month" at bounding box center [1063, 124] width 16 height 16
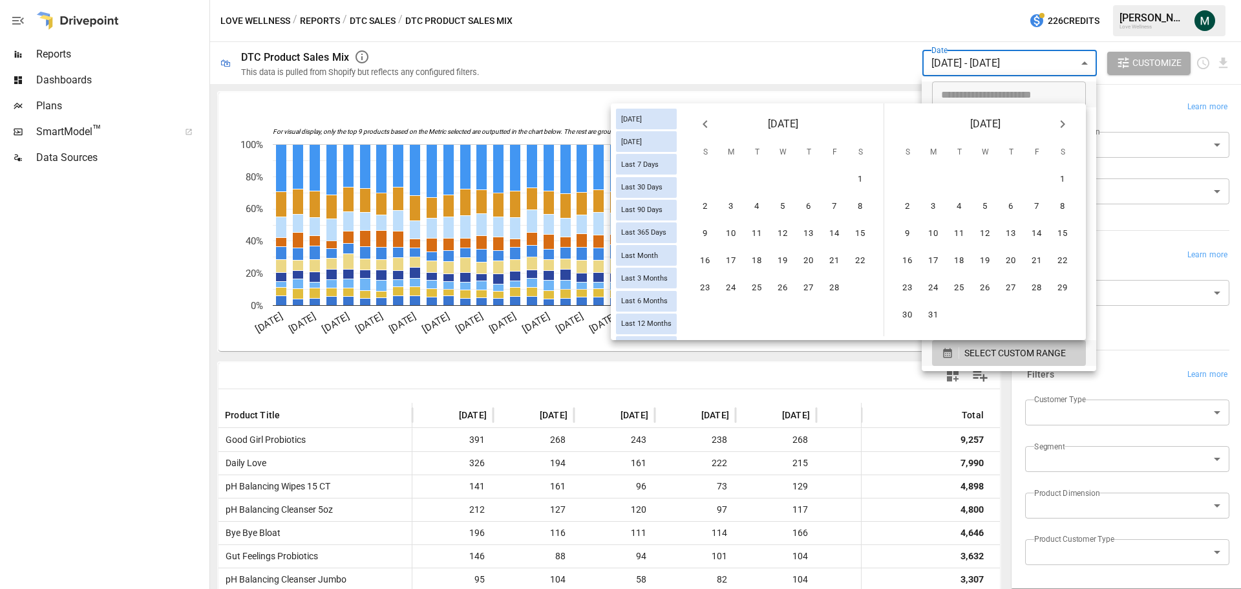
click at [1065, 123] on icon "Next month" at bounding box center [1063, 124] width 16 height 16
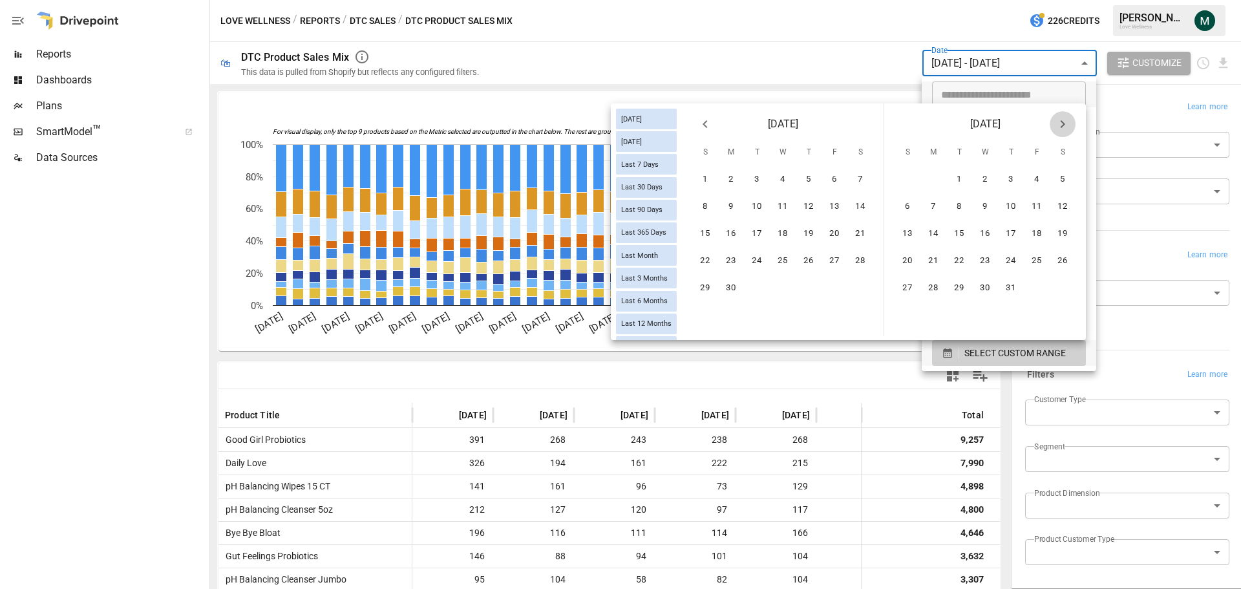
click at [1065, 123] on icon "Next month" at bounding box center [1063, 124] width 16 height 16
click at [756, 290] on button "30" at bounding box center [757, 288] width 26 height 26
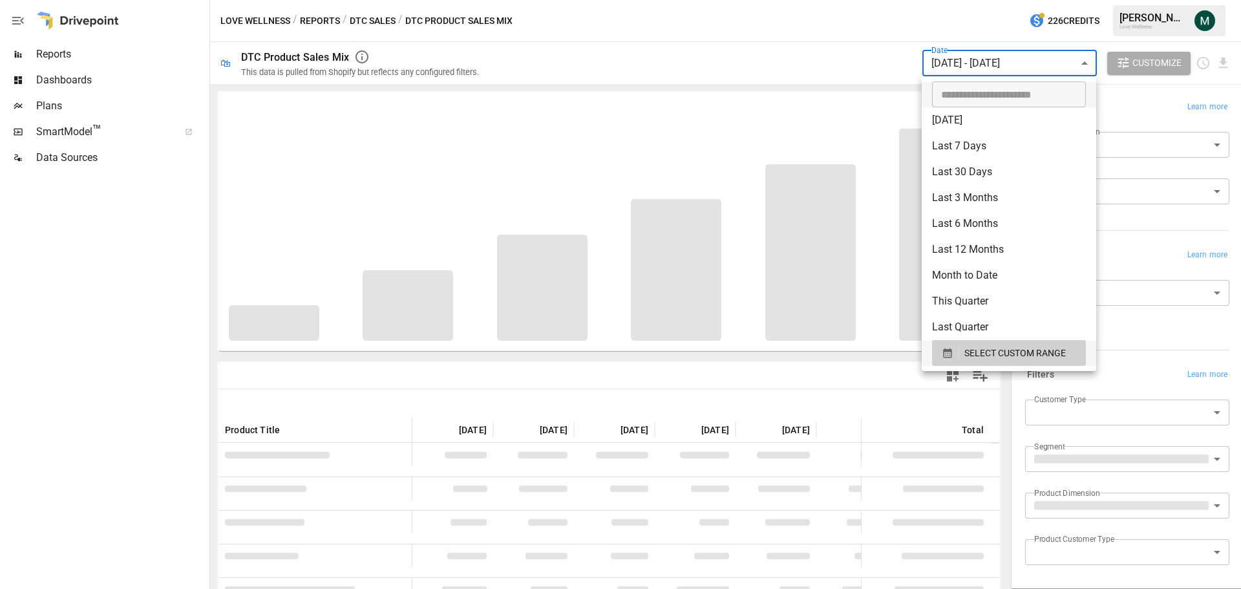
click at [804, 63] on div at bounding box center [620, 294] width 1241 height 589
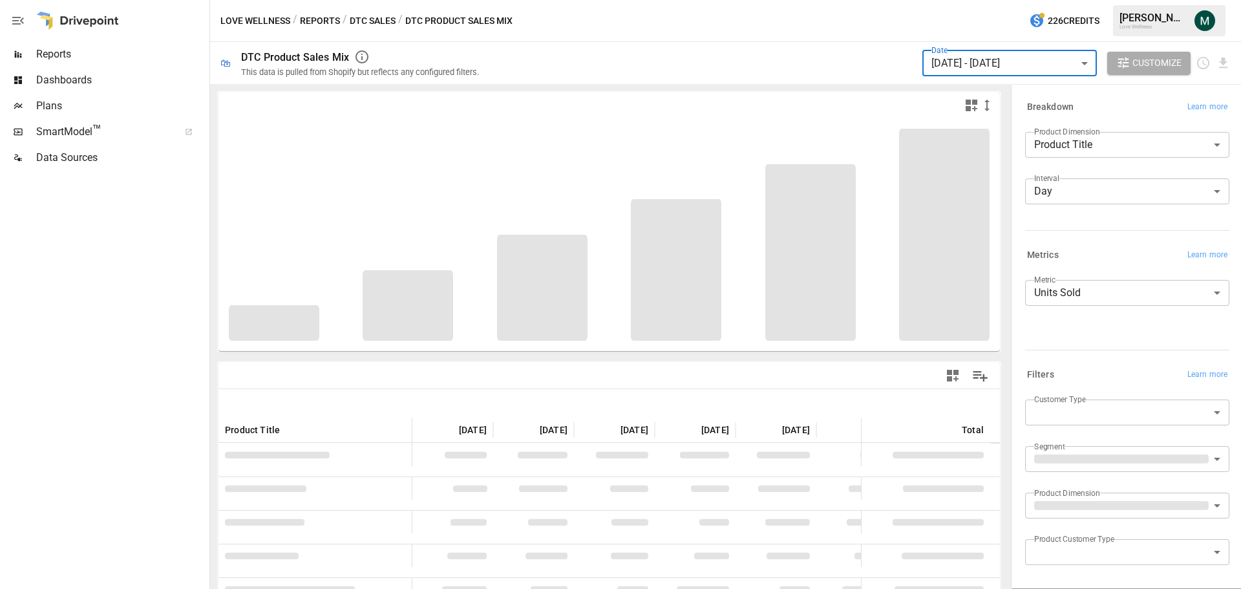
click at [1104, 0] on body "Reports Dashboards Plans SmartModel ™ Data Sources Love Wellness / Reports / DT…" at bounding box center [620, 0] width 1241 height 0
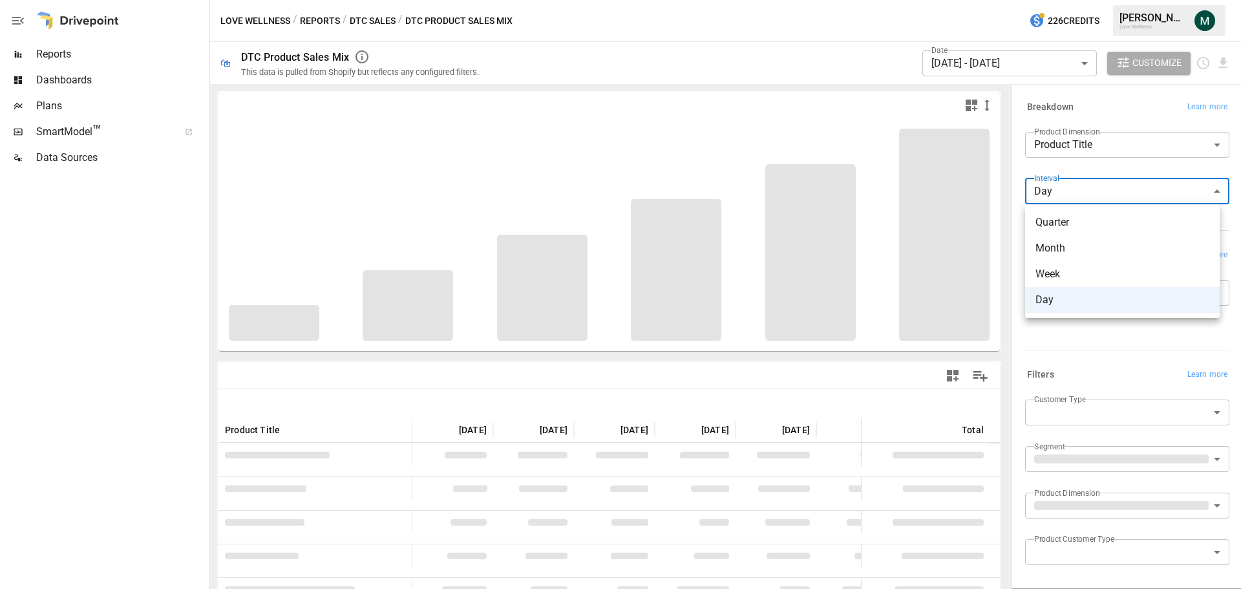
click at [1105, 249] on span "Month" at bounding box center [1122, 248] width 174 height 16
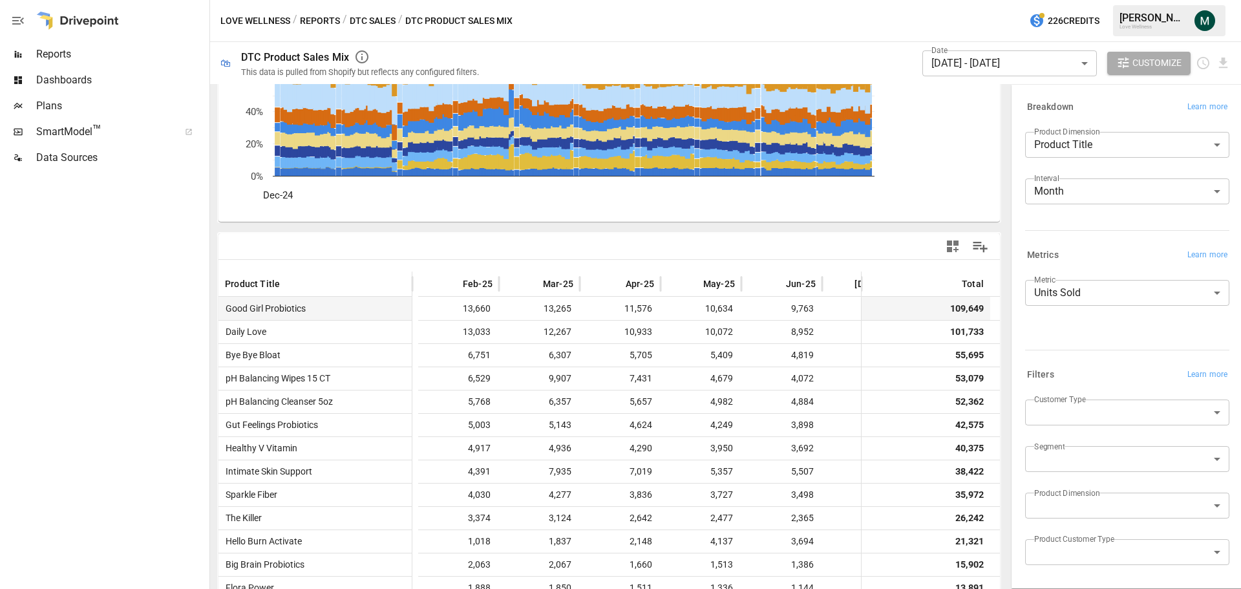
scroll to position [0, 176]
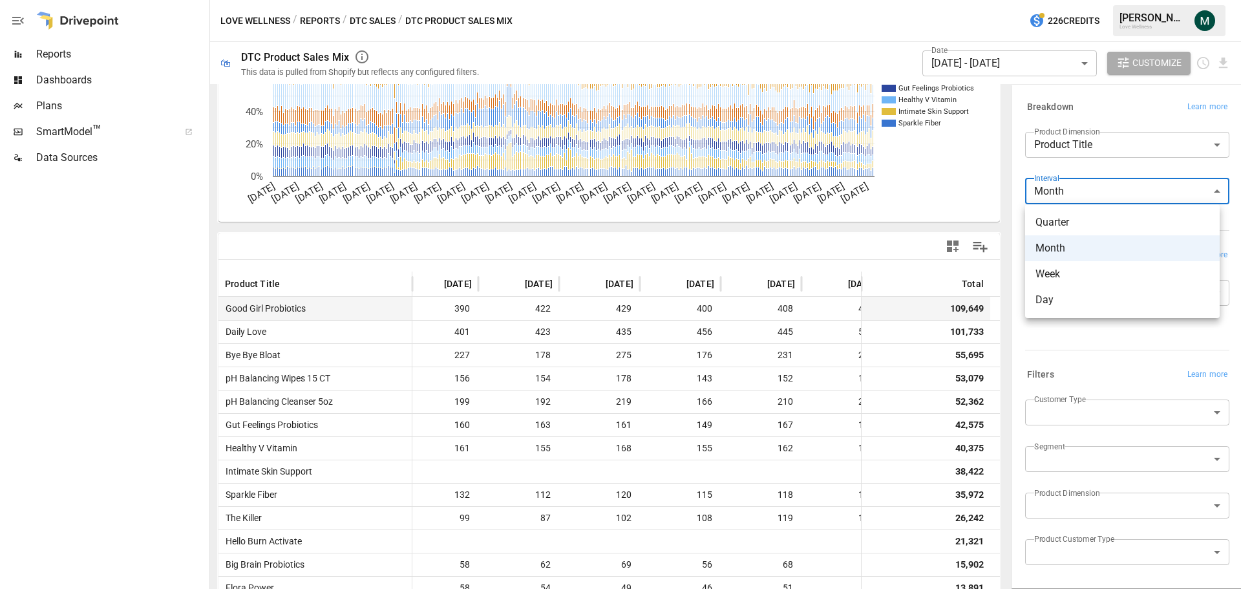
click at [1081, 0] on body "Reports Dashboards Plans SmartModel ™ Data Sources Love Wellness / Reports / DT…" at bounding box center [620, 0] width 1241 height 0
click at [1078, 245] on span "Month" at bounding box center [1122, 248] width 174 height 16
click at [1162, 0] on body "Reports Dashboards Plans SmartModel ™ Data Sources Love Wellness / Reports / DT…" at bounding box center [620, 0] width 1241 height 0
click at [1081, 242] on span "Month" at bounding box center [1122, 248] width 174 height 16
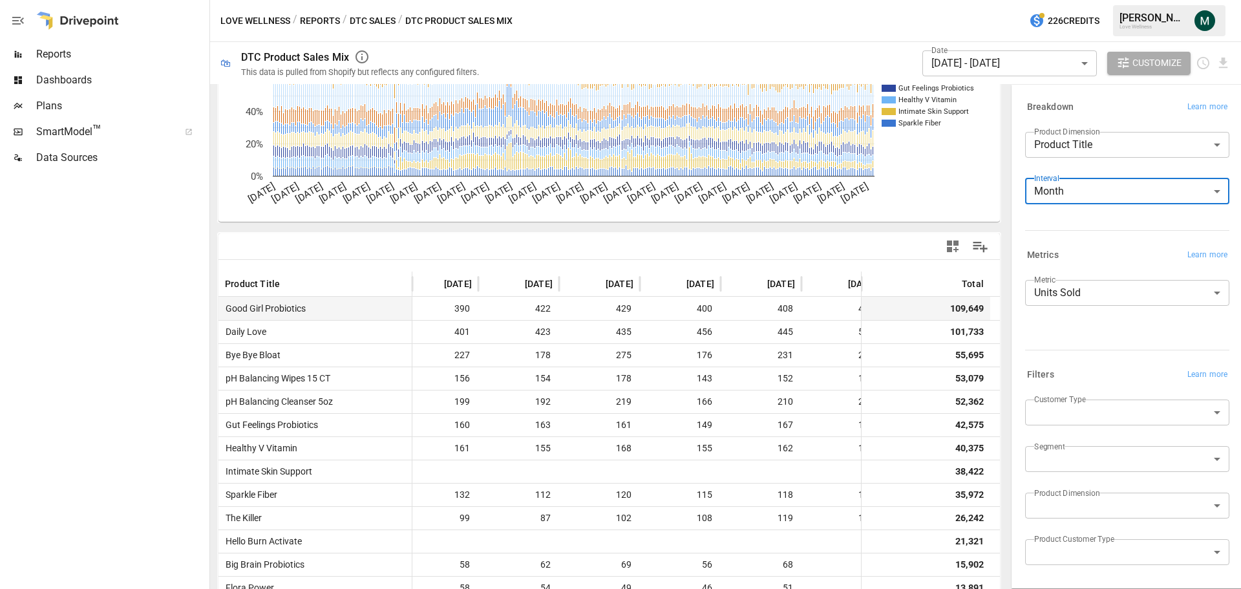
click at [1075, 0] on body "Reports Dashboards Plans SmartModel ™ Data Sources Love Wellness / Reports / DT…" at bounding box center [620, 0] width 1241 height 0
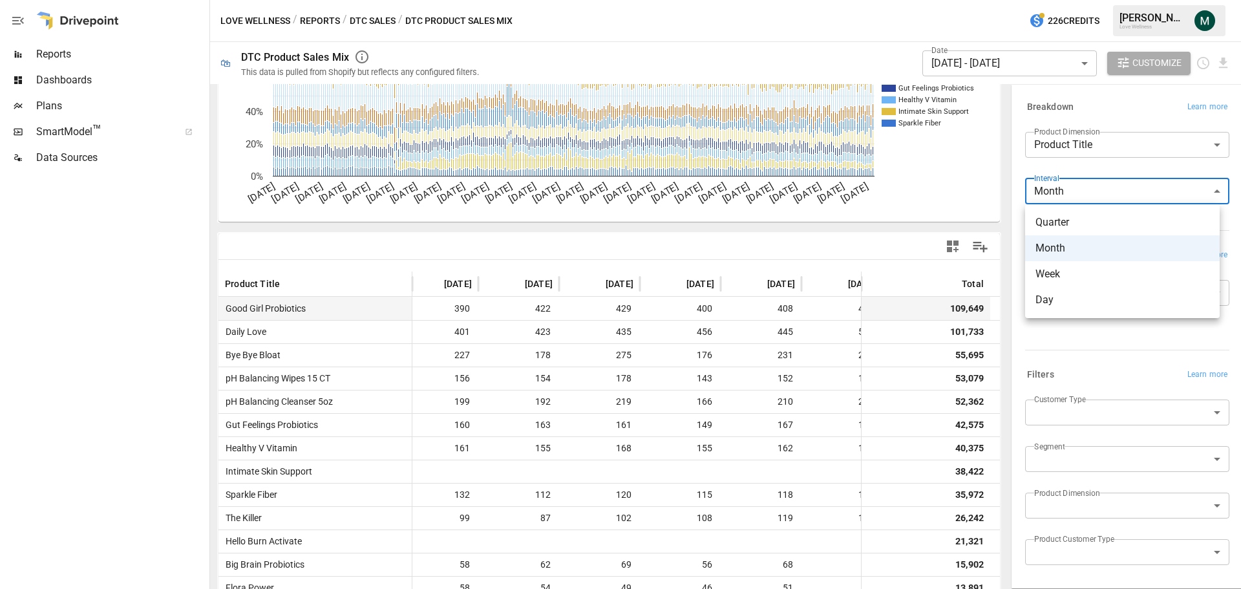
click at [1068, 226] on span "Quarter" at bounding box center [1122, 223] width 174 height 16
type input "*******"
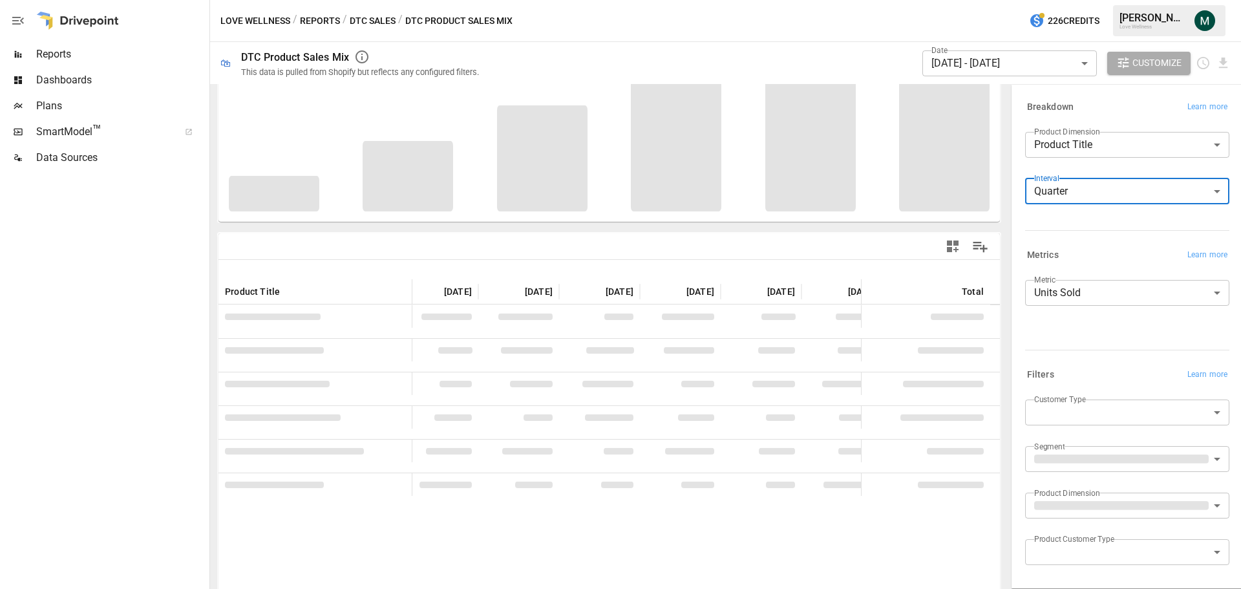
scroll to position [196, 0]
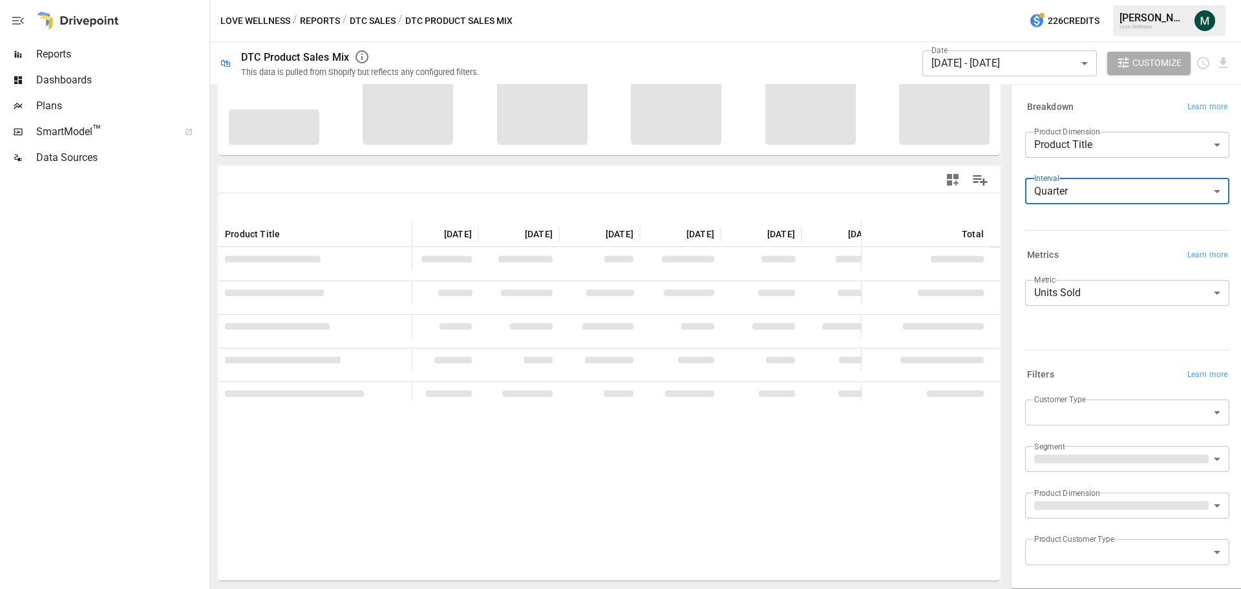
click at [1113, 0] on body "Reports Dashboards Plans SmartModel ™ Data Sources Love Wellness / Reports / DT…" at bounding box center [620, 0] width 1241 height 0
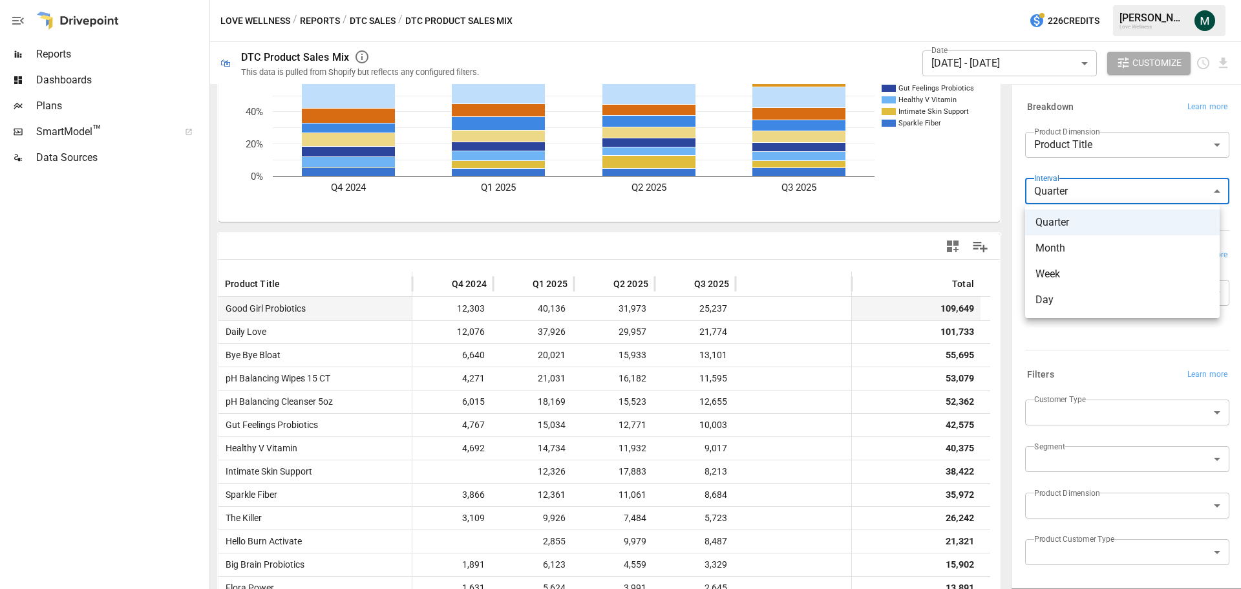
scroll to position [0, 0]
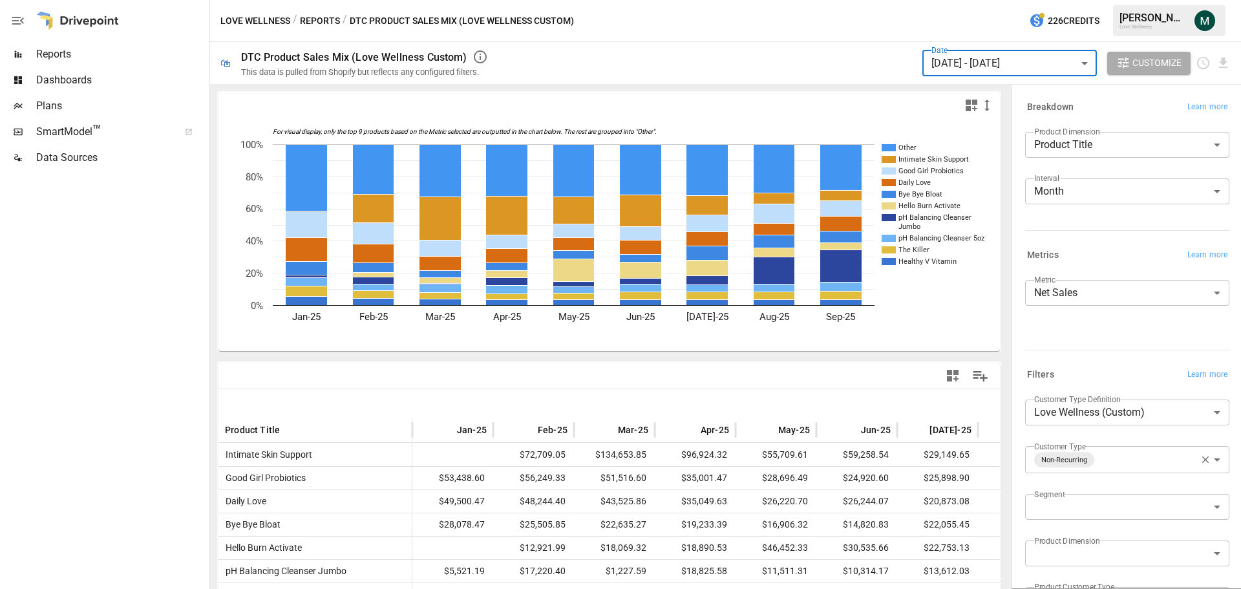
click at [60, 52] on div "​ [DATE] [DATE] Last 7 Days Last 30 Days Last 90 Days Last 365 Days Last Month …" at bounding box center [620, 294] width 1241 height 589
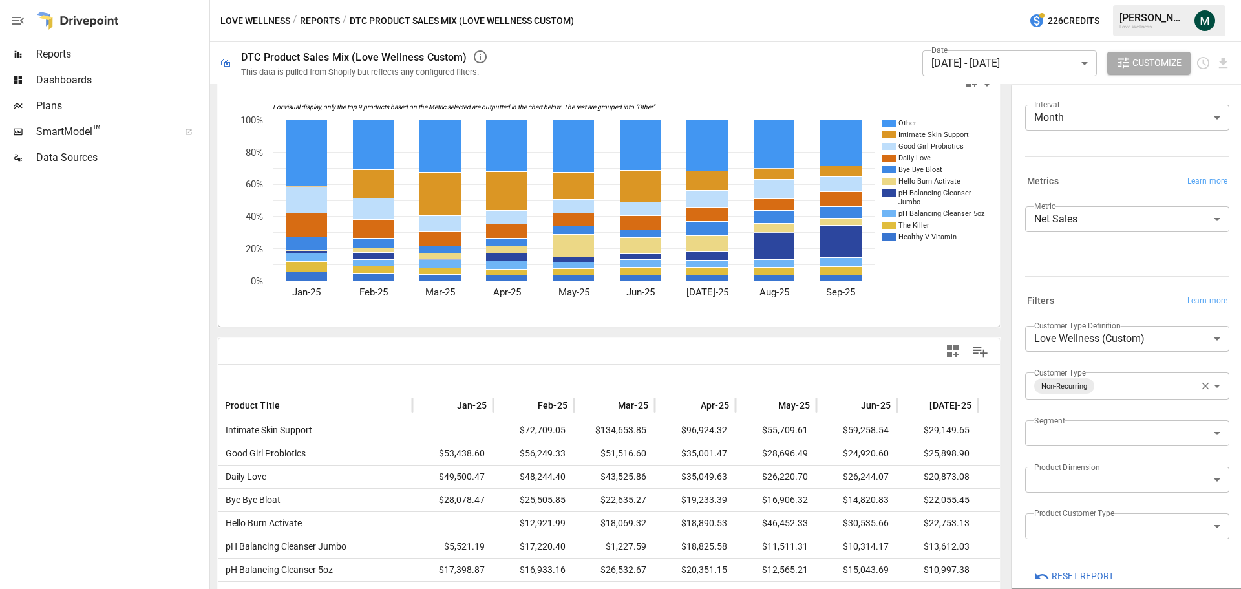
click at [53, 54] on span "Reports" at bounding box center [121, 55] width 171 height 16
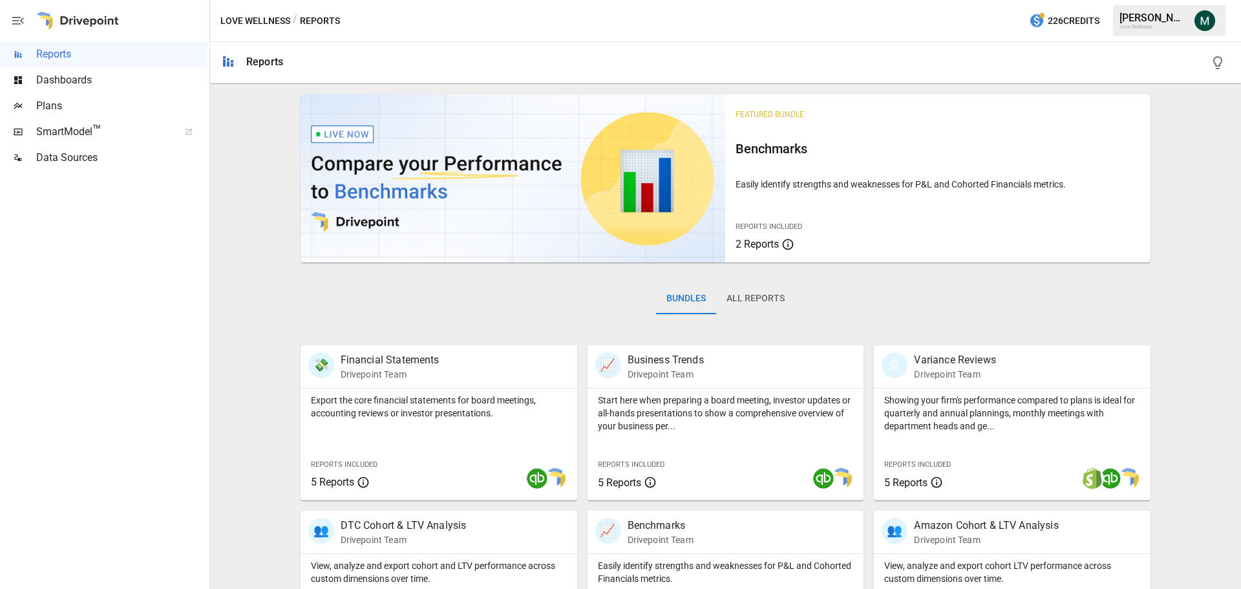
scroll to position [248, 0]
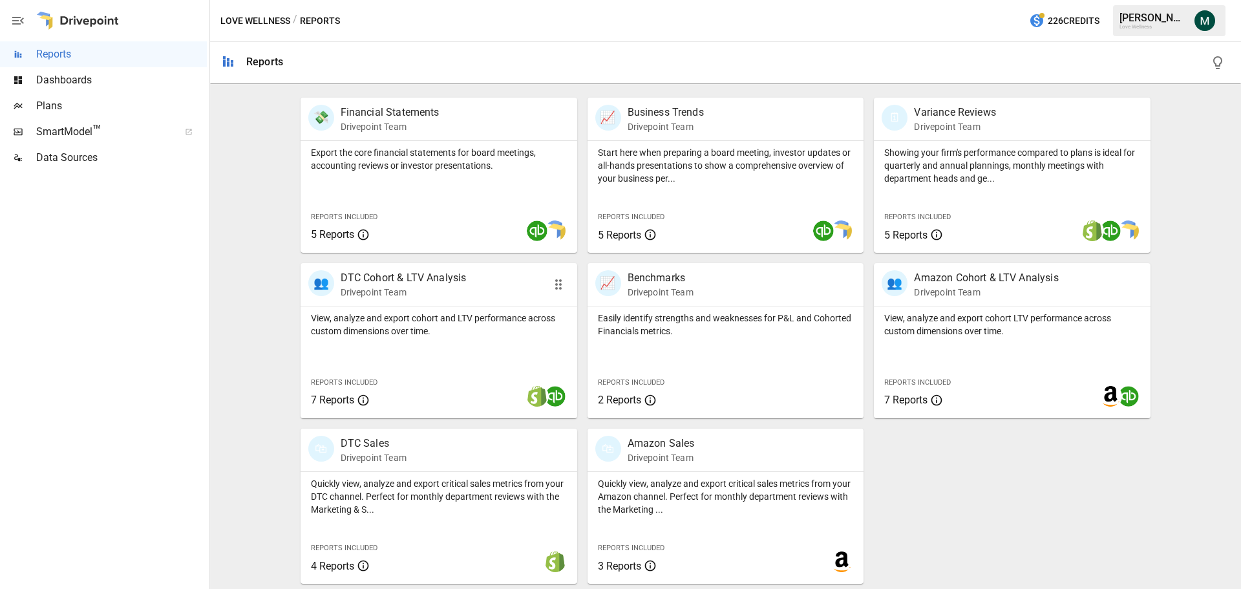
click at [406, 282] on p "DTC Cohort & LTV Analysis" at bounding box center [404, 278] width 126 height 16
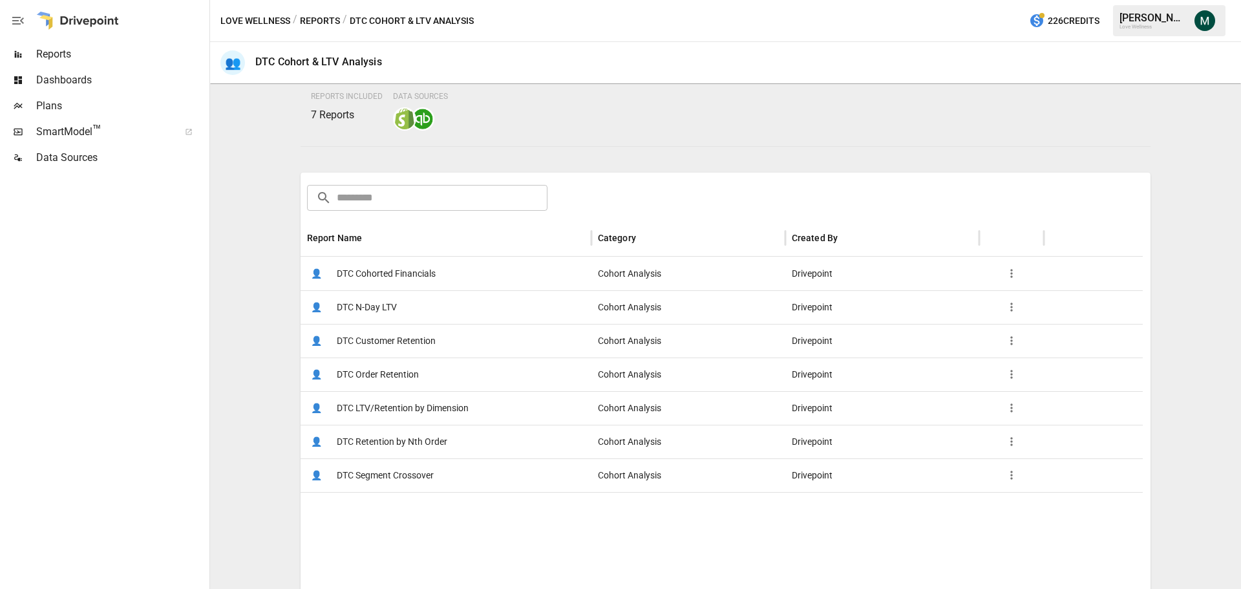
scroll to position [194, 0]
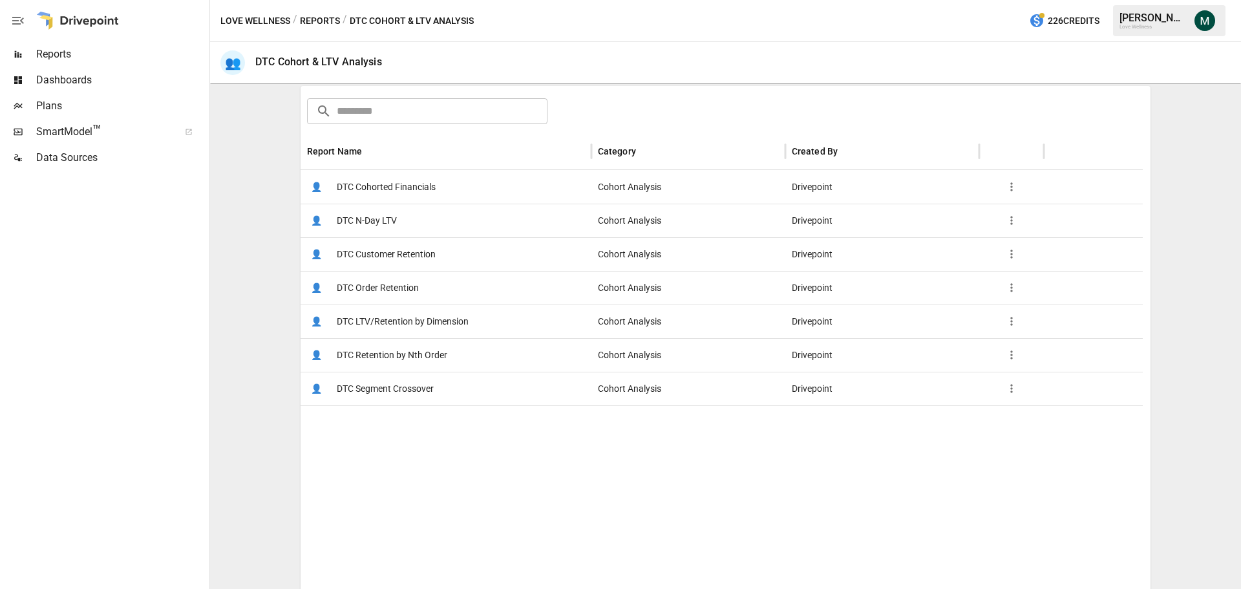
click at [403, 184] on span "DTC Cohorted Financials" at bounding box center [386, 187] width 99 height 33
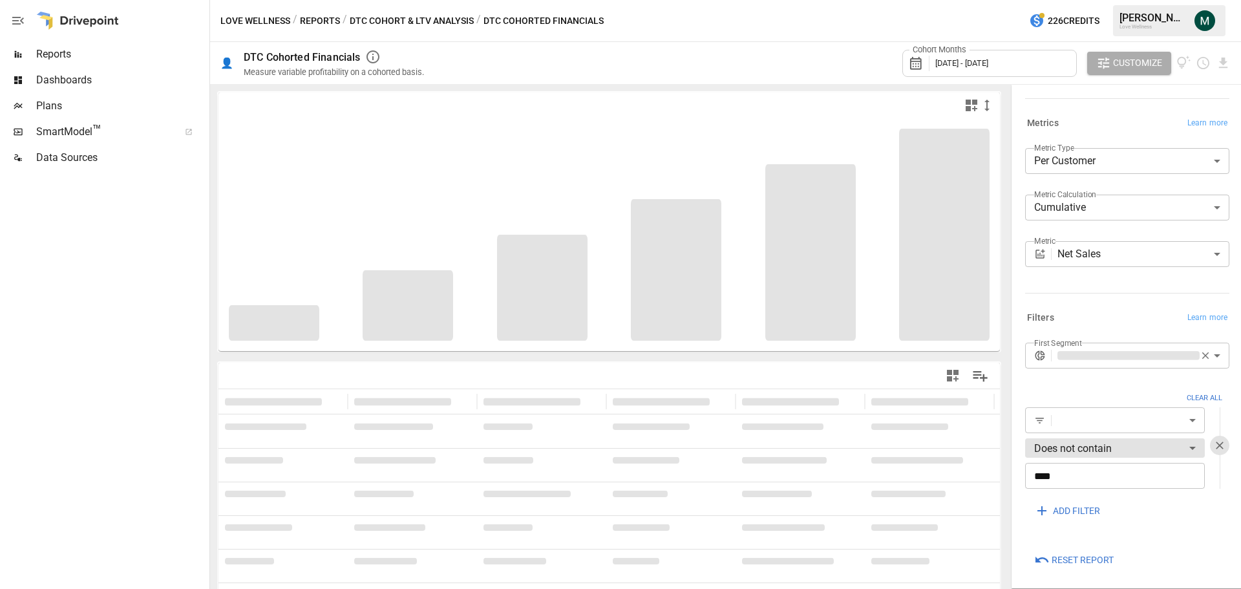
scroll to position [136, 0]
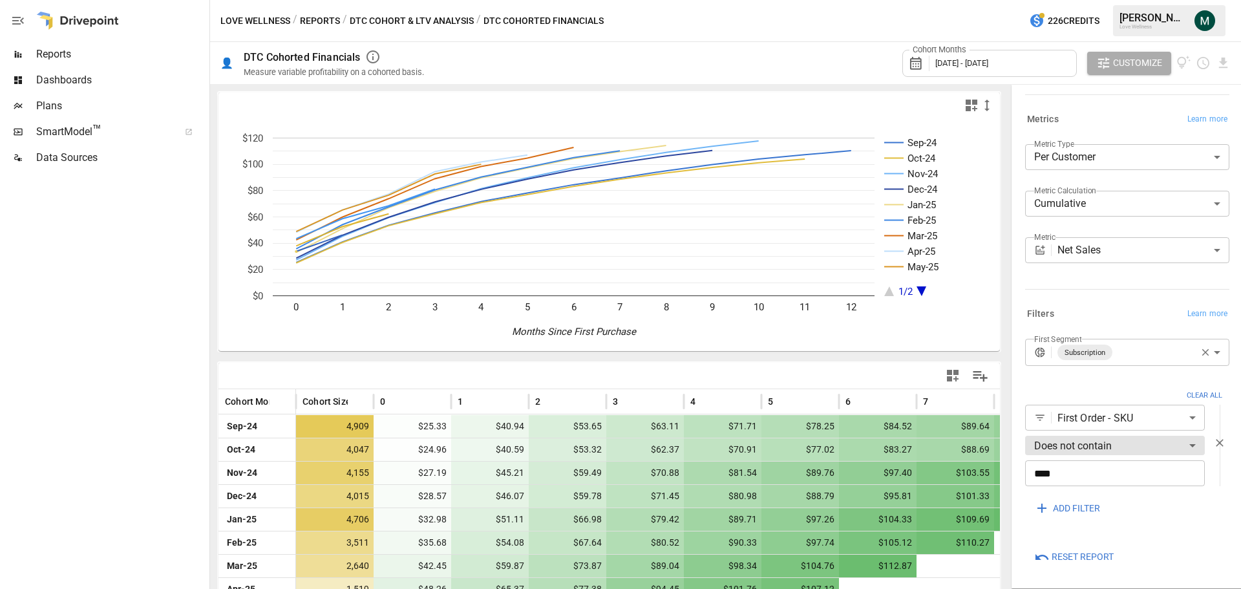
click at [1213, 436] on icon "button" at bounding box center [1219, 442] width 13 height 13
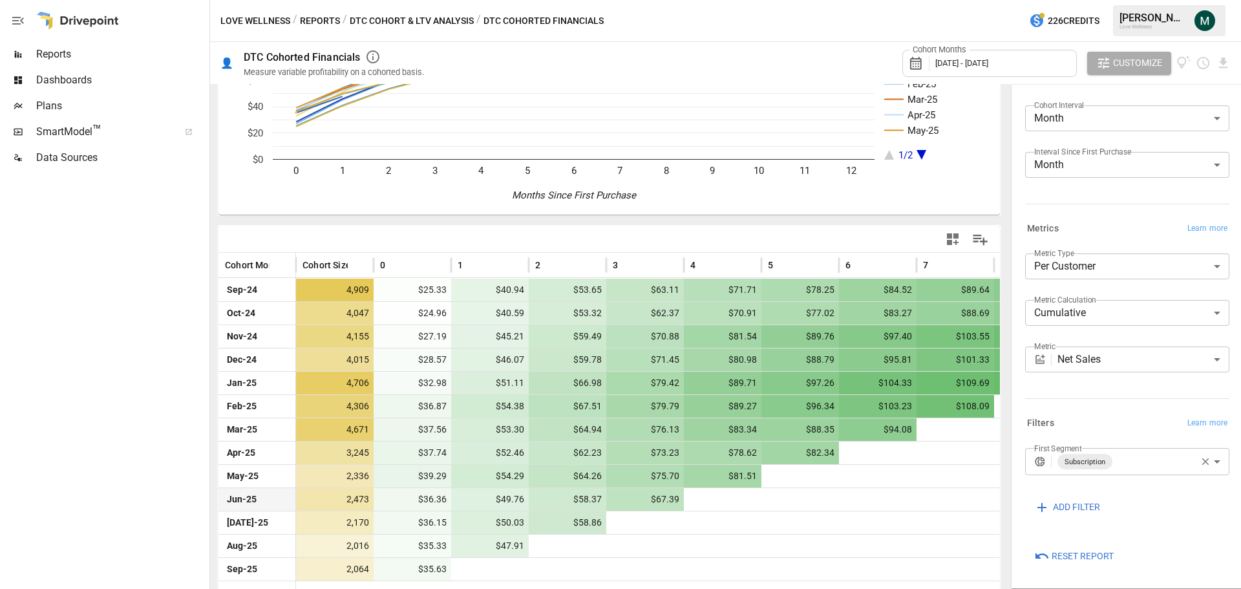
scroll to position [146, 0]
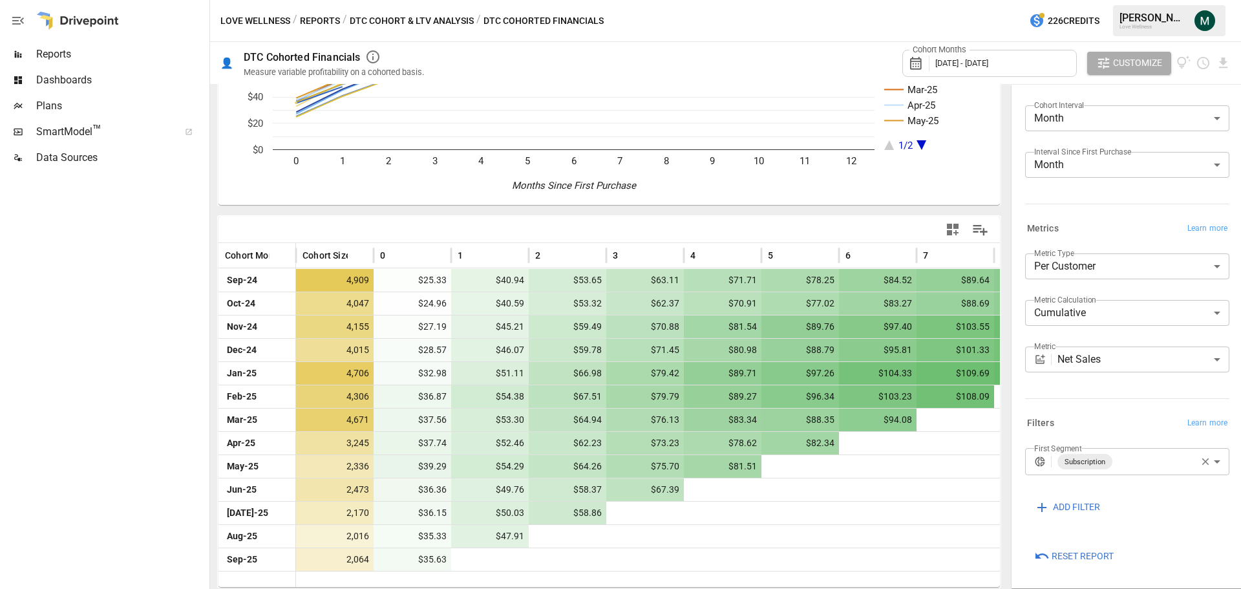
click at [1199, 461] on icon "button" at bounding box center [1205, 462] width 12 height 12
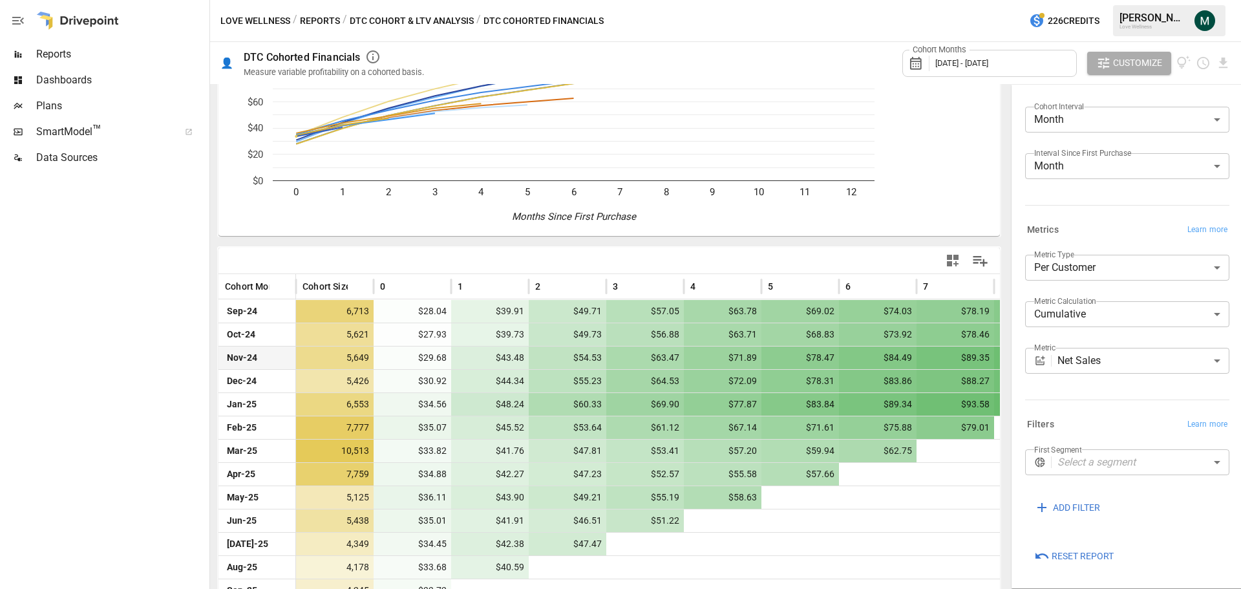
scroll to position [146, 0]
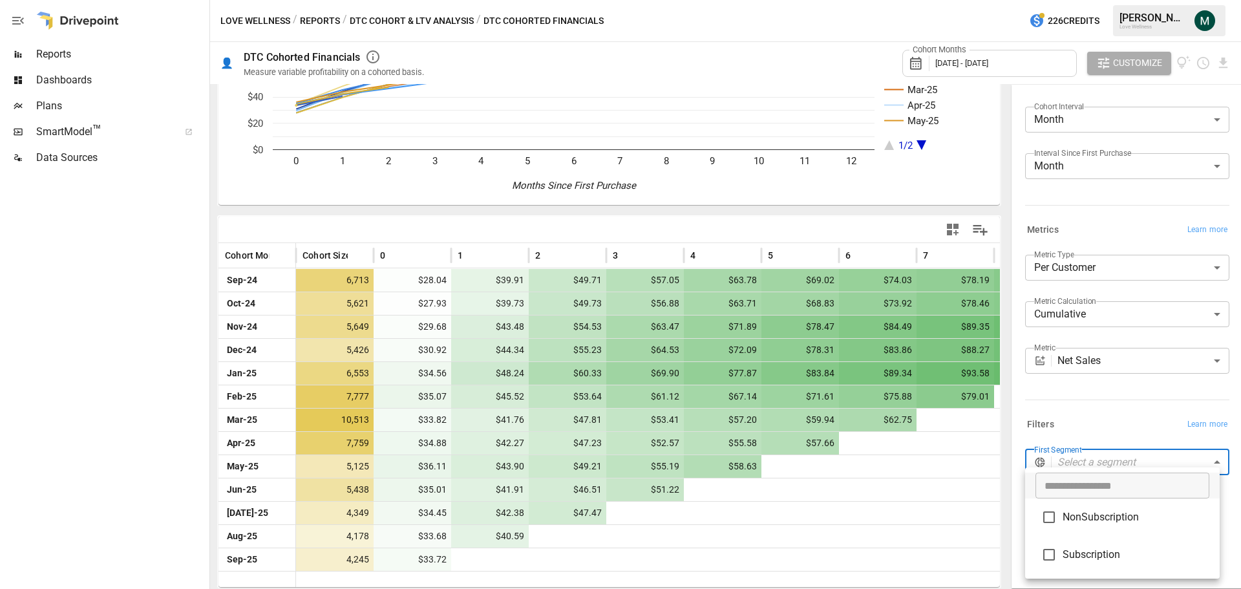
click at [1128, 0] on body "Reports Dashboards Plans SmartModel ™ Data Sources Love Wellness / Reports / DT…" at bounding box center [620, 0] width 1241 height 0
click at [1084, 552] on span "Subscription" at bounding box center [1135, 555] width 147 height 16
type input "**********"
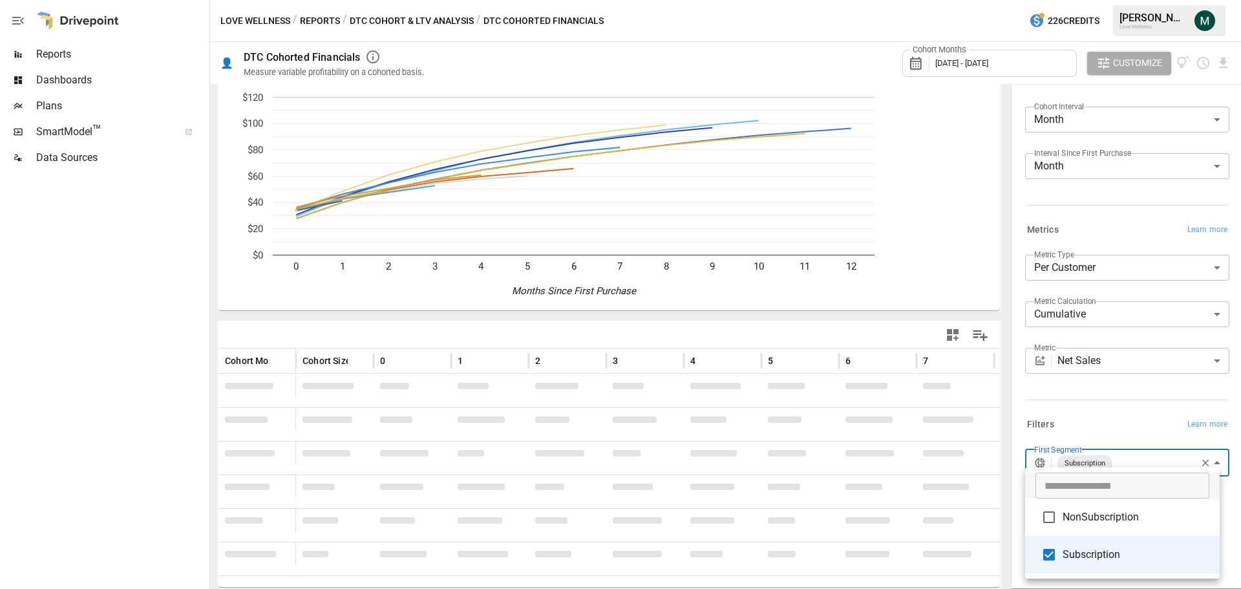
scroll to position [146, 0]
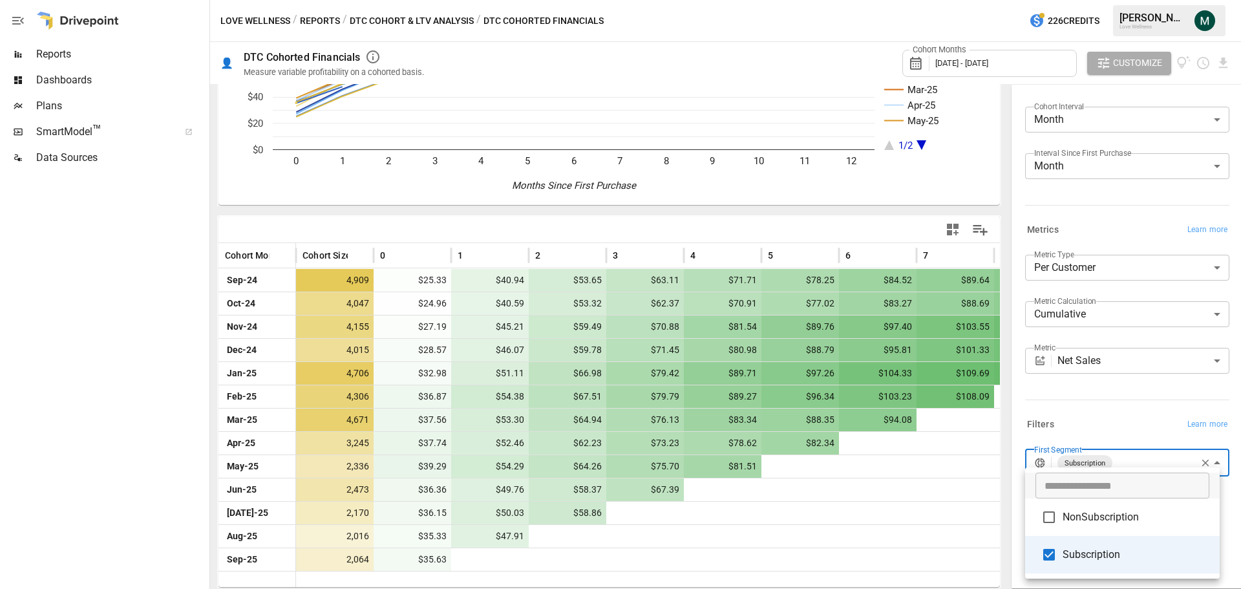
click at [1077, 551] on span "Subscription" at bounding box center [1135, 555] width 147 height 16
click at [1091, 513] on span "NonSubscription" at bounding box center [1135, 517] width 147 height 16
type input "**********"
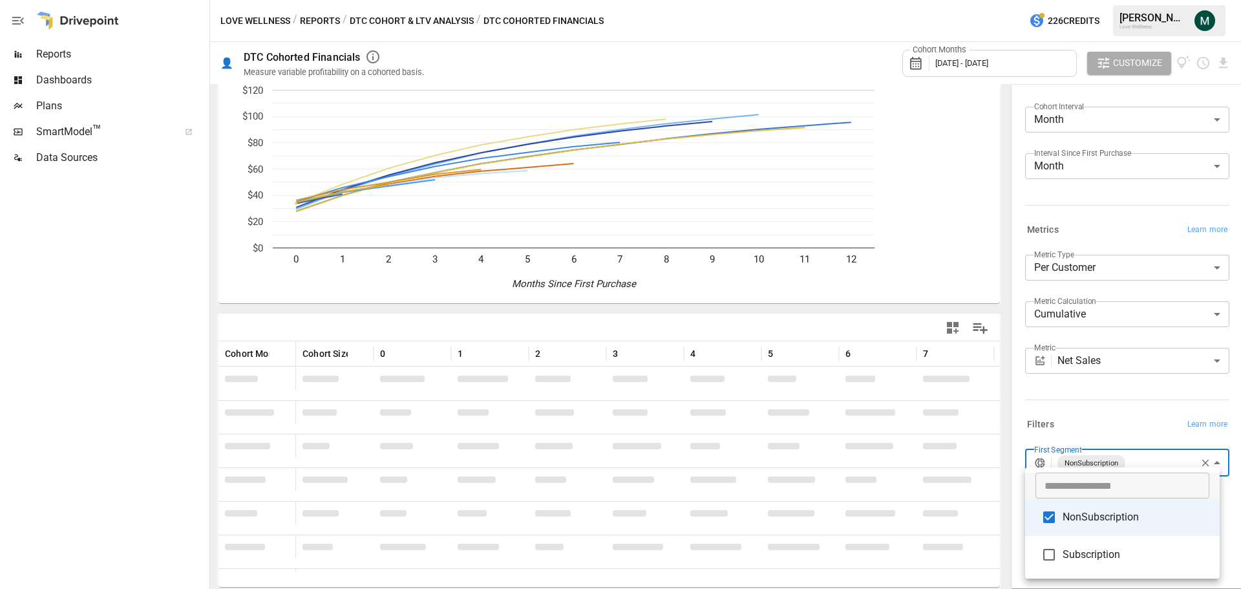
scroll to position [146, 0]
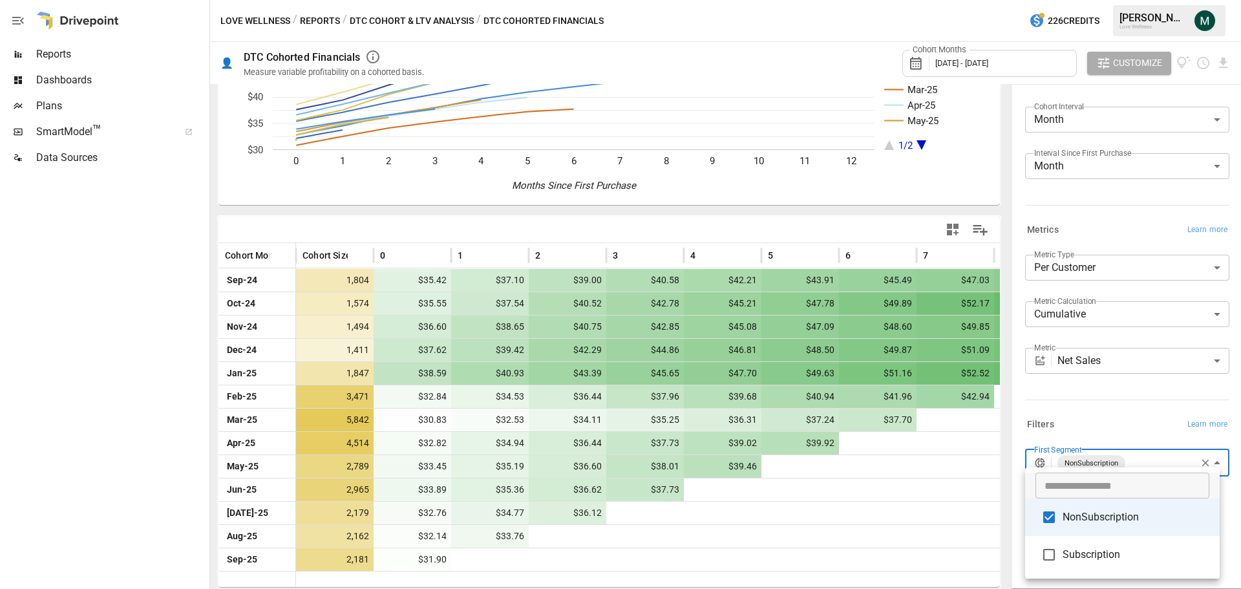
click at [168, 282] on div at bounding box center [620, 294] width 1241 height 589
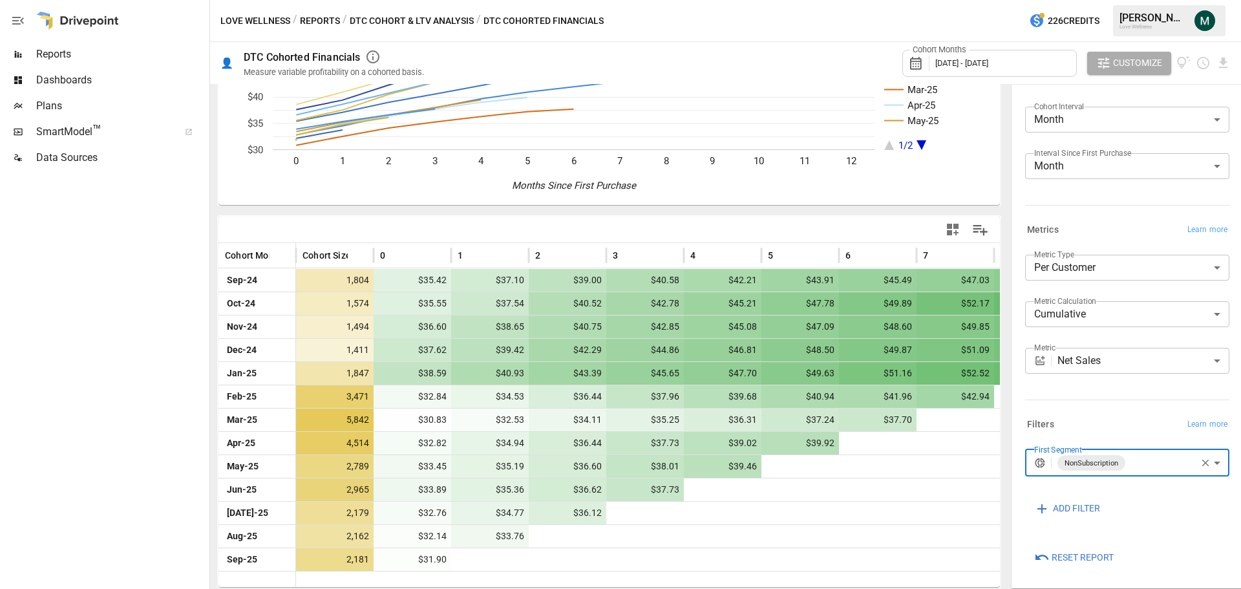
click at [60, 53] on span "Reports" at bounding box center [121, 55] width 171 height 16
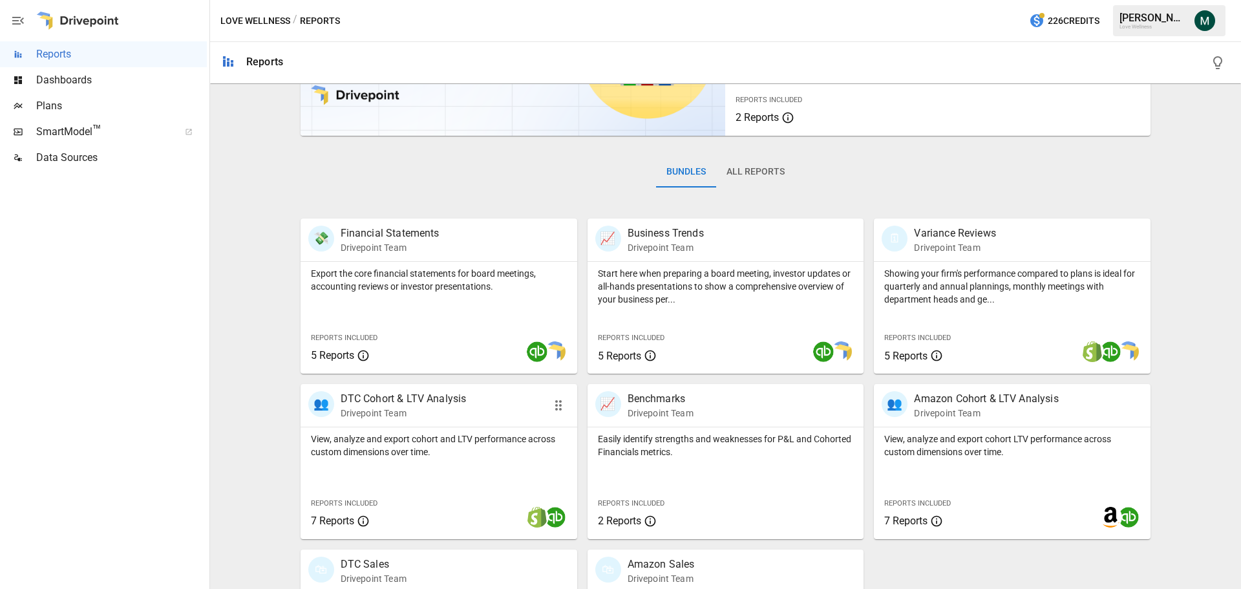
scroll to position [248, 0]
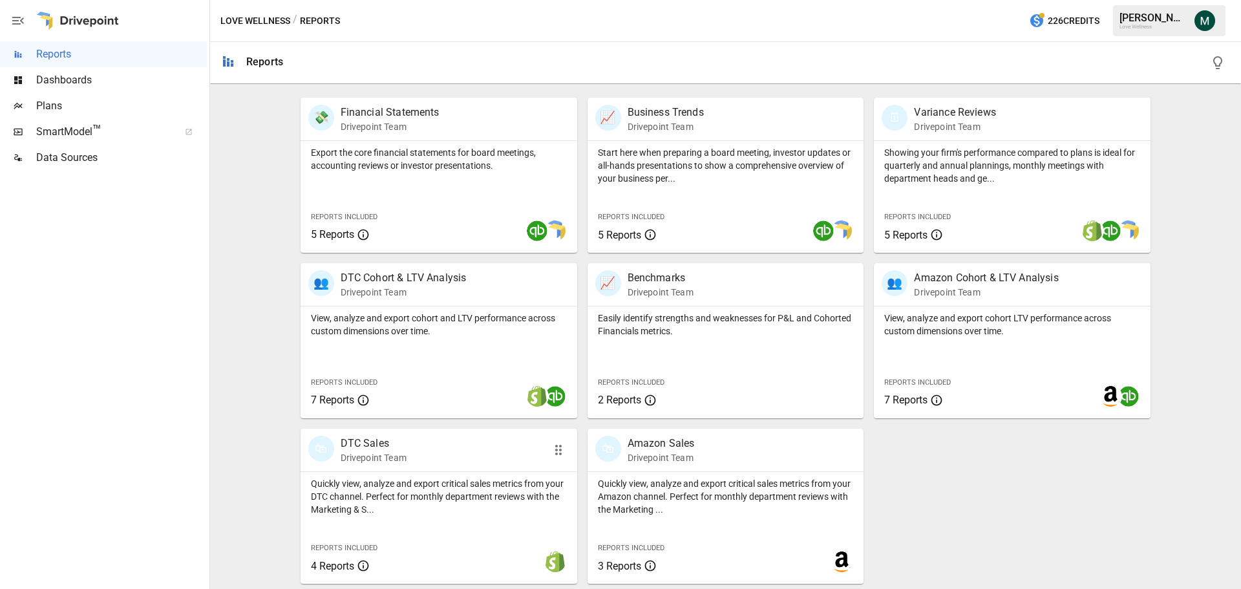
click at [381, 443] on p "DTC Sales" at bounding box center [374, 444] width 66 height 16
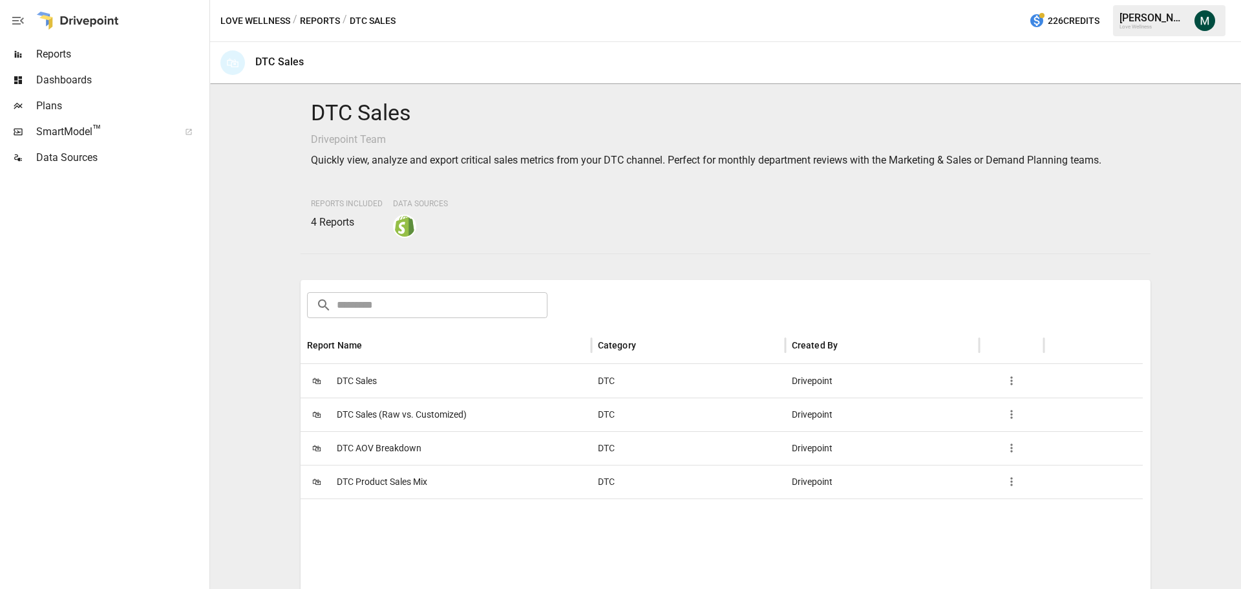
click at [398, 485] on span "DTC Product Sales Mix" at bounding box center [382, 481] width 90 height 33
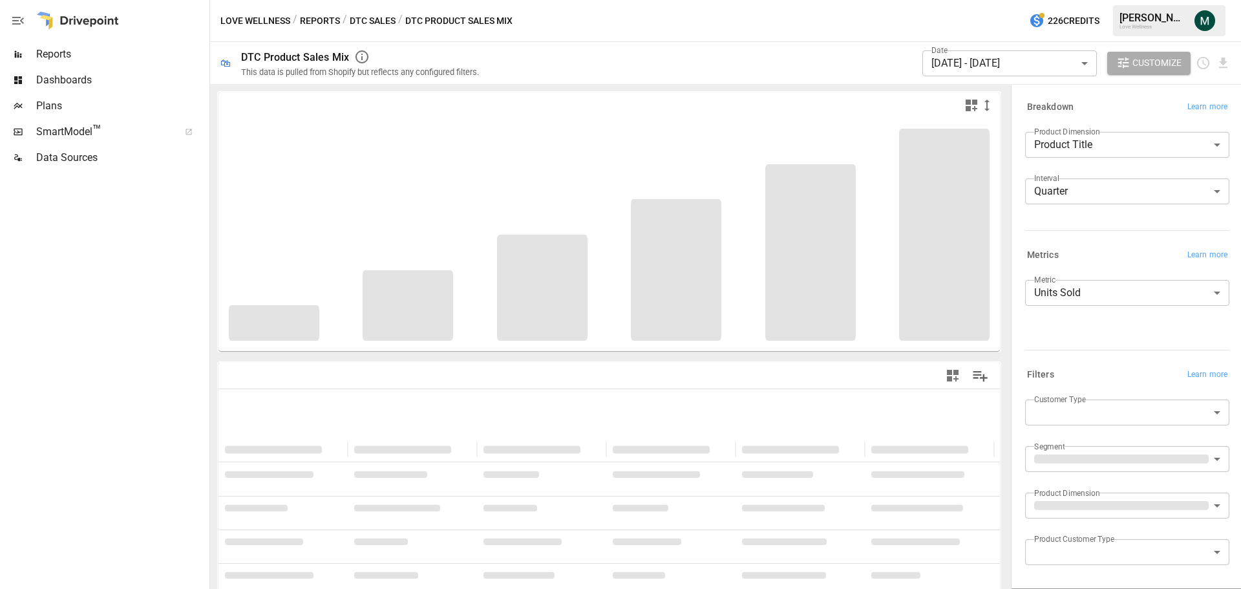
click at [1057, 0] on body "**********" at bounding box center [620, 0] width 1241 height 0
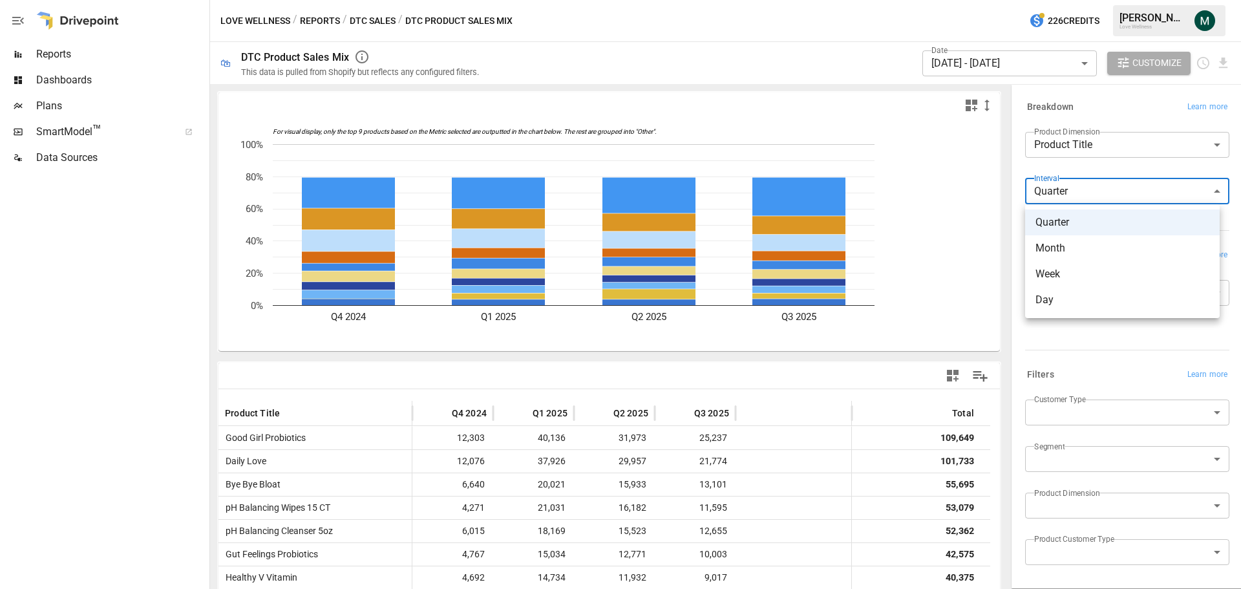
click at [1071, 253] on span "Month" at bounding box center [1122, 248] width 174 height 16
type input "*****"
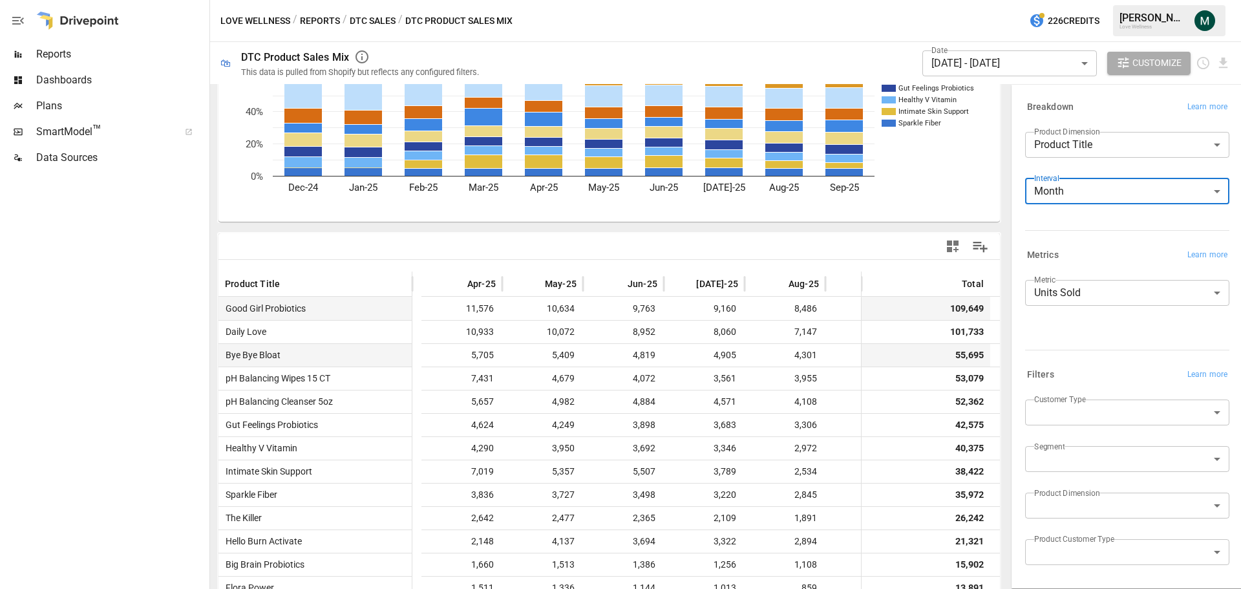
scroll to position [0, 369]
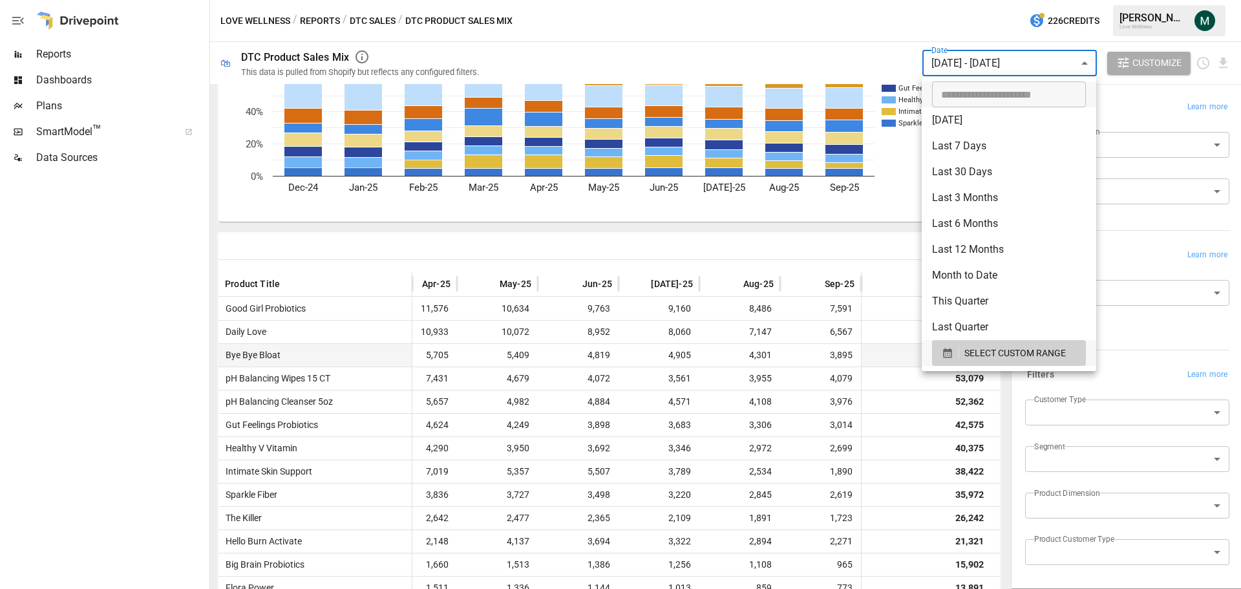
click at [1035, 0] on body "Reports Dashboards Plans SmartModel ™ Data Sources Love Wellness / Reports / DT…" at bounding box center [620, 0] width 1241 height 0
click at [1018, 346] on span "SELECT CUSTOM RANGE" at bounding box center [1014, 353] width 101 height 16
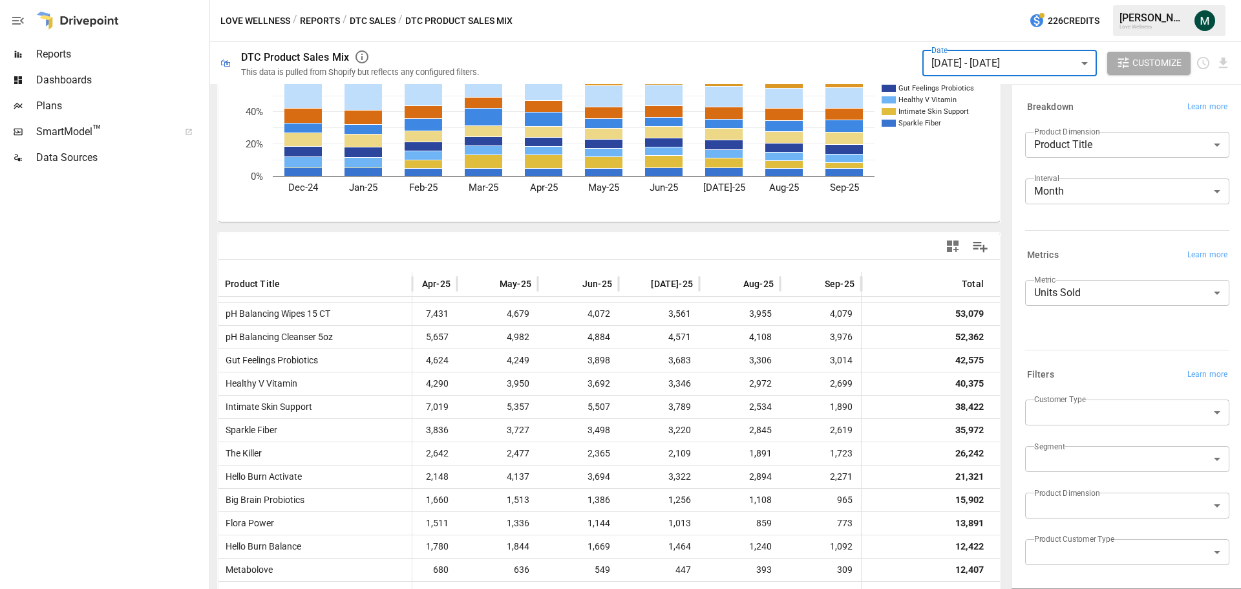
scroll to position [65, 369]
drag, startPoint x: 853, startPoint y: 282, endPoint x: 894, endPoint y: 282, distance: 40.7
click at [892, 282] on div at bounding box center [889, 283] width 6 height 25
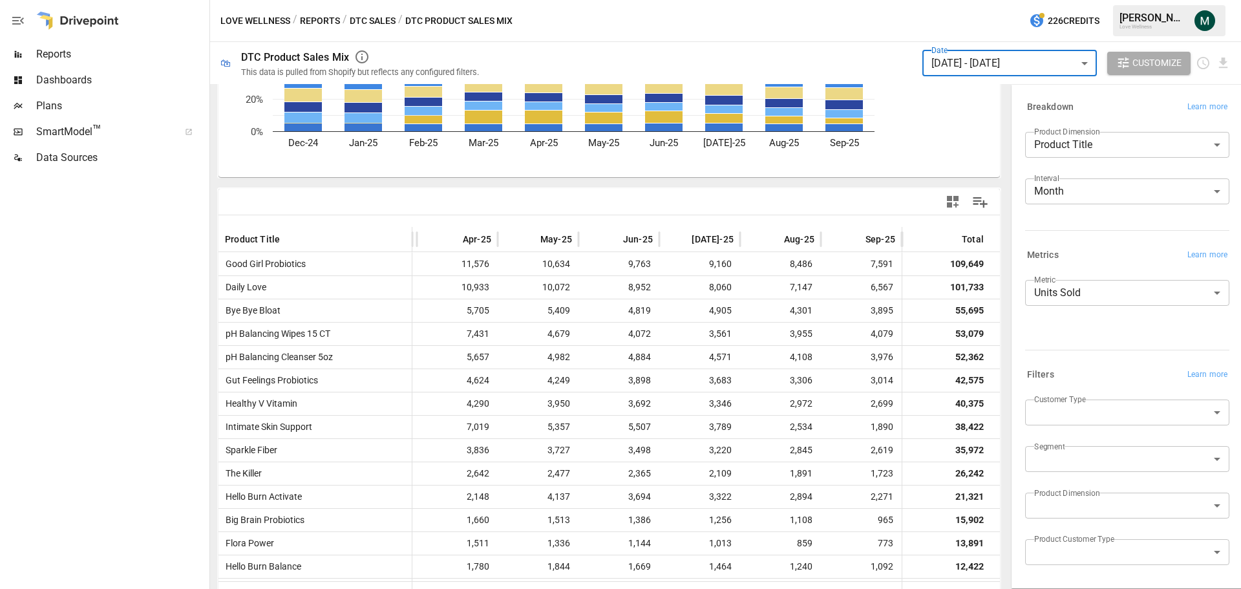
scroll to position [196, 0]
